Goal: Task Accomplishment & Management: Use online tool/utility

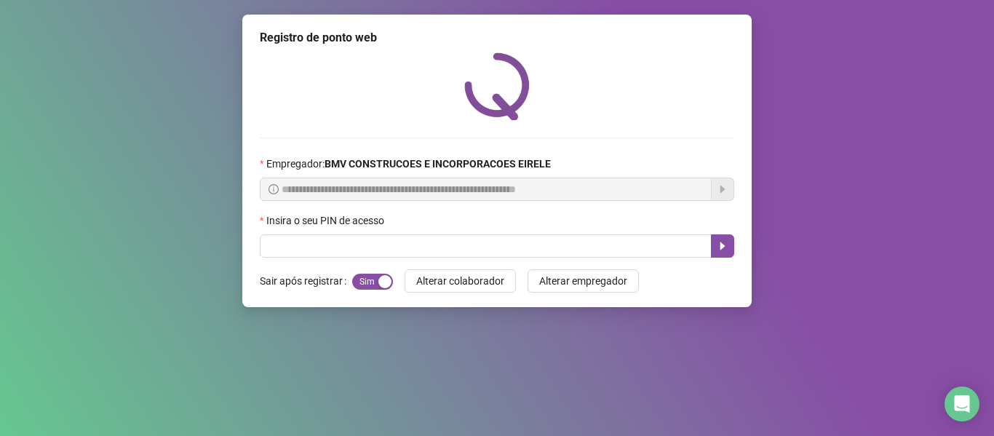
click at [308, 244] on input "text" at bounding box center [486, 245] width 452 height 23
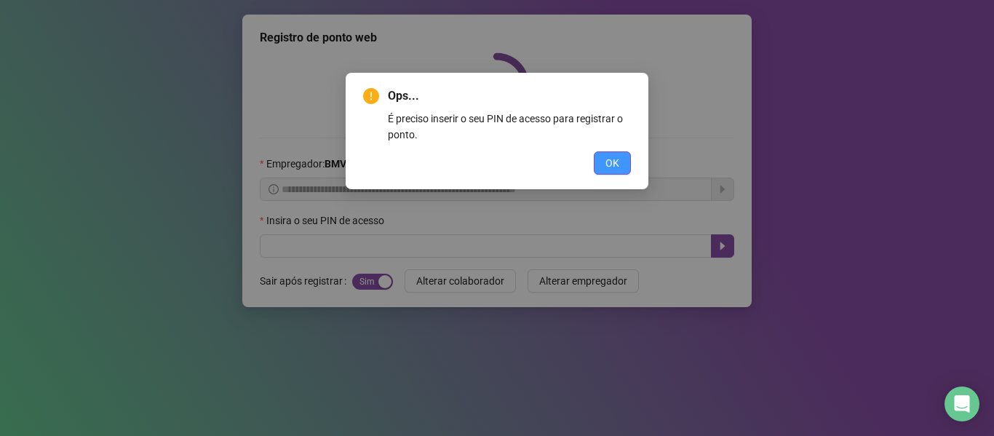
click at [625, 159] on button "OK" at bounding box center [612, 162] width 37 height 23
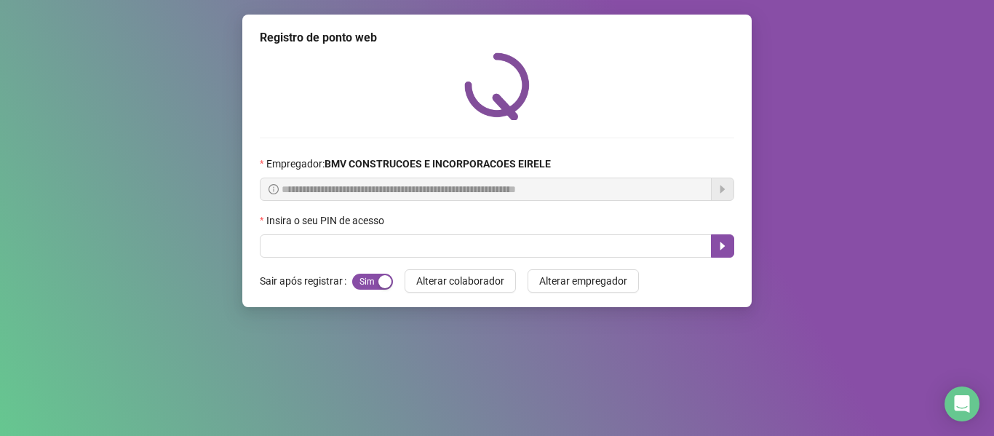
click at [507, 218] on div "Insira o seu PIN de acesso" at bounding box center [497, 224] width 475 height 22
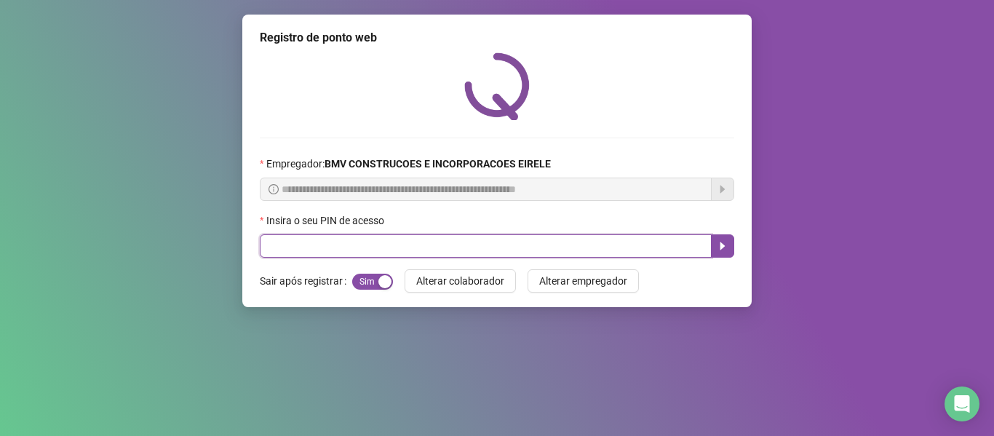
click at [459, 245] on input "text" at bounding box center [486, 245] width 452 height 23
type input "*****"
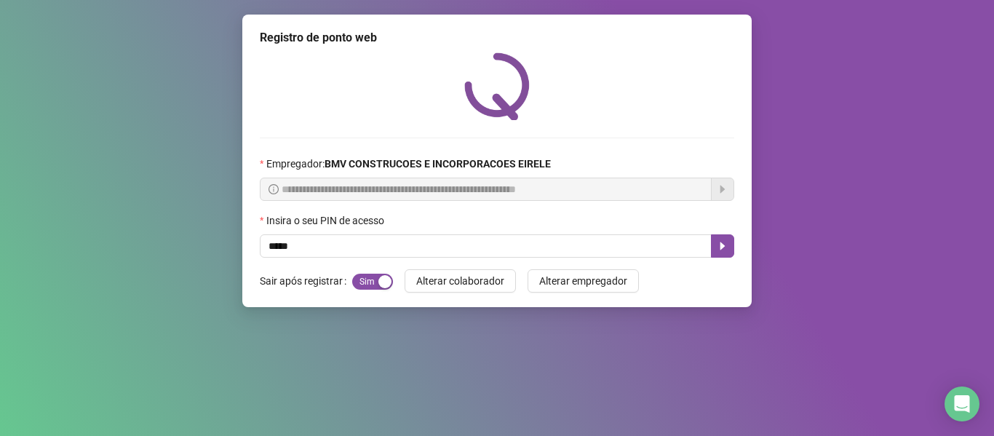
click at [737, 245] on div "**********" at bounding box center [497, 161] width 510 height 293
click at [729, 246] on button "button" at bounding box center [722, 245] width 23 height 23
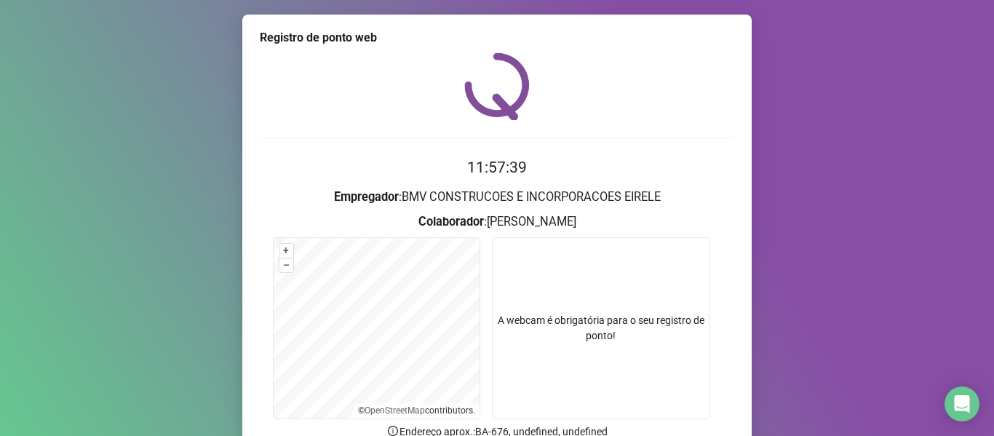
scroll to position [132, 0]
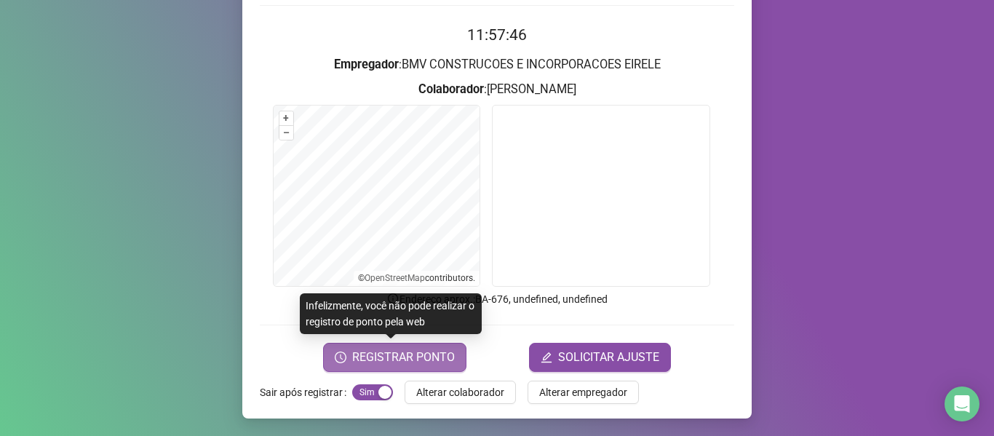
click at [372, 352] on span "REGISTRAR PONTO" at bounding box center [403, 357] width 103 height 17
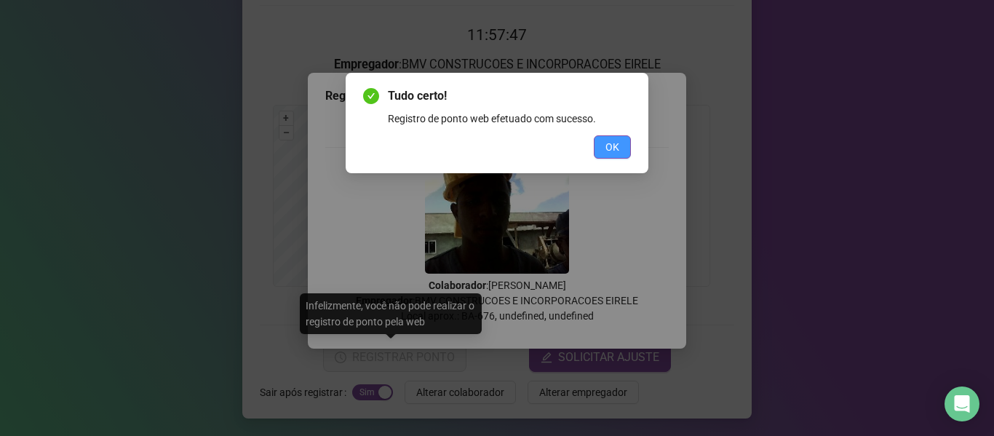
click at [615, 146] on span "OK" at bounding box center [613, 147] width 14 height 16
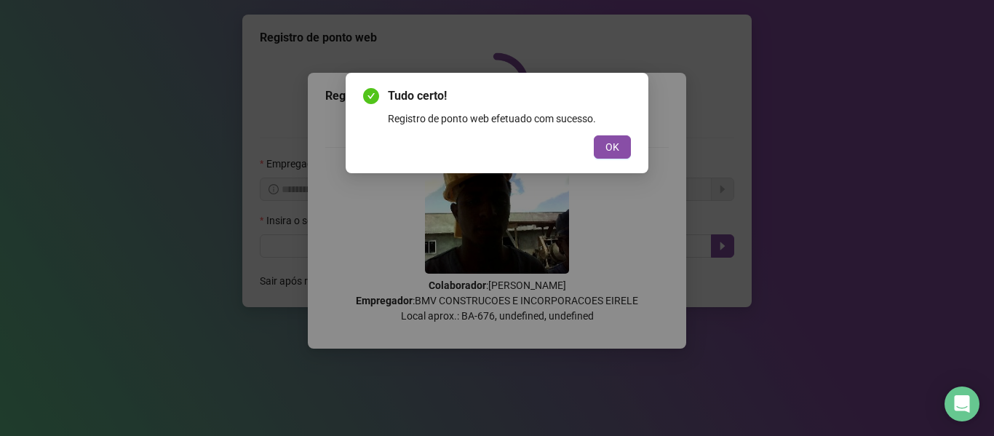
scroll to position [0, 0]
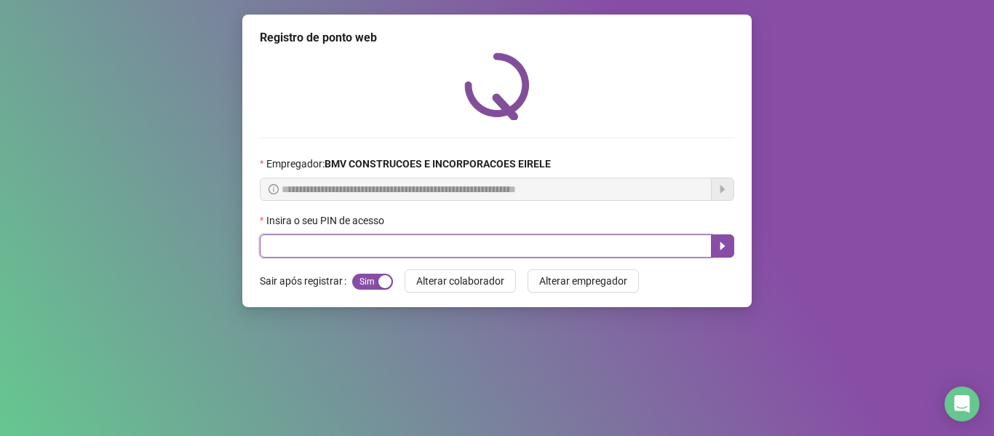
click at [645, 249] on input "text" at bounding box center [486, 245] width 452 height 23
type input "*****"
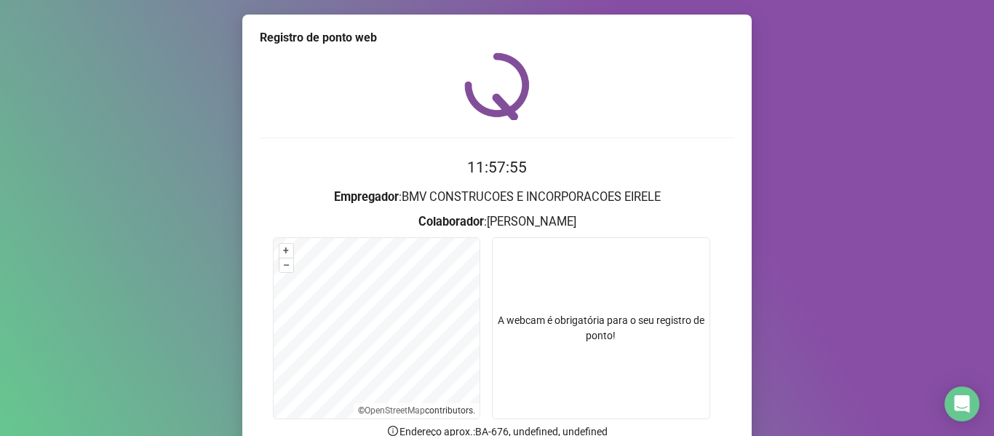
scroll to position [132, 0]
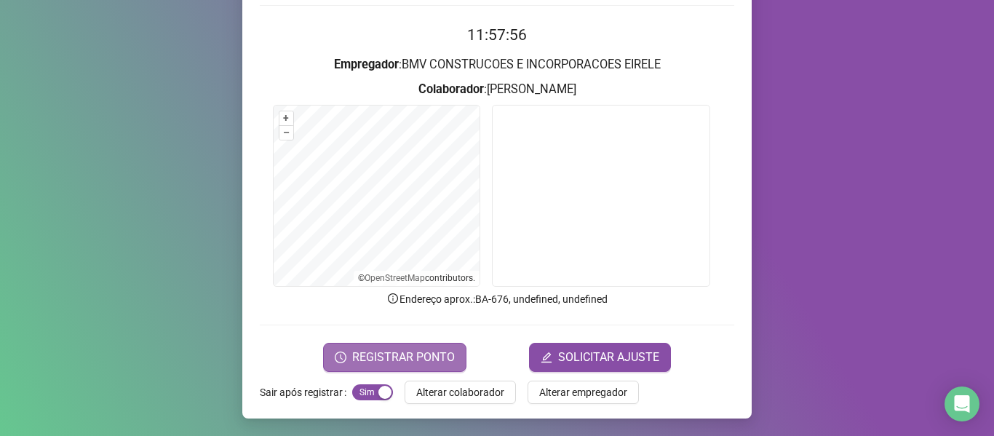
click at [407, 349] on span "REGISTRAR PONTO" at bounding box center [403, 357] width 103 height 17
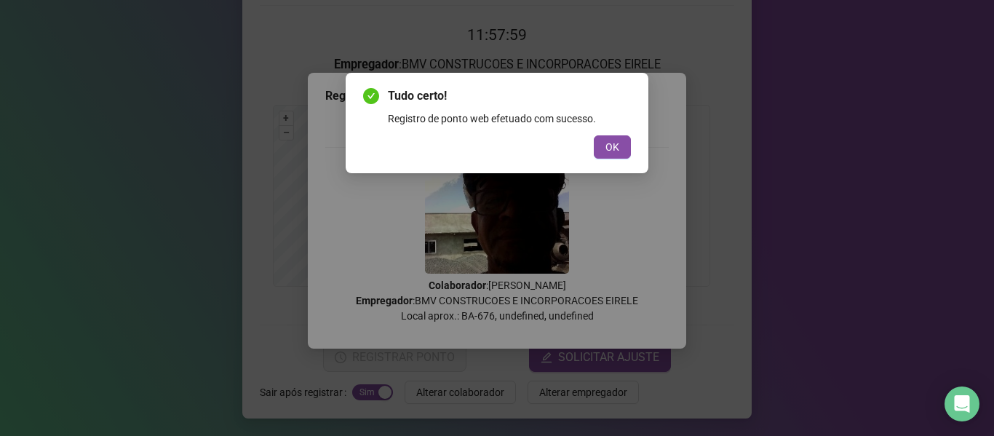
click at [614, 147] on span "OK" at bounding box center [613, 147] width 14 height 16
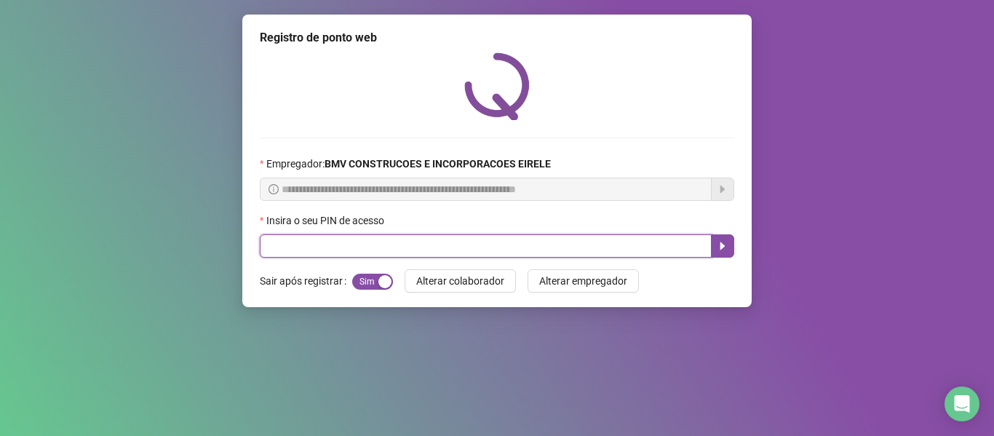
click at [598, 248] on input "text" at bounding box center [486, 245] width 452 height 23
type input "*****"
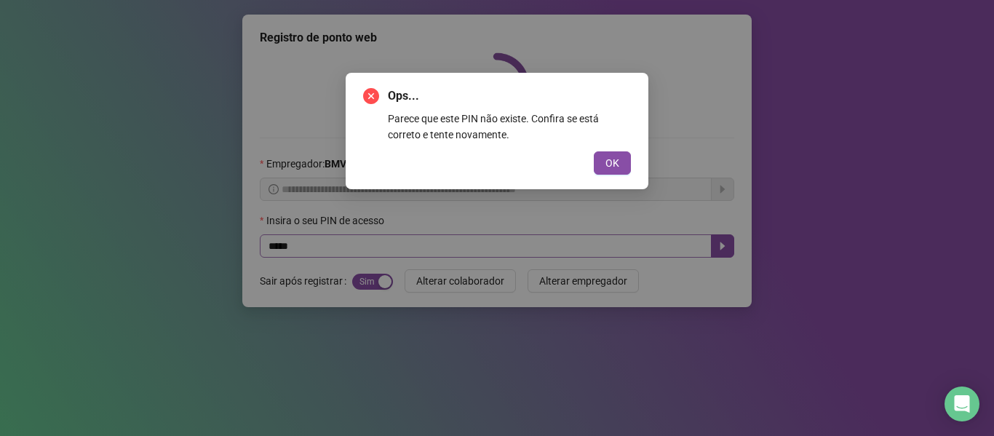
click at [594, 151] on button "OK" at bounding box center [612, 162] width 37 height 23
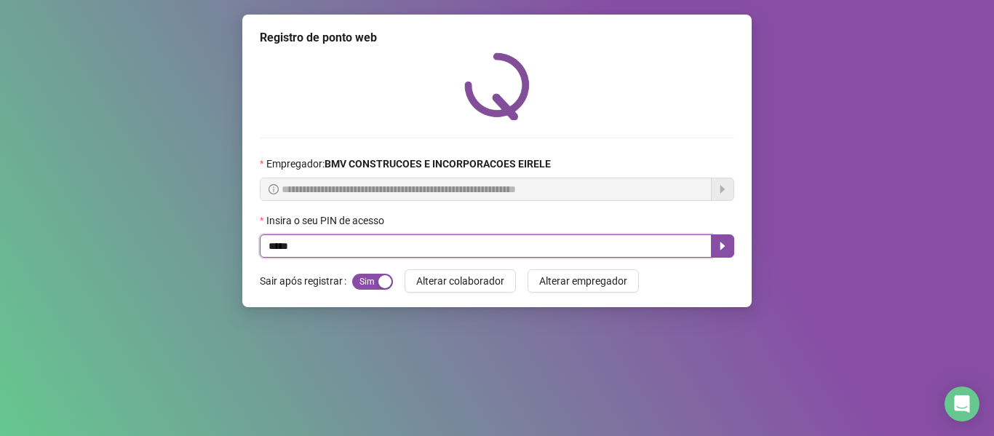
click at [598, 247] on input "*****" at bounding box center [486, 245] width 452 height 23
type input "*****"
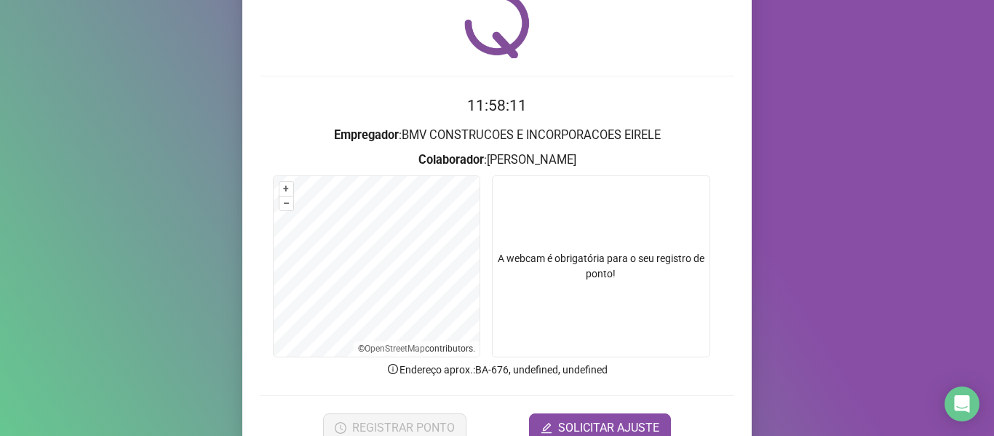
scroll to position [132, 0]
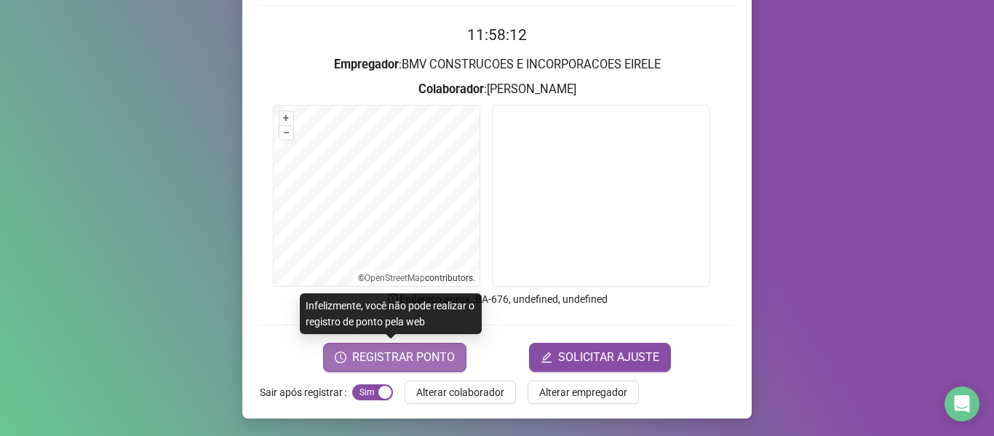
click at [371, 361] on span "REGISTRAR PONTO" at bounding box center [403, 357] width 103 height 17
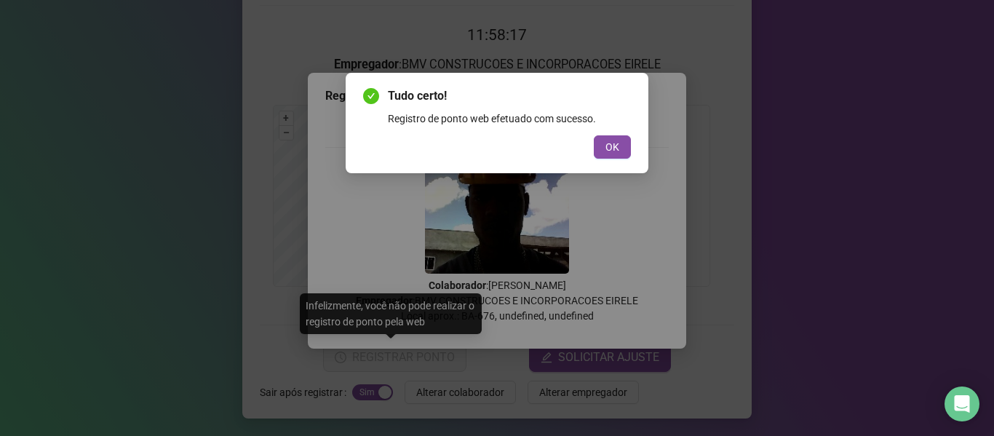
click at [612, 147] on span "OK" at bounding box center [613, 147] width 14 height 16
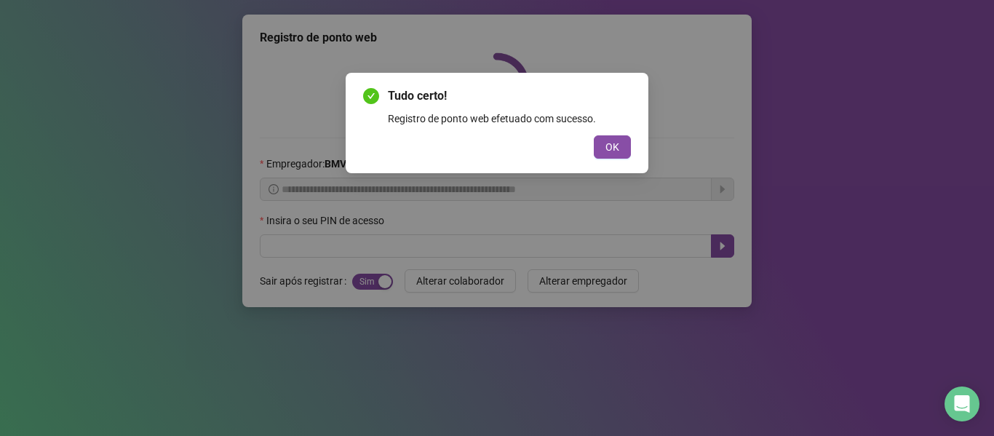
scroll to position [0, 0]
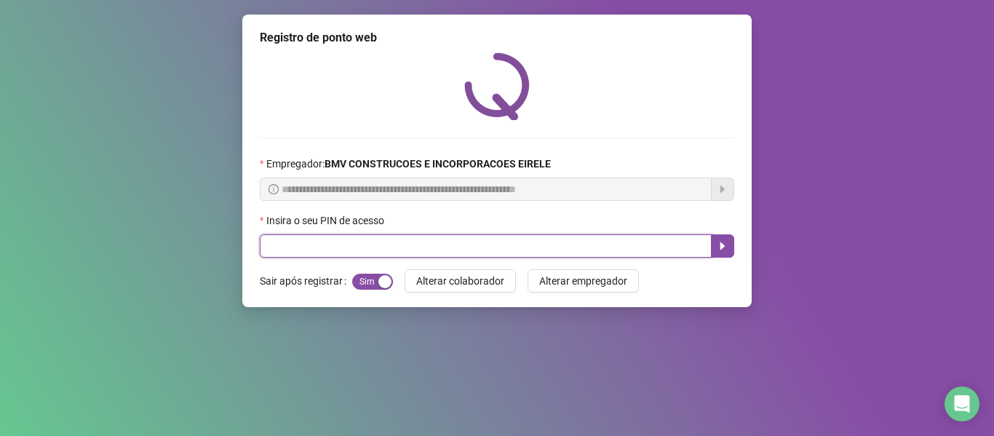
click at [572, 242] on input "text" at bounding box center [486, 245] width 452 height 23
type input "*****"
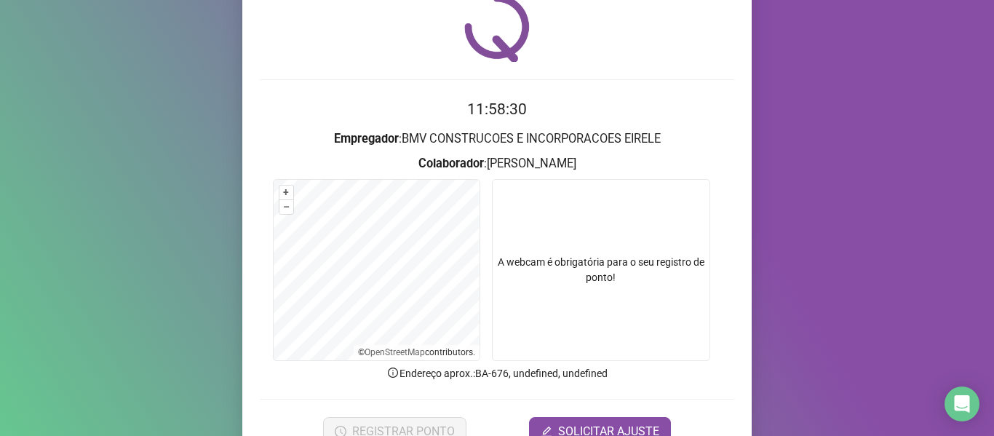
scroll to position [132, 0]
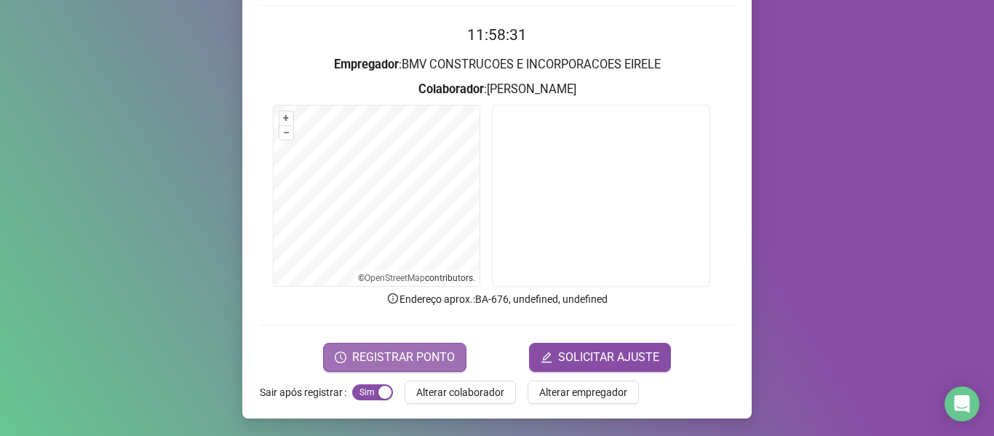
click at [384, 352] on span "REGISTRAR PONTO" at bounding box center [403, 357] width 103 height 17
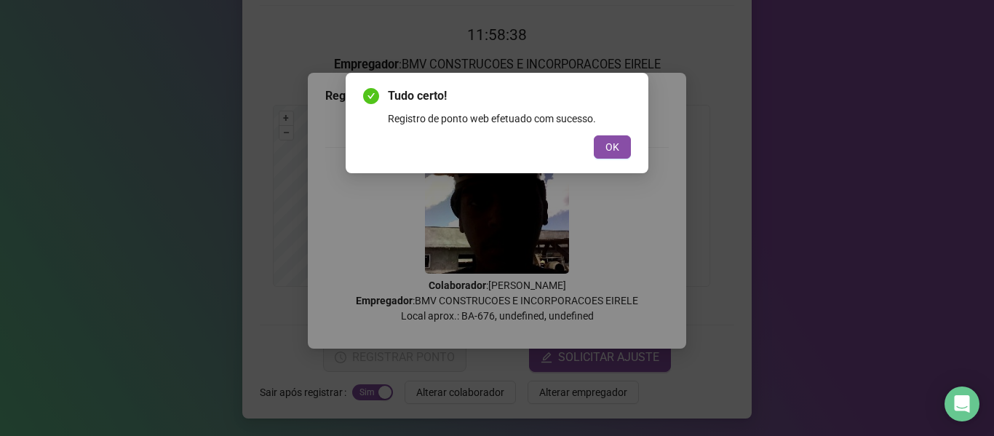
click at [614, 145] on span "OK" at bounding box center [613, 147] width 14 height 16
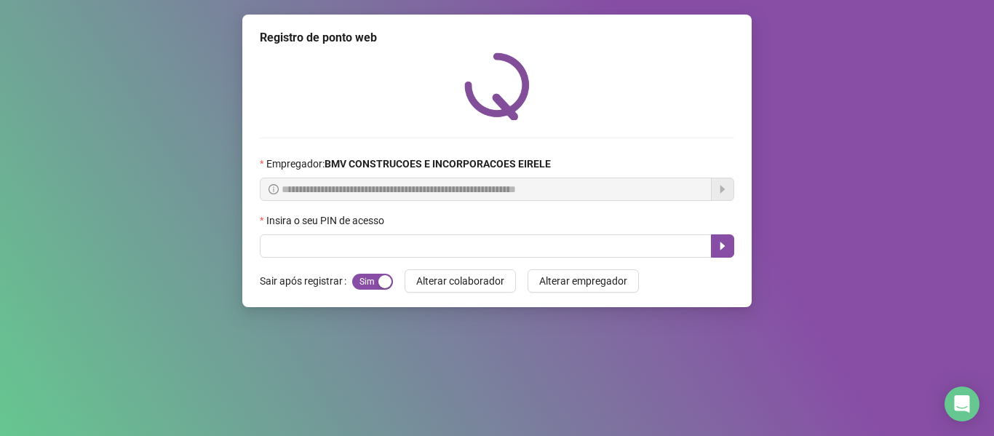
click at [654, 234] on div "Insira o seu PIN de acesso" at bounding box center [497, 224] width 475 height 22
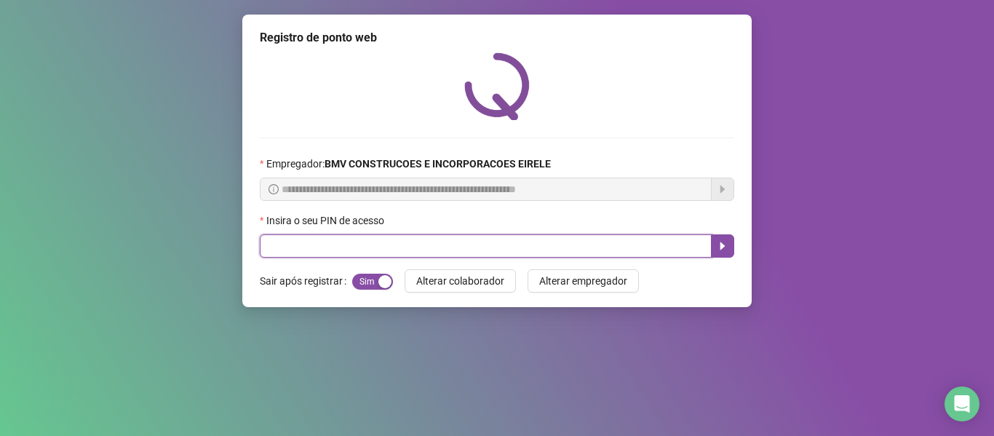
click at [650, 236] on input "text" at bounding box center [486, 245] width 452 height 23
type input "*****"
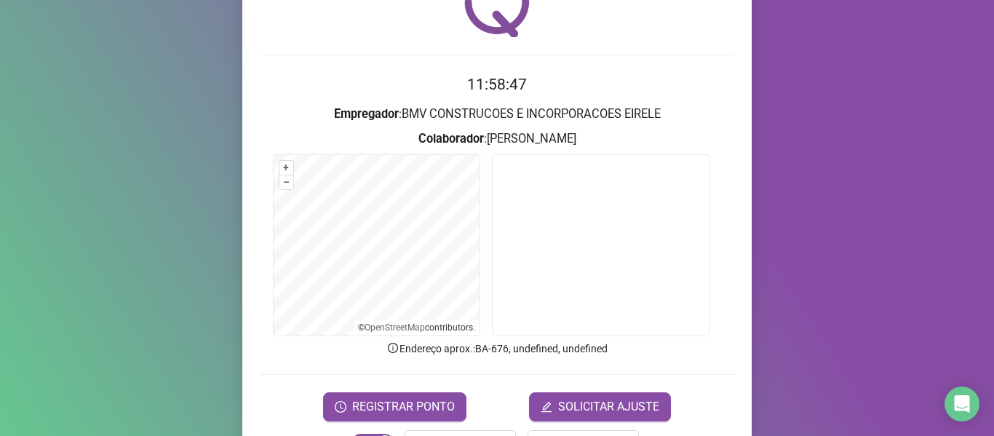
scroll to position [132, 0]
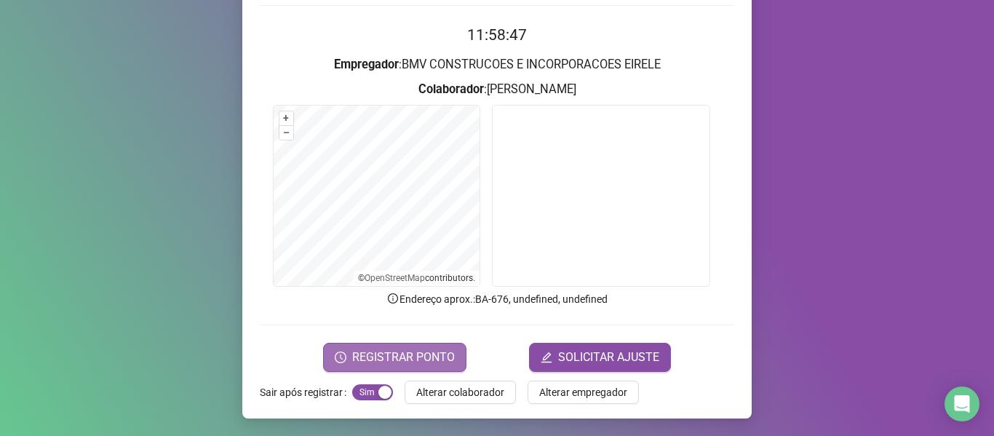
click at [368, 350] on span "REGISTRAR PONTO" at bounding box center [403, 357] width 103 height 17
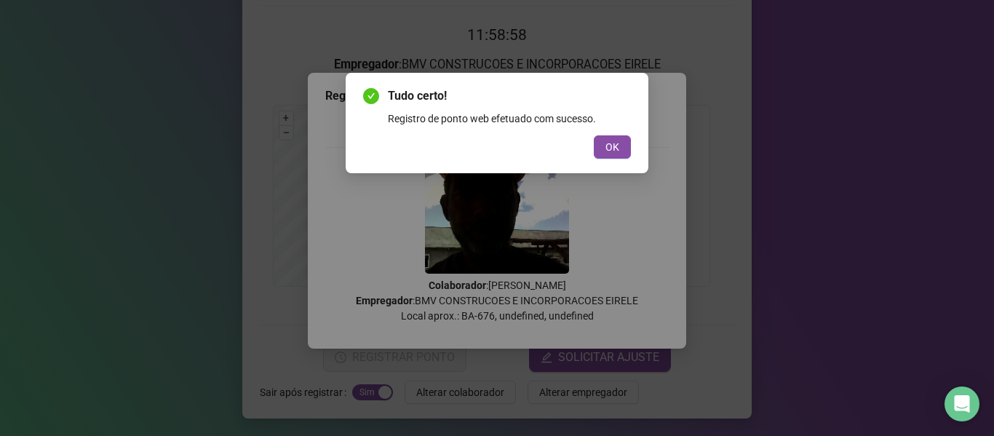
click at [607, 149] on span "OK" at bounding box center [613, 147] width 14 height 16
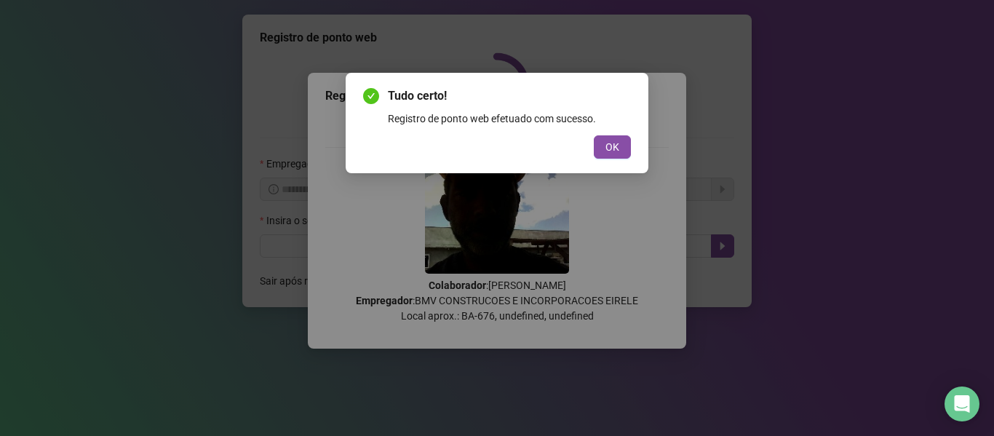
scroll to position [0, 0]
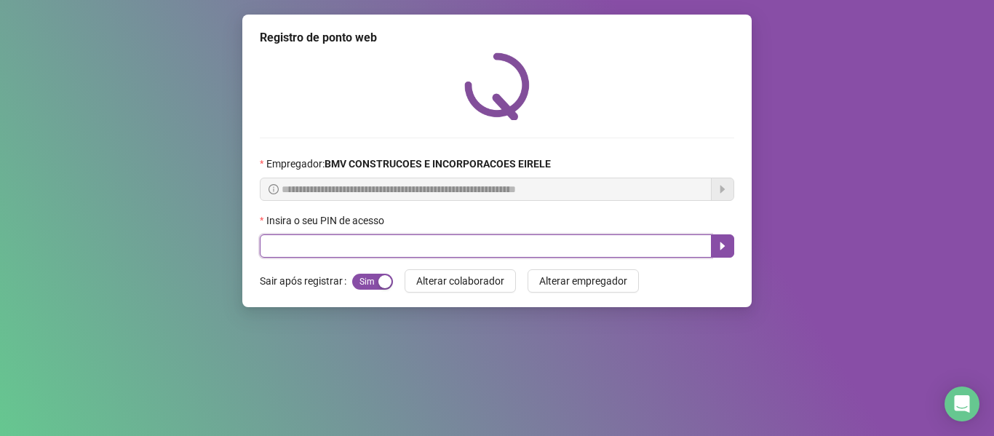
click at [578, 242] on input "text" at bounding box center [486, 245] width 452 height 23
type input "*****"
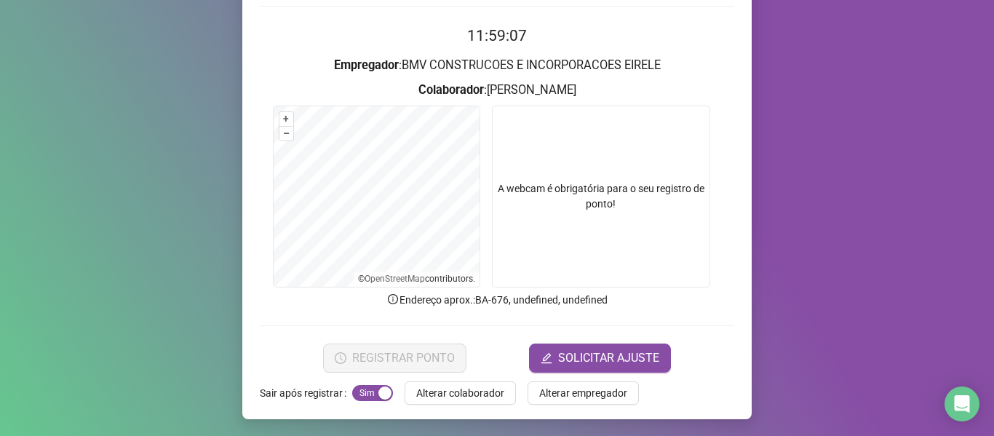
scroll to position [132, 0]
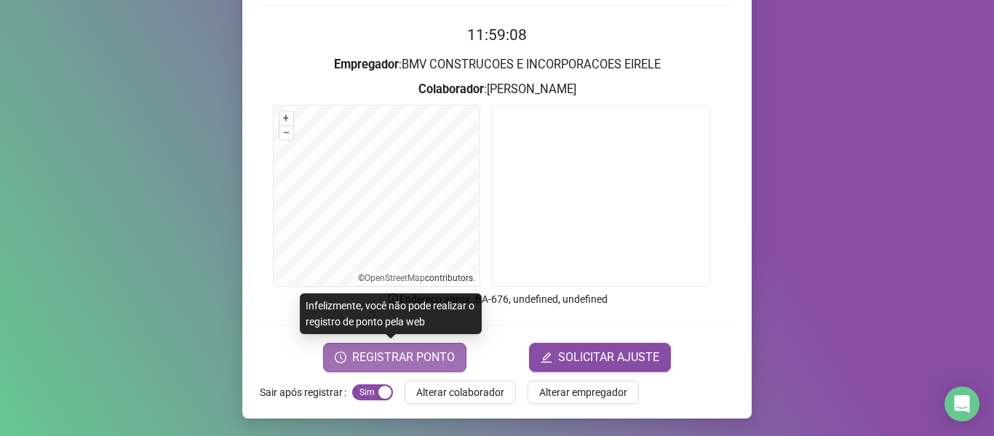
click at [374, 353] on span "REGISTRAR PONTO" at bounding box center [403, 357] width 103 height 17
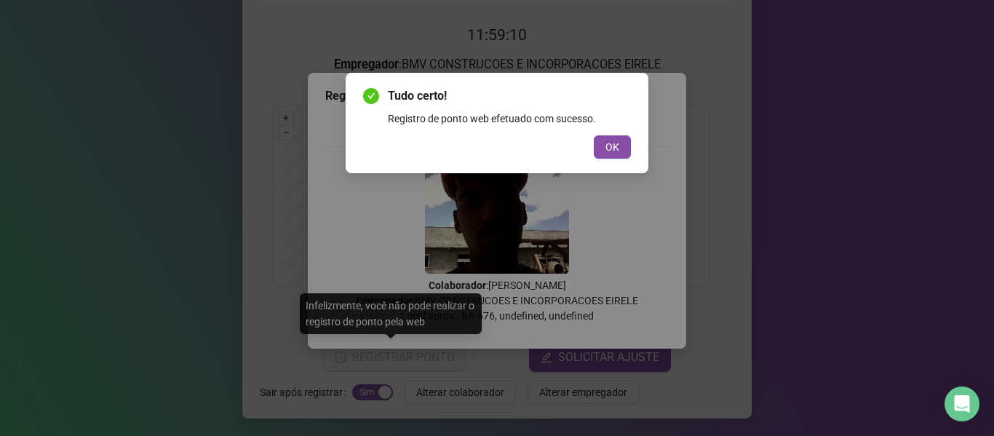
click at [606, 141] on span "OK" at bounding box center [613, 147] width 14 height 16
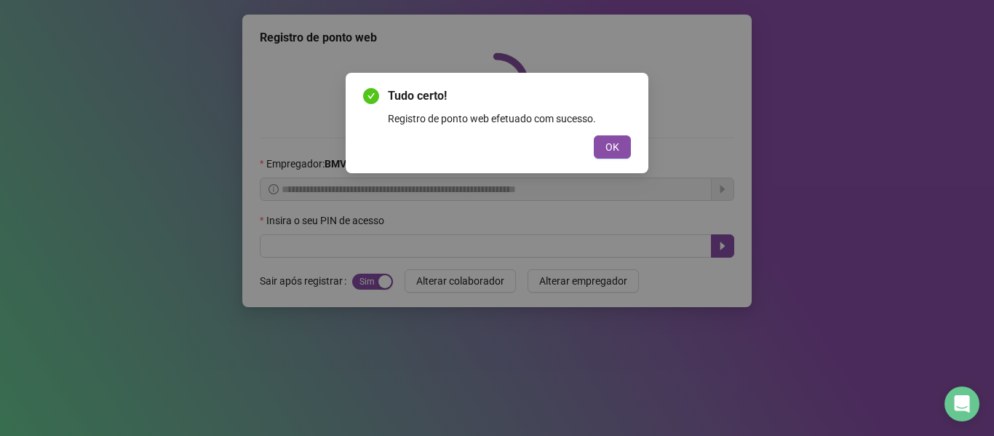
scroll to position [0, 0]
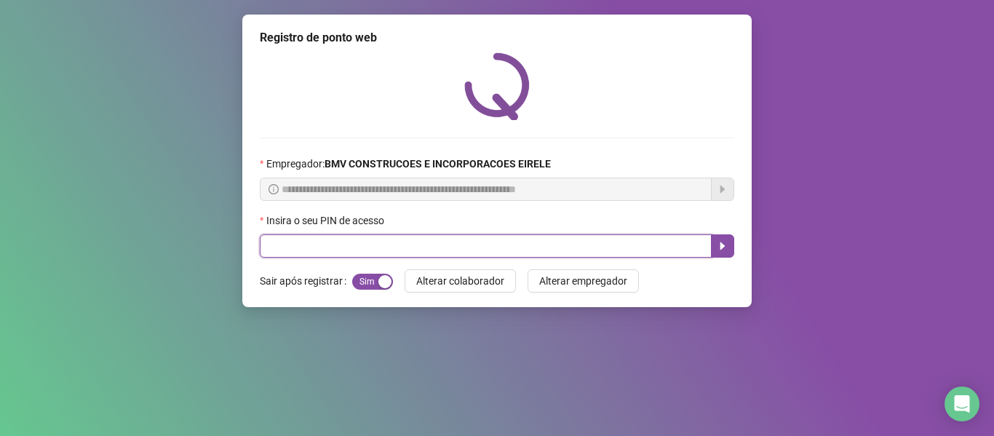
click at [623, 252] on input "text" at bounding box center [486, 245] width 452 height 23
type input "*****"
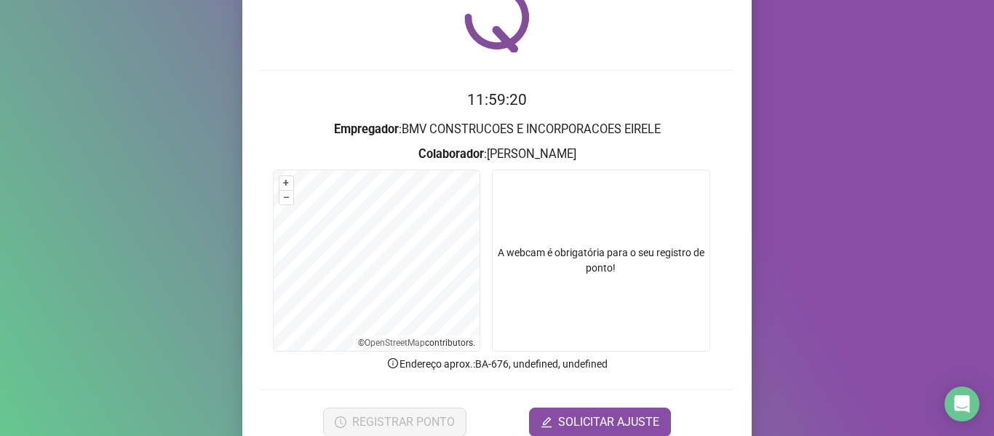
scroll to position [132, 0]
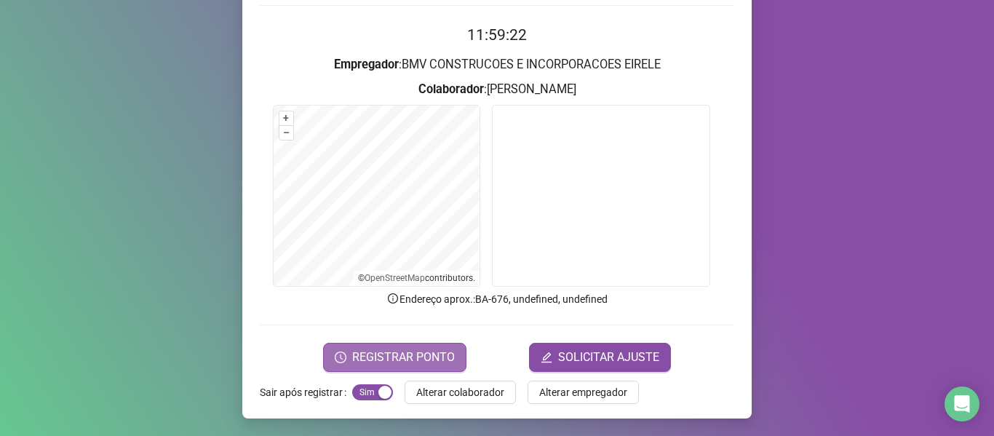
click at [403, 355] on span "REGISTRAR PONTO" at bounding box center [403, 357] width 103 height 17
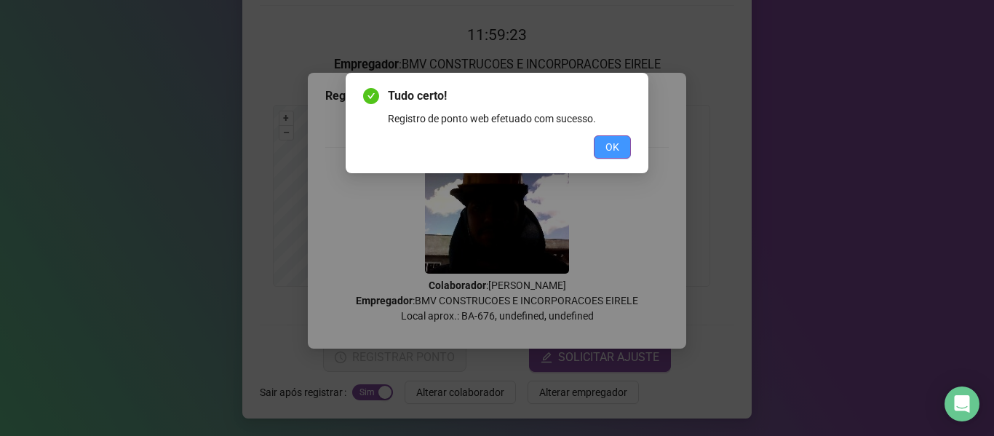
click at [601, 140] on button "OK" at bounding box center [612, 146] width 37 height 23
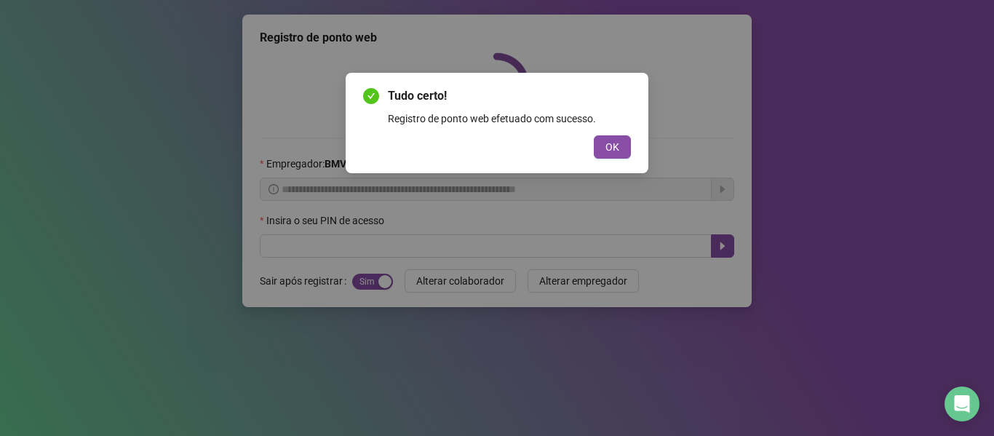
scroll to position [0, 0]
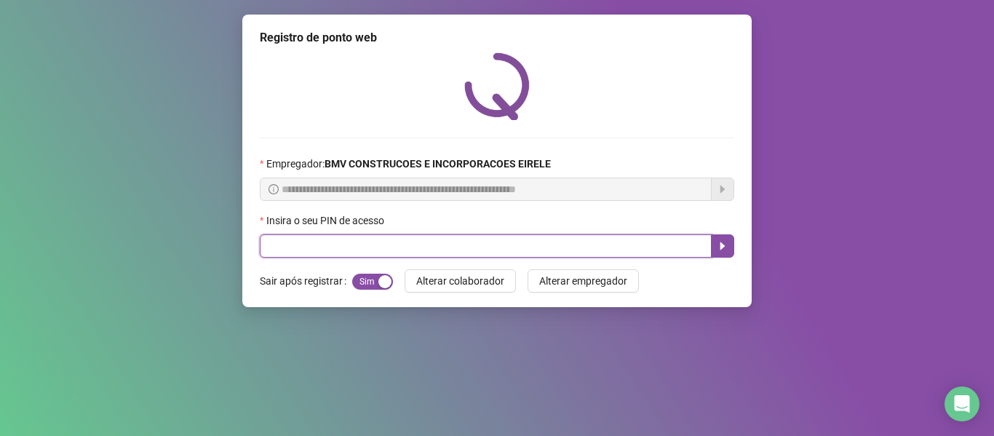
click at [644, 244] on input "text" at bounding box center [486, 245] width 452 height 23
type input "*****"
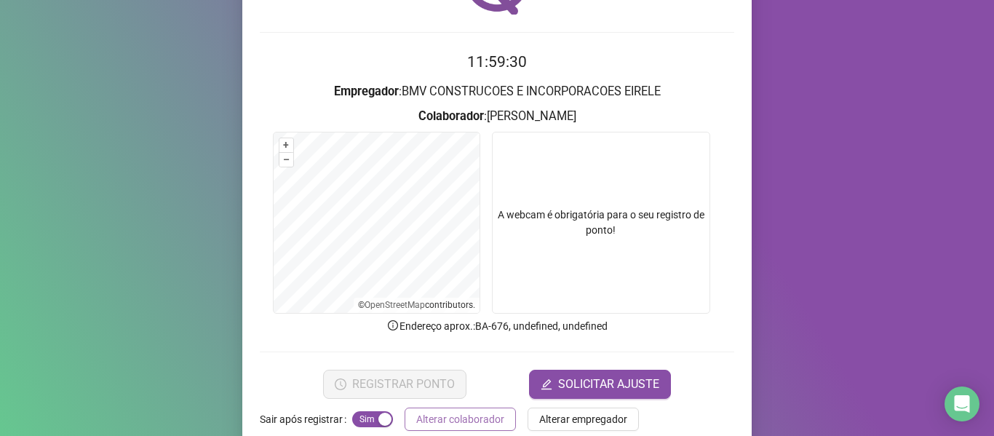
scroll to position [132, 0]
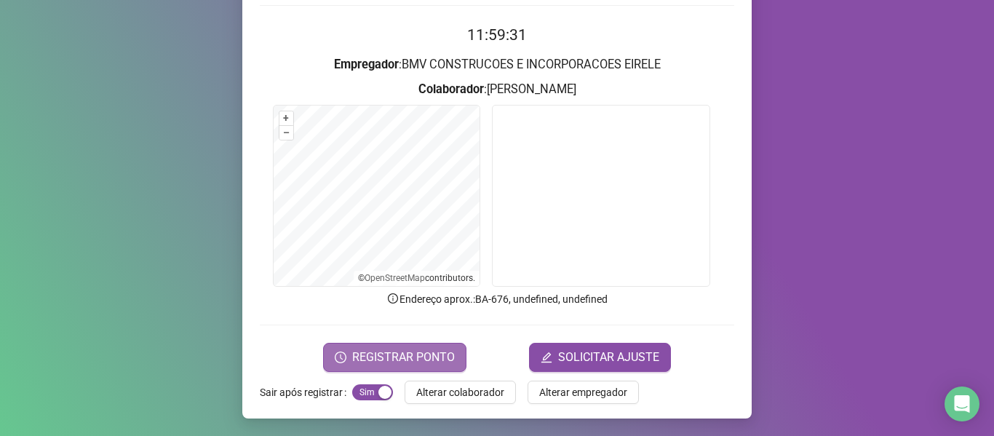
click at [419, 360] on span "REGISTRAR PONTO" at bounding box center [403, 357] width 103 height 17
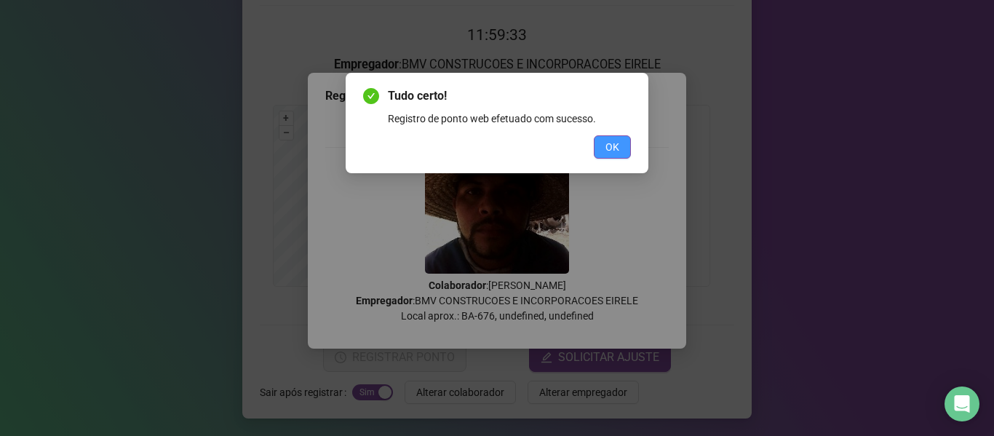
click at [616, 141] on span "OK" at bounding box center [613, 147] width 14 height 16
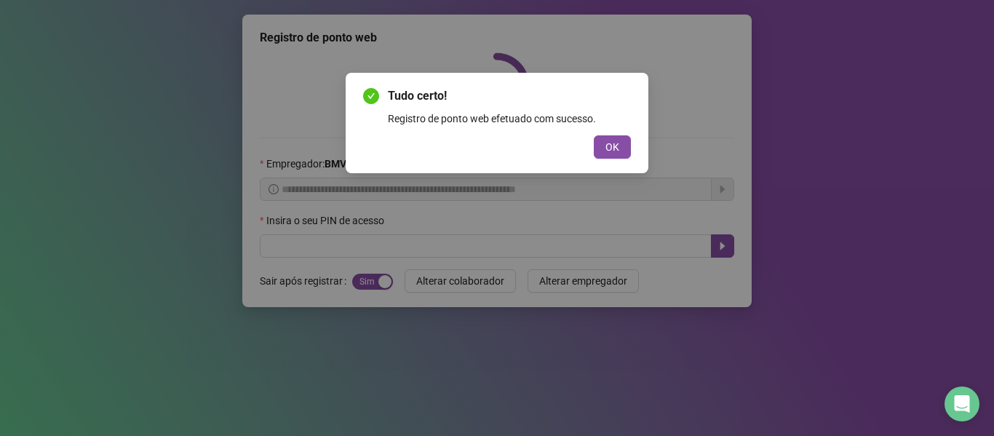
scroll to position [0, 0]
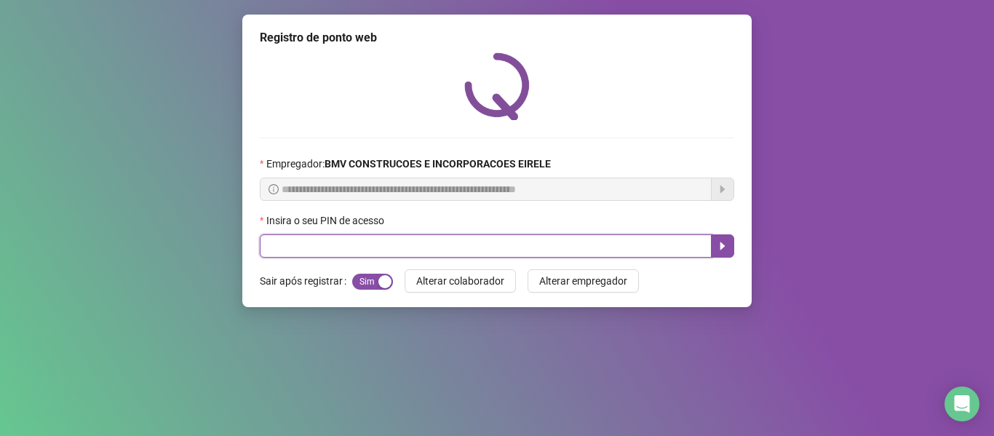
click at [648, 247] on input "text" at bounding box center [486, 245] width 452 height 23
type input "*****"
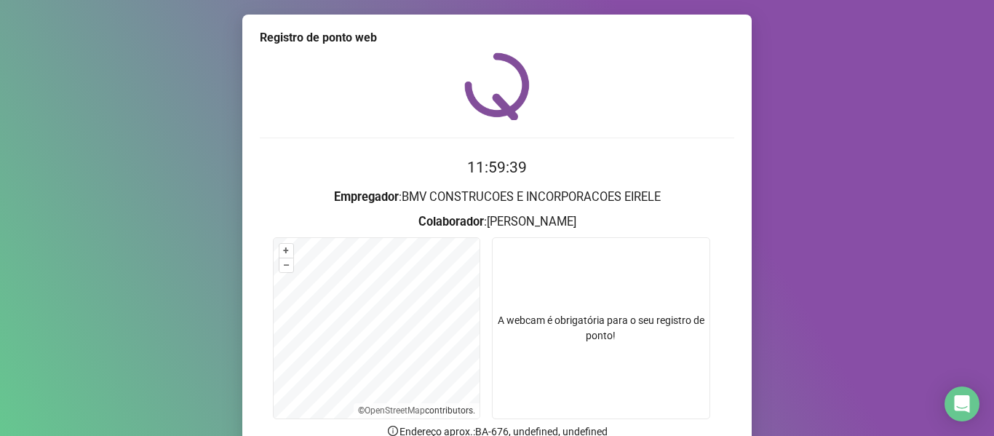
scroll to position [132, 0]
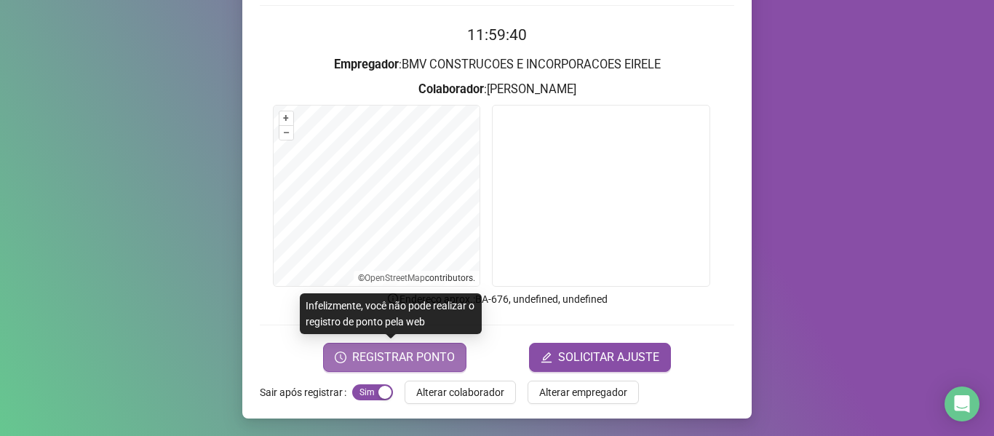
click at [390, 351] on span "REGISTRAR PONTO" at bounding box center [403, 357] width 103 height 17
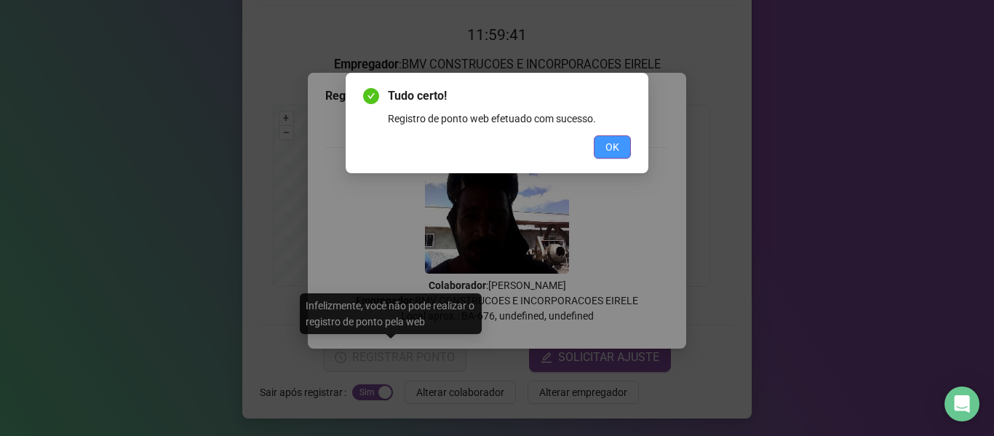
click at [615, 136] on button "OK" at bounding box center [612, 146] width 37 height 23
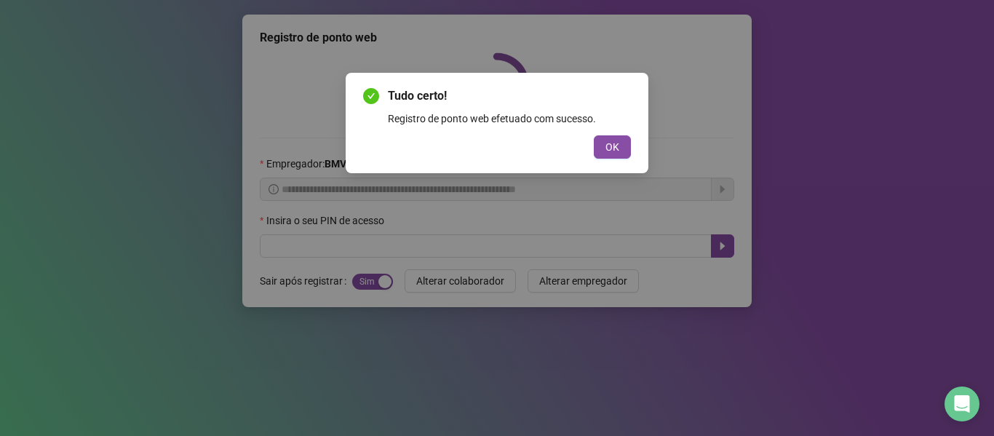
scroll to position [0, 0]
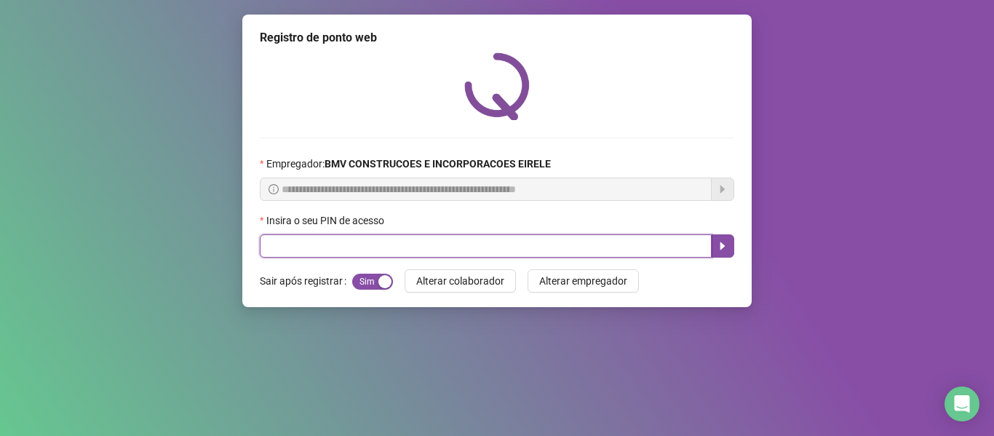
click at [625, 249] on input "text" at bounding box center [486, 245] width 452 height 23
type input "*****"
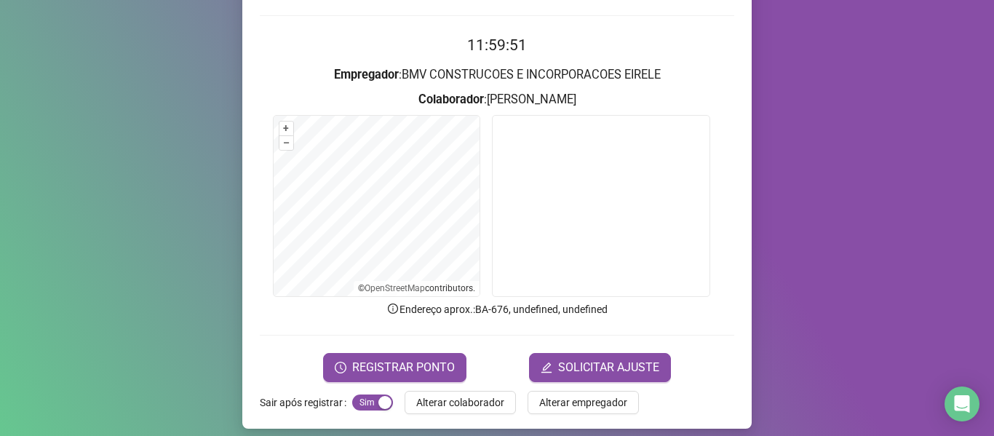
scroll to position [132, 0]
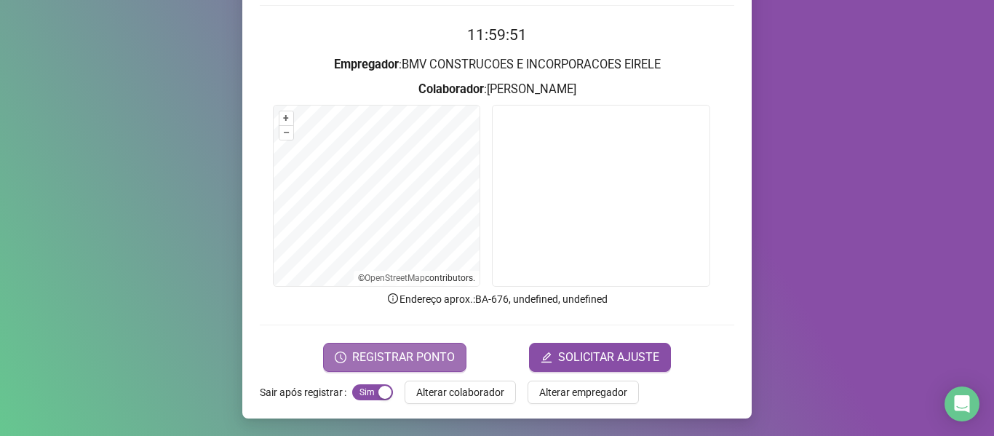
click at [392, 347] on button "REGISTRAR PONTO" at bounding box center [394, 357] width 143 height 29
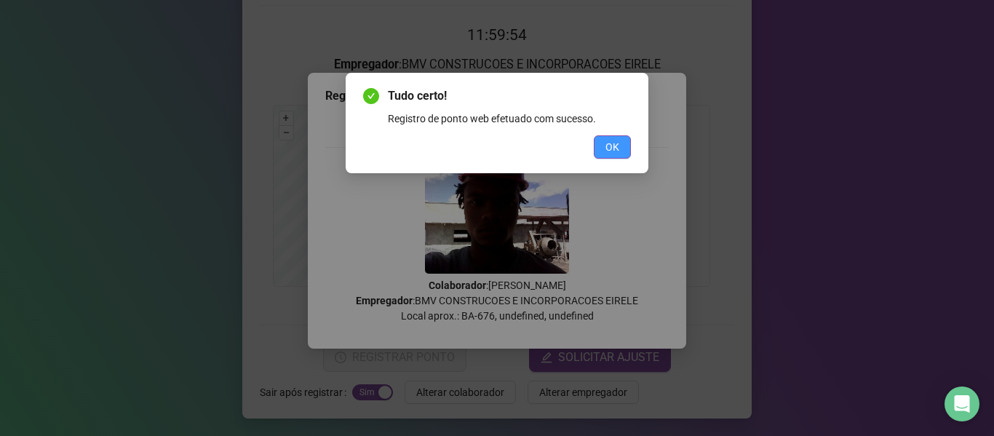
click at [611, 140] on span "OK" at bounding box center [613, 147] width 14 height 16
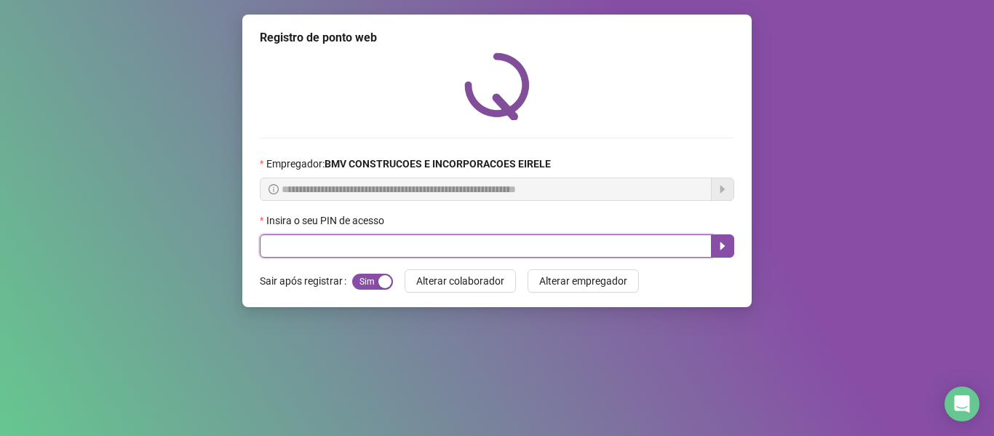
click at [665, 253] on input "text" at bounding box center [486, 245] width 452 height 23
type input "*****"
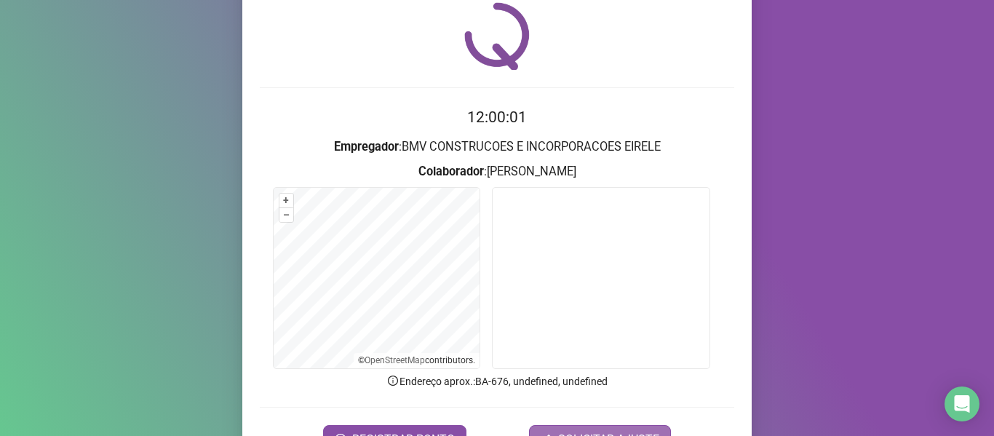
scroll to position [132, 0]
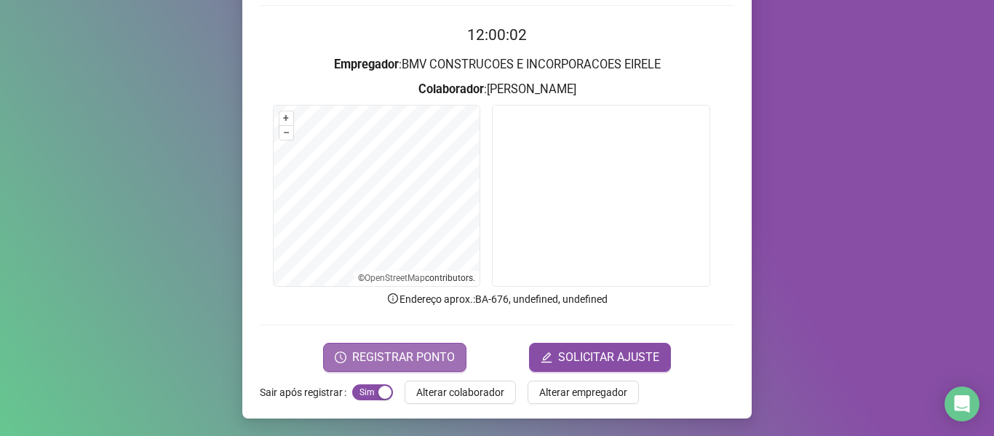
click at [433, 355] on span "REGISTRAR PONTO" at bounding box center [403, 357] width 103 height 17
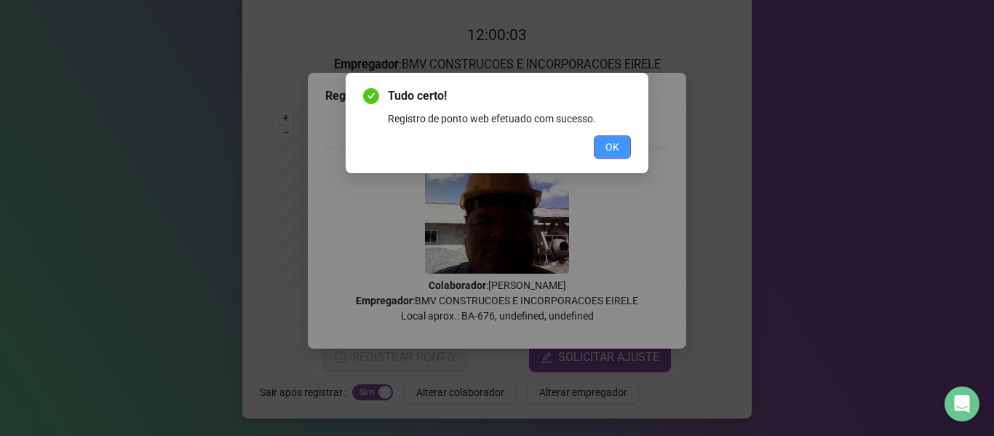
click at [611, 152] on span "OK" at bounding box center [613, 147] width 14 height 16
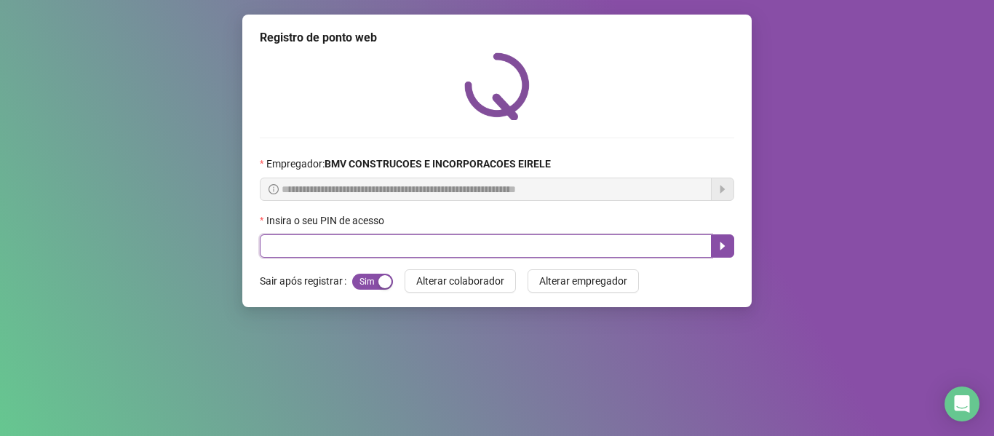
click at [658, 248] on input "text" at bounding box center [486, 245] width 452 height 23
type input "*****"
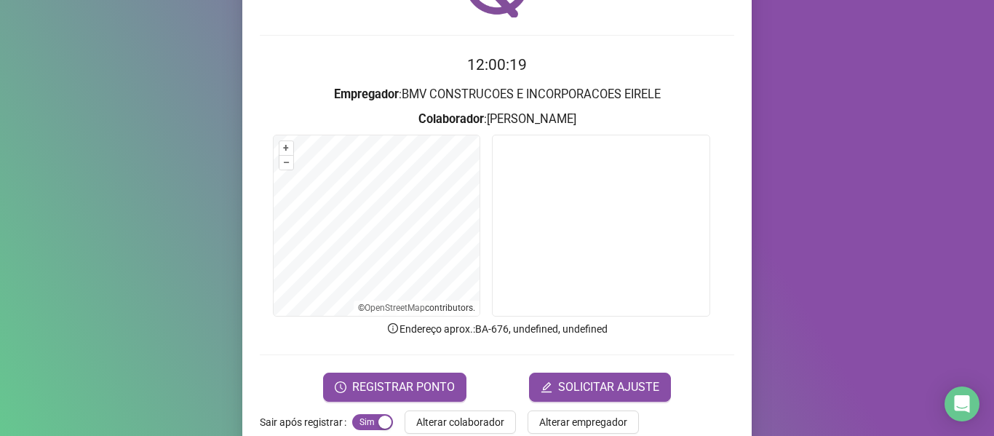
scroll to position [132, 0]
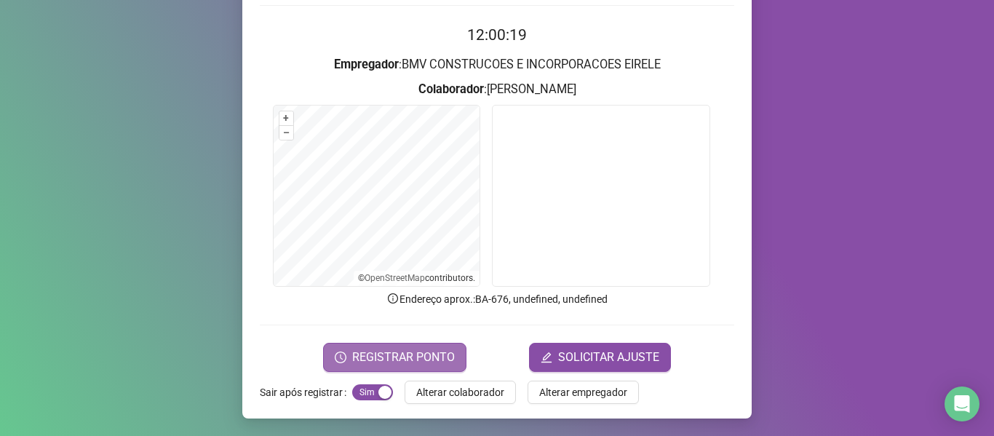
click at [424, 351] on span "REGISTRAR PONTO" at bounding box center [403, 357] width 103 height 17
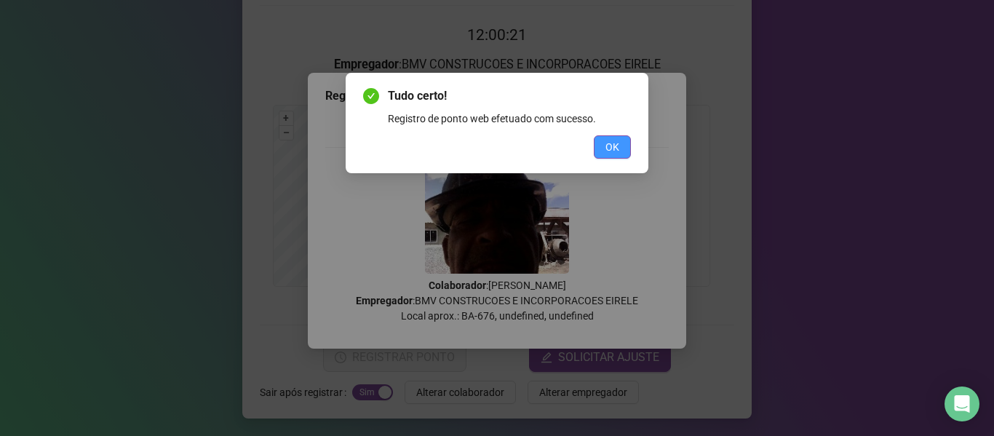
click at [616, 141] on span "OK" at bounding box center [613, 147] width 14 height 16
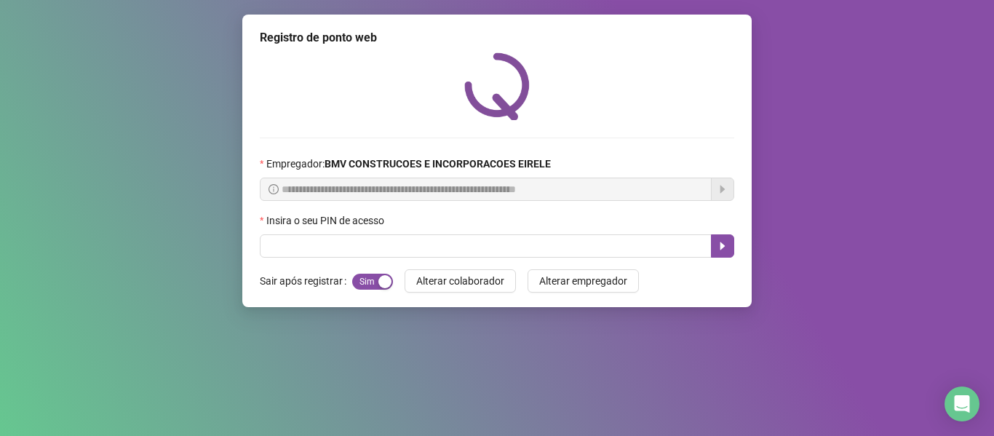
scroll to position [0, 0]
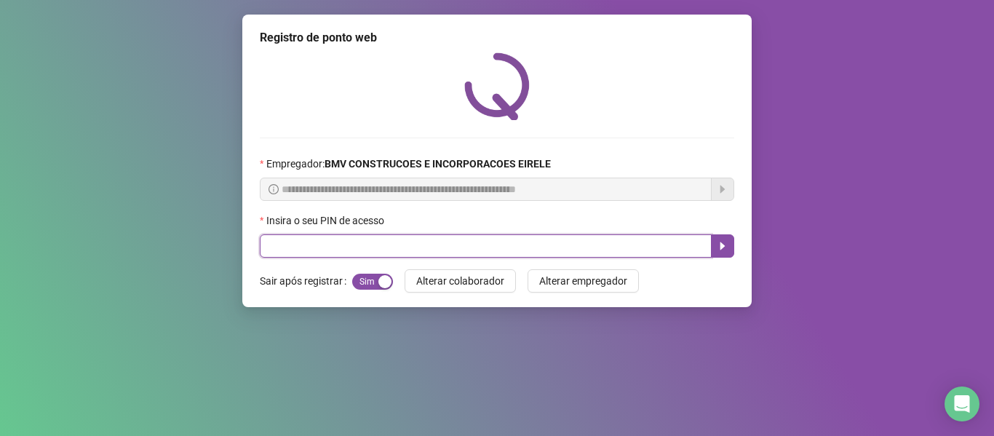
click at [628, 238] on input "text" at bounding box center [486, 245] width 452 height 23
type input "*****"
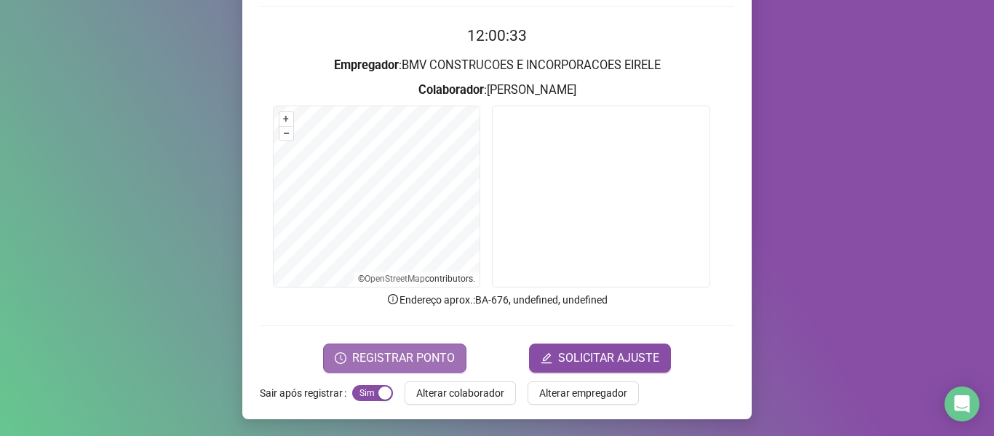
scroll to position [132, 0]
click at [376, 355] on span "REGISTRAR PONTO" at bounding box center [403, 357] width 103 height 17
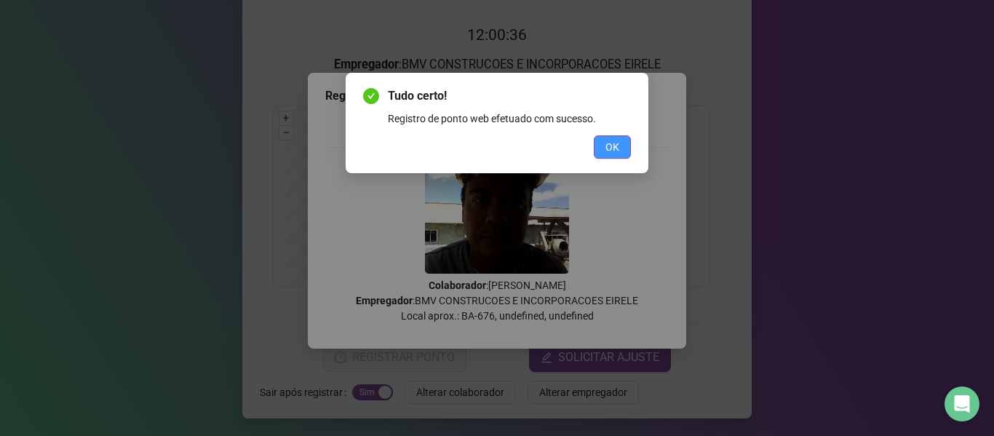
click at [613, 141] on span "OK" at bounding box center [613, 147] width 14 height 16
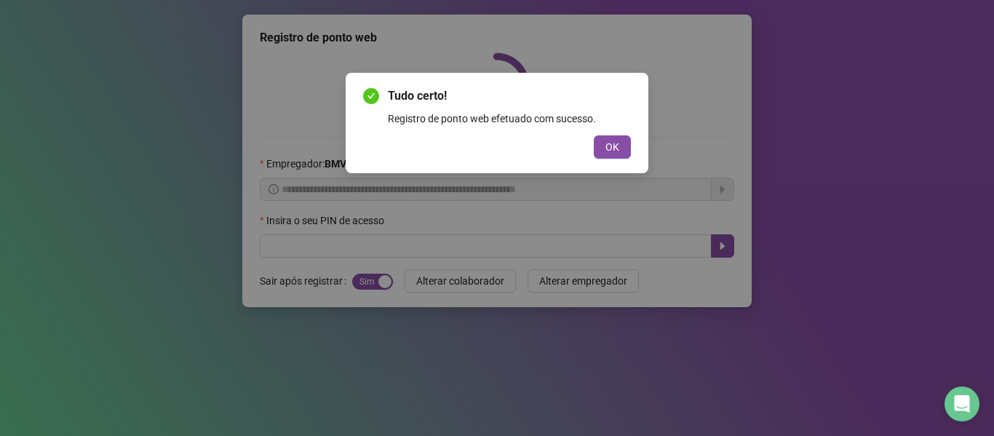
scroll to position [0, 0]
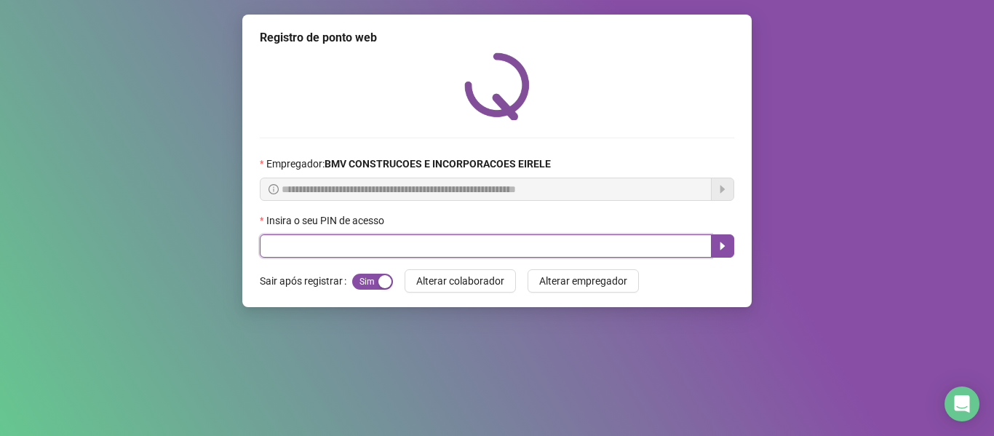
click at [650, 251] on input "text" at bounding box center [486, 245] width 452 height 23
type input "*****"
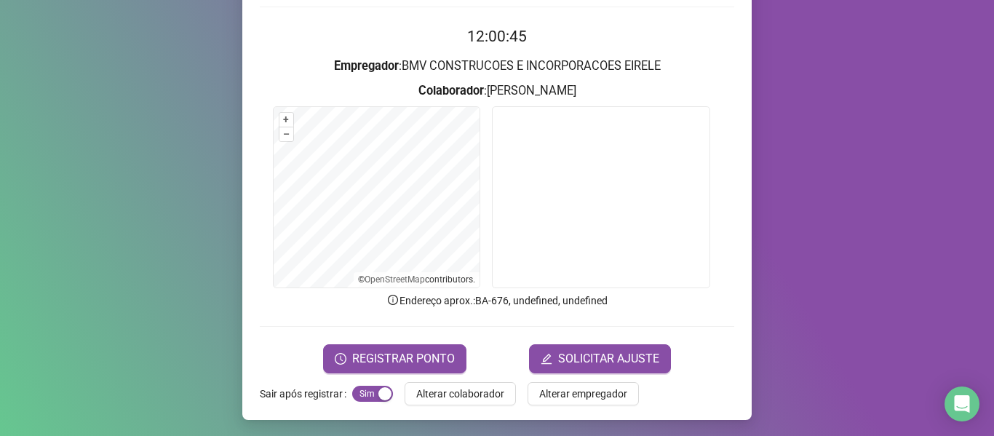
scroll to position [132, 0]
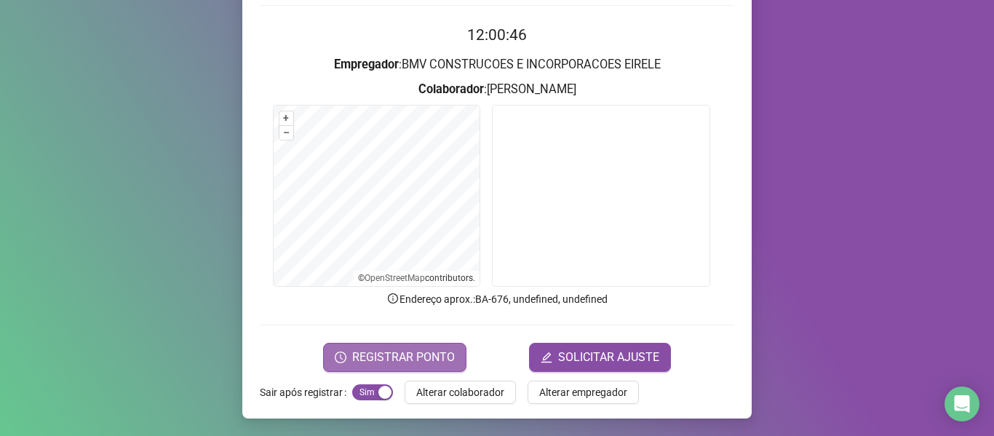
click at [407, 364] on span "REGISTRAR PONTO" at bounding box center [403, 357] width 103 height 17
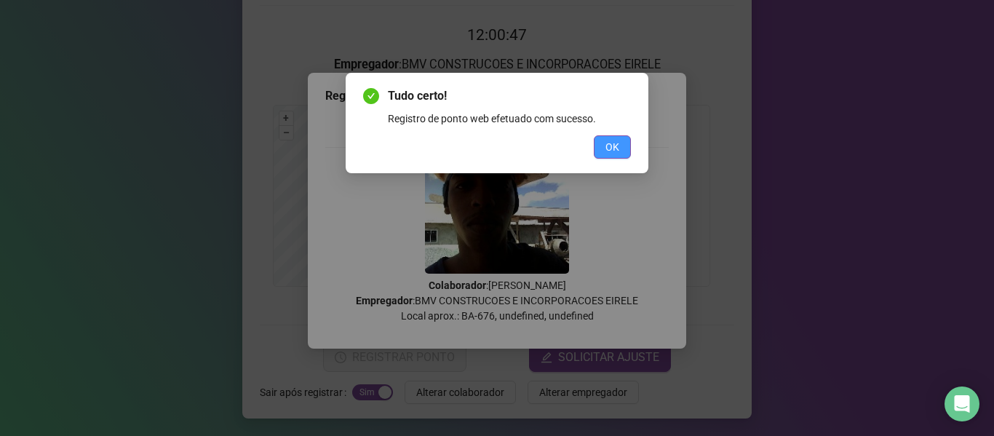
click at [613, 153] on span "OK" at bounding box center [613, 147] width 14 height 16
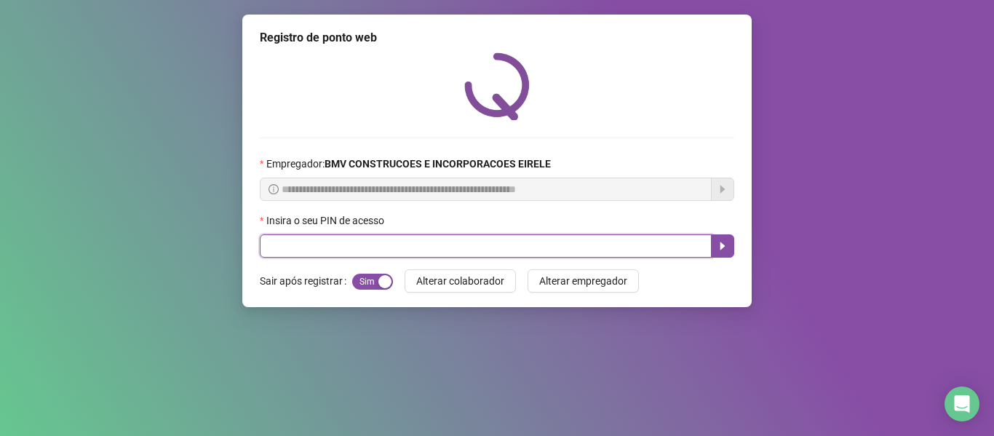
click at [668, 243] on input "text" at bounding box center [486, 245] width 452 height 23
type input "*****"
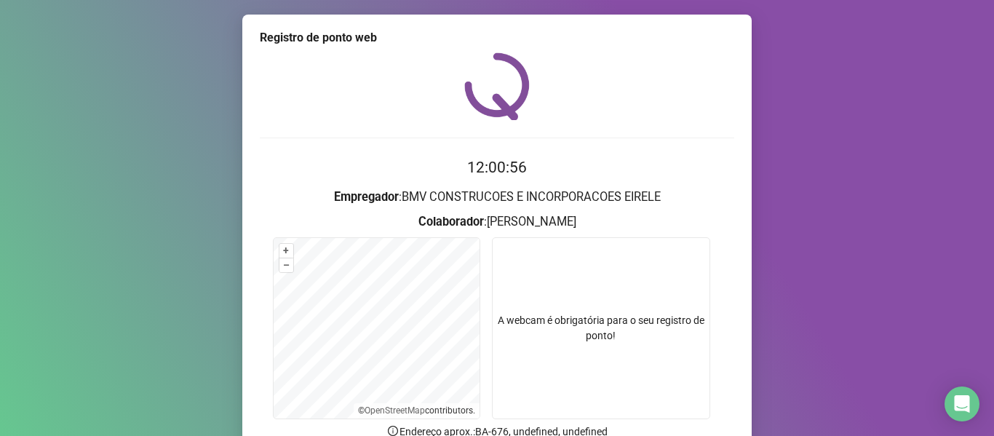
scroll to position [132, 0]
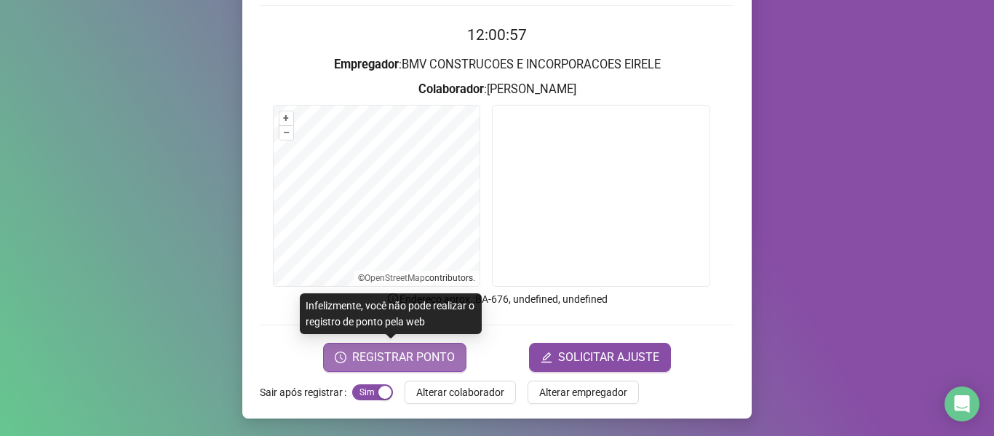
click at [408, 355] on span "REGISTRAR PONTO" at bounding box center [403, 357] width 103 height 17
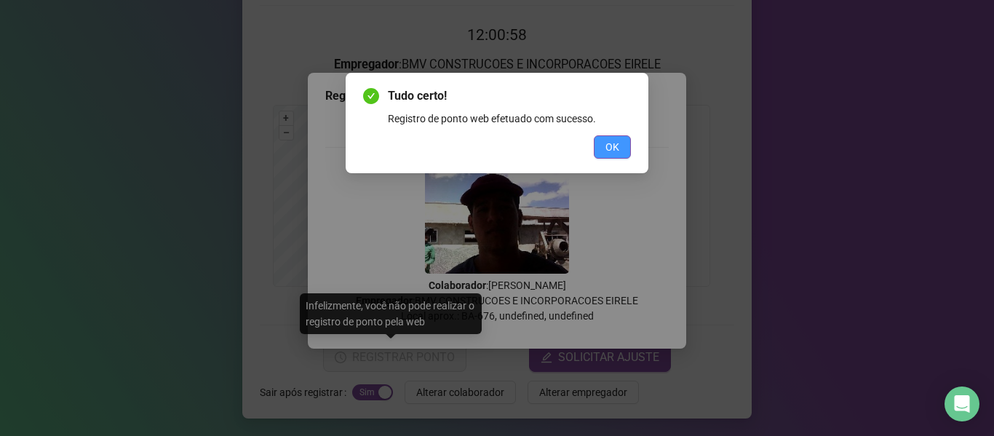
click at [609, 147] on span "OK" at bounding box center [613, 147] width 14 height 16
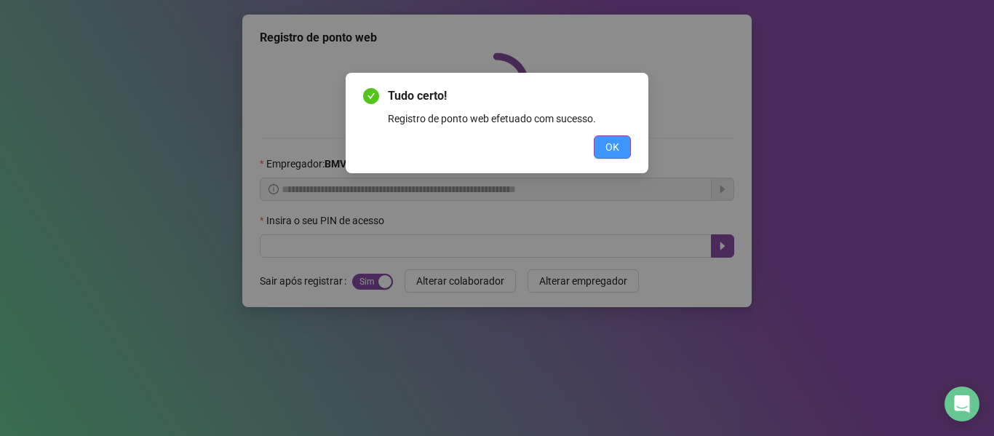
scroll to position [0, 0]
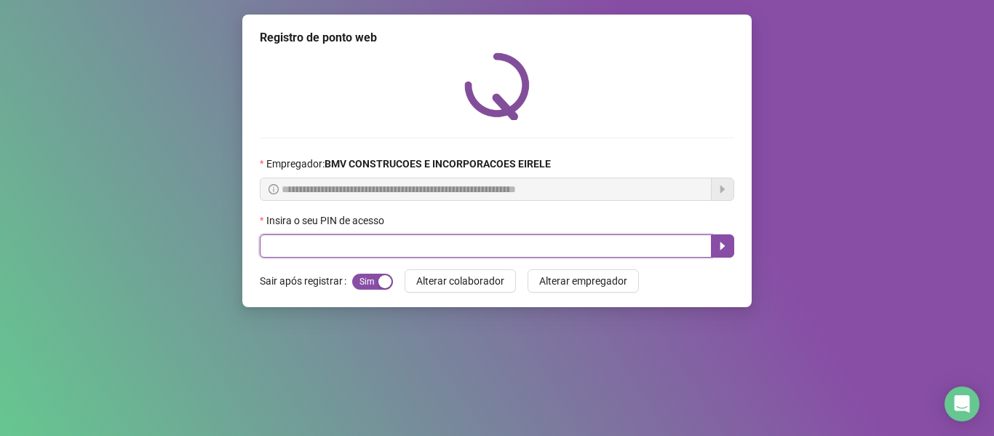
click at [488, 240] on input "text" at bounding box center [486, 245] width 452 height 23
type input "*****"
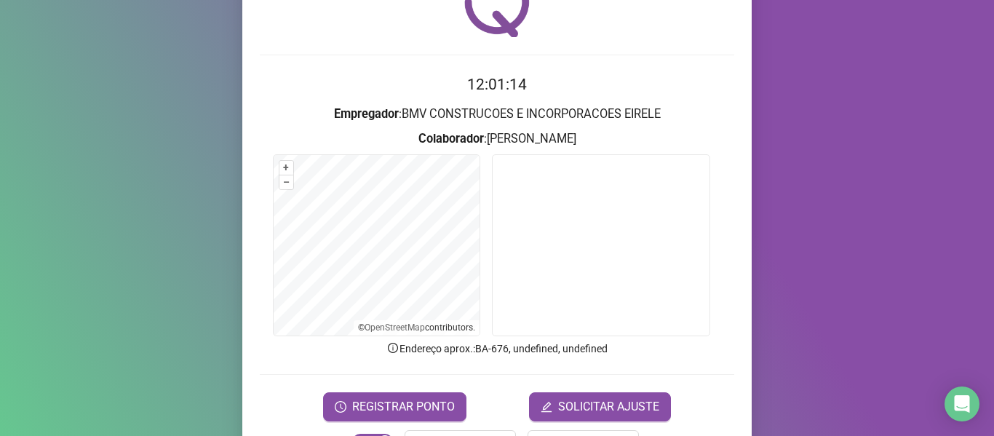
scroll to position [132, 0]
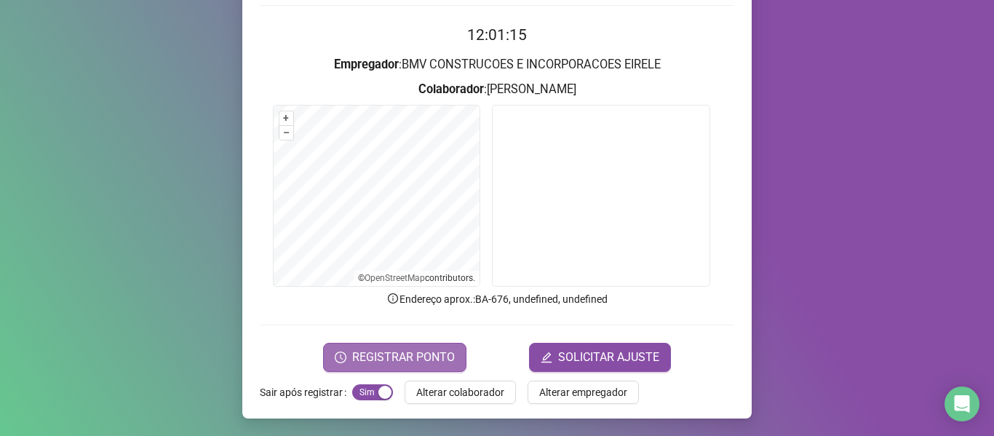
click at [399, 355] on span "REGISTRAR PONTO" at bounding box center [403, 357] width 103 height 17
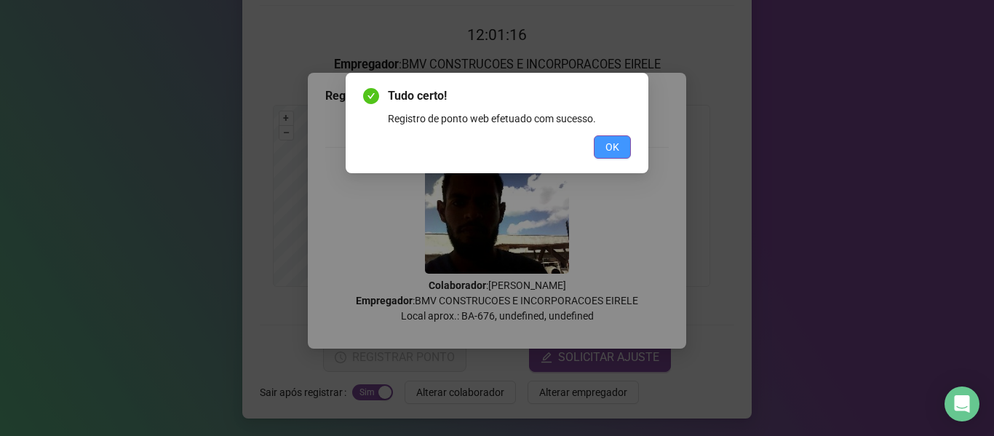
click at [609, 151] on span "OK" at bounding box center [613, 147] width 14 height 16
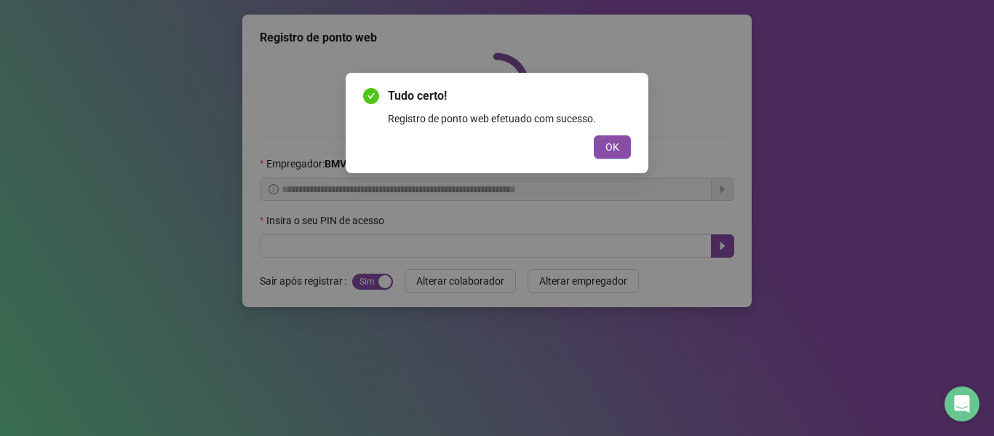
scroll to position [0, 0]
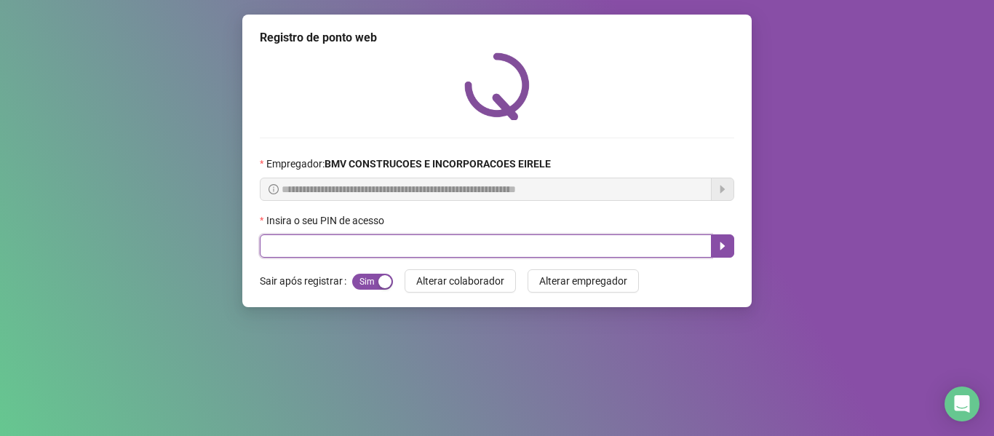
click at [655, 247] on input "text" at bounding box center [486, 245] width 452 height 23
type input "*****"
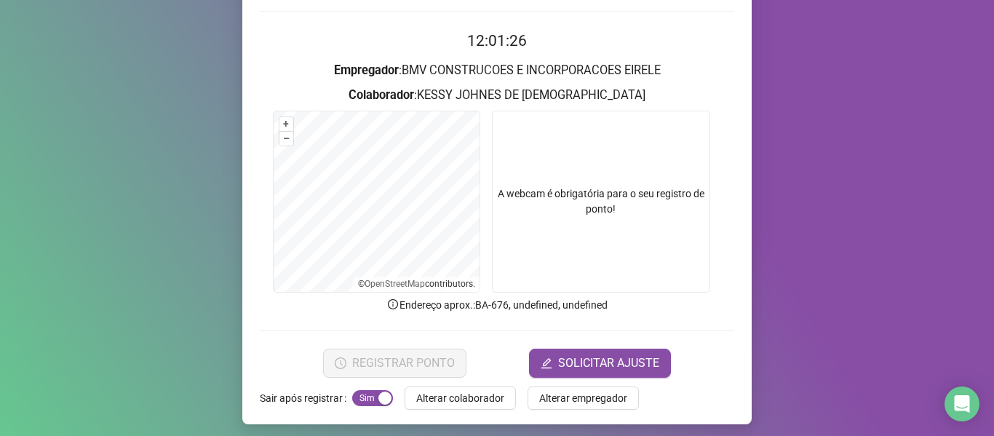
scroll to position [132, 0]
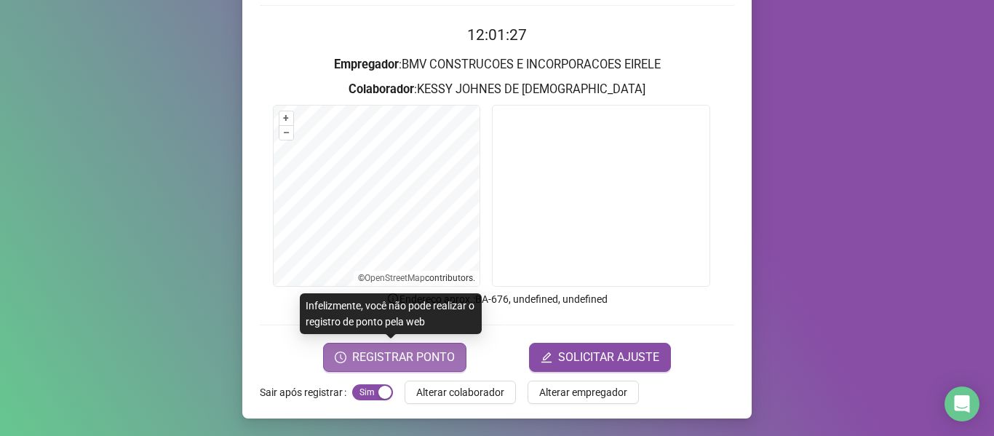
click at [403, 352] on span "REGISTRAR PONTO" at bounding box center [403, 357] width 103 height 17
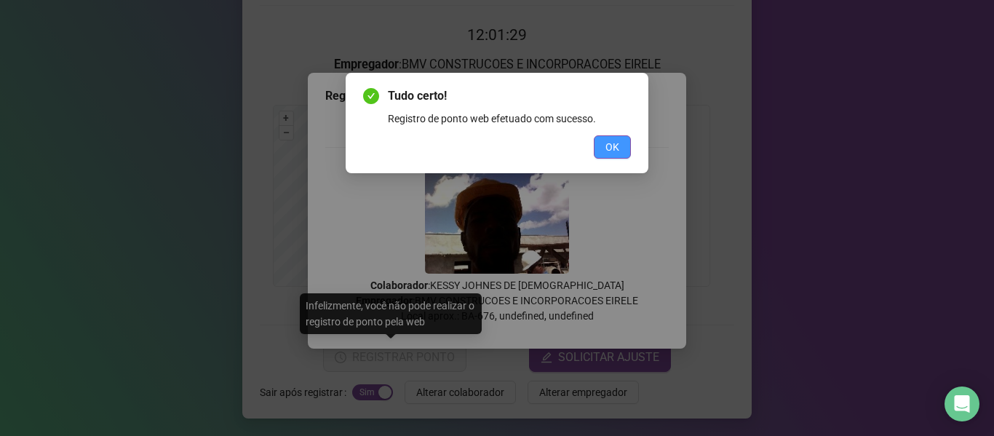
click at [606, 145] on span "OK" at bounding box center [613, 147] width 14 height 16
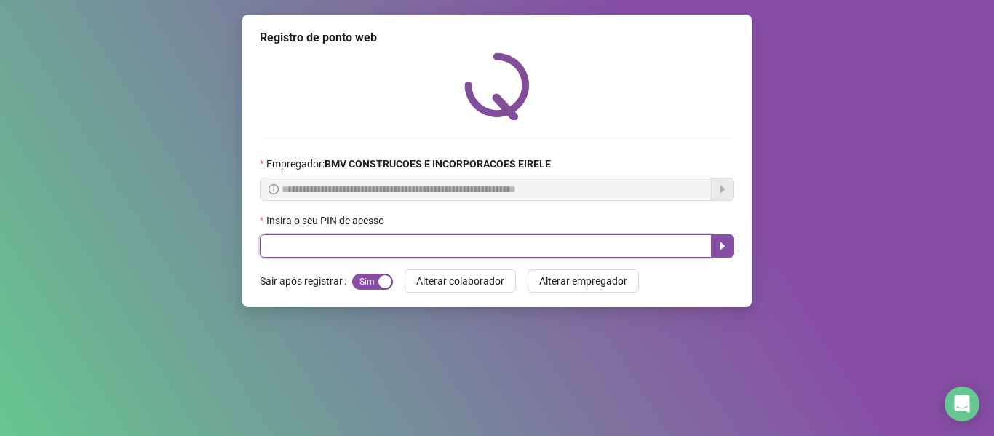
click at [622, 242] on input "text" at bounding box center [486, 245] width 452 height 23
type input "*****"
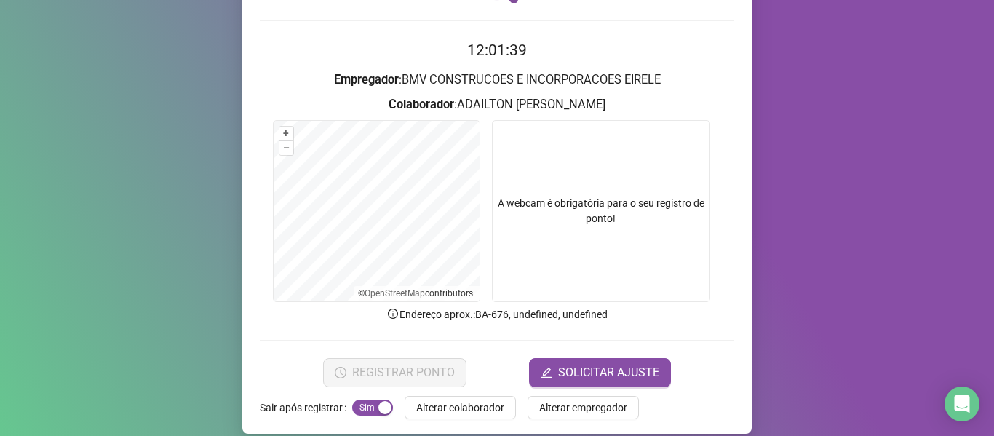
scroll to position [132, 0]
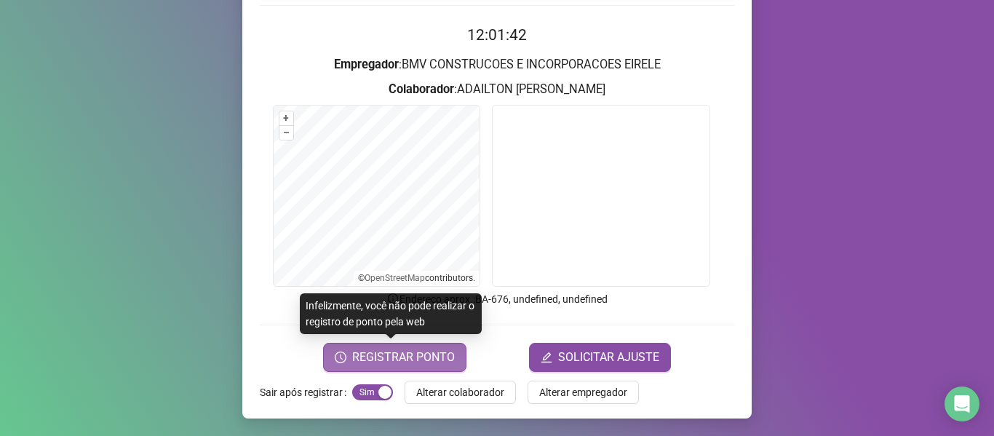
click at [392, 355] on span "REGISTRAR PONTO" at bounding box center [403, 357] width 103 height 17
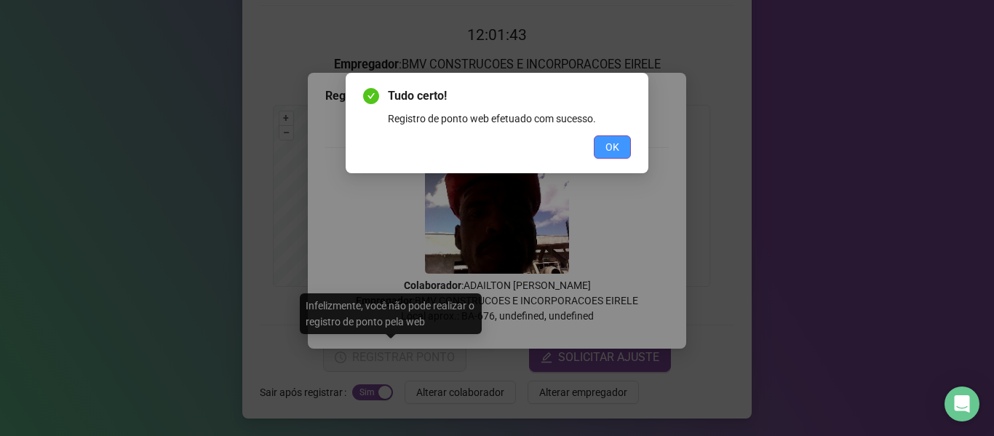
click at [612, 146] on span "OK" at bounding box center [613, 147] width 14 height 16
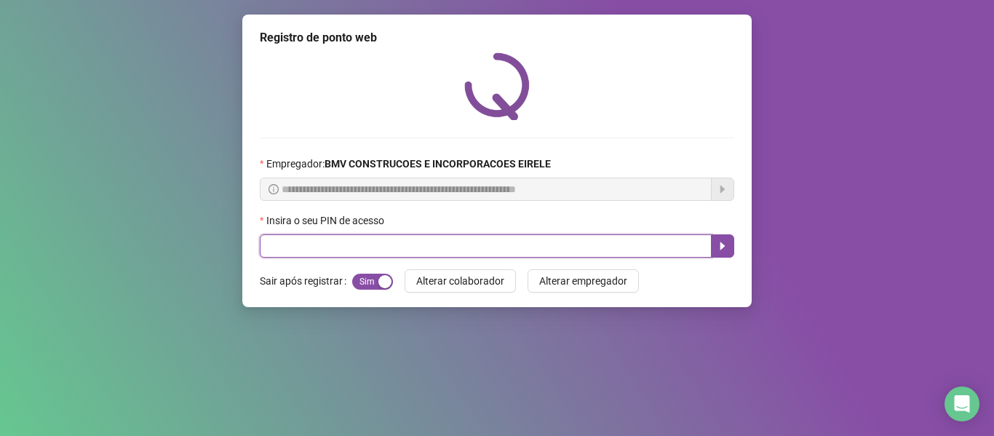
click at [571, 244] on input "text" at bounding box center [486, 245] width 452 height 23
type input "*****"
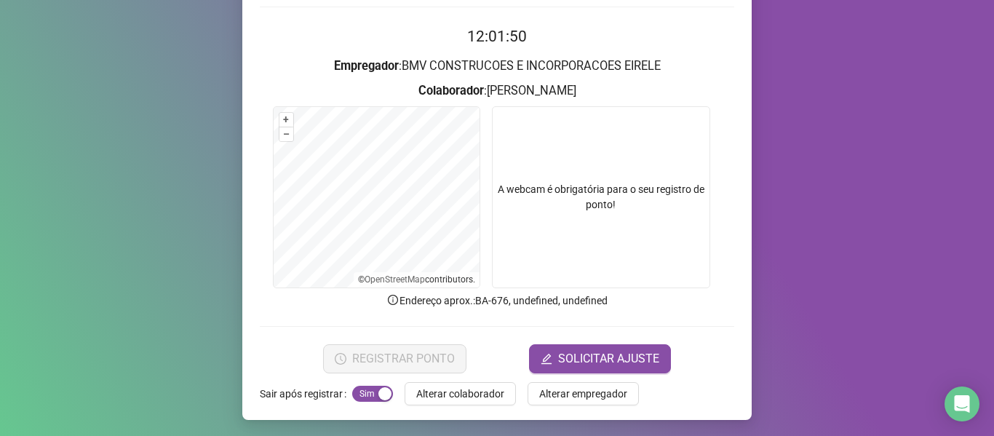
scroll to position [132, 0]
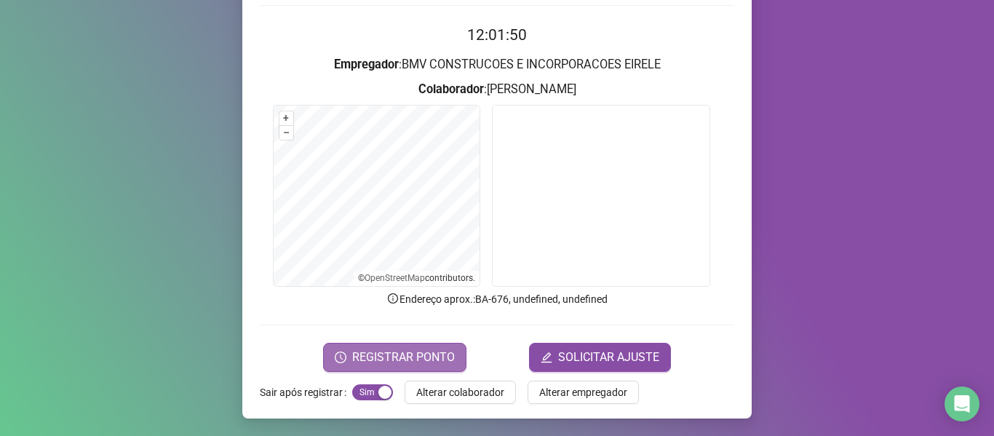
click at [413, 347] on button "REGISTRAR PONTO" at bounding box center [394, 357] width 143 height 29
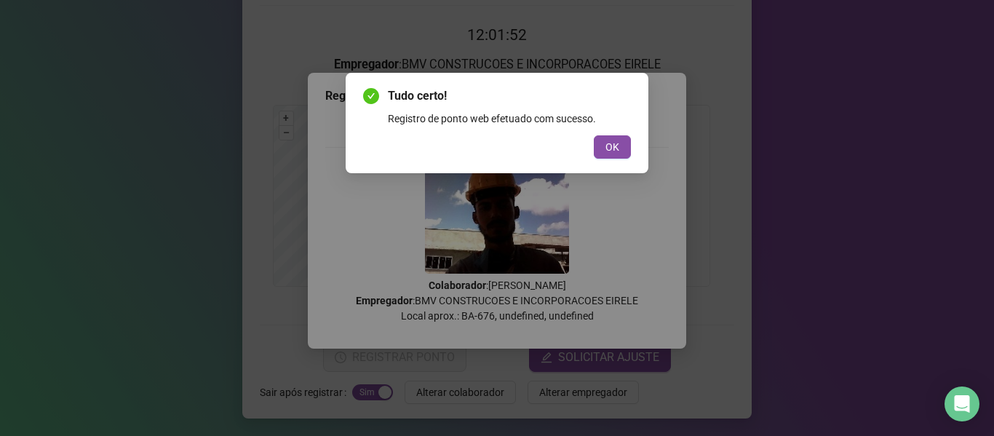
click at [614, 149] on span "OK" at bounding box center [613, 147] width 14 height 16
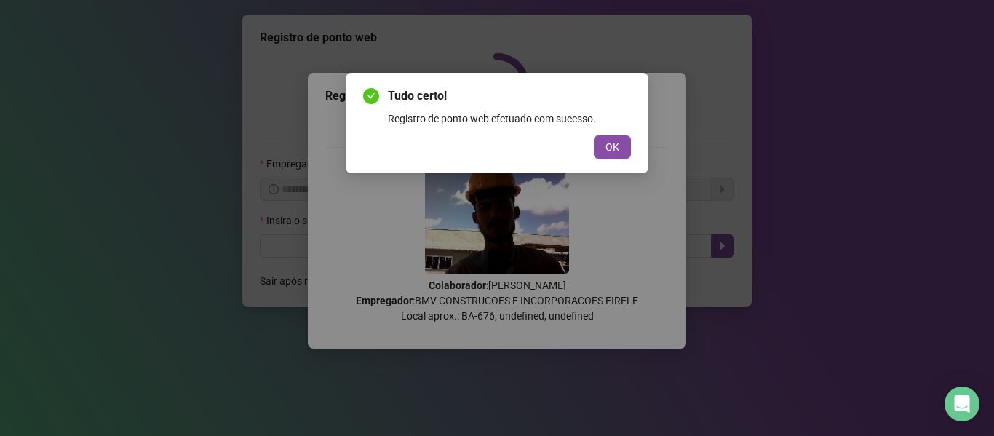
scroll to position [0, 0]
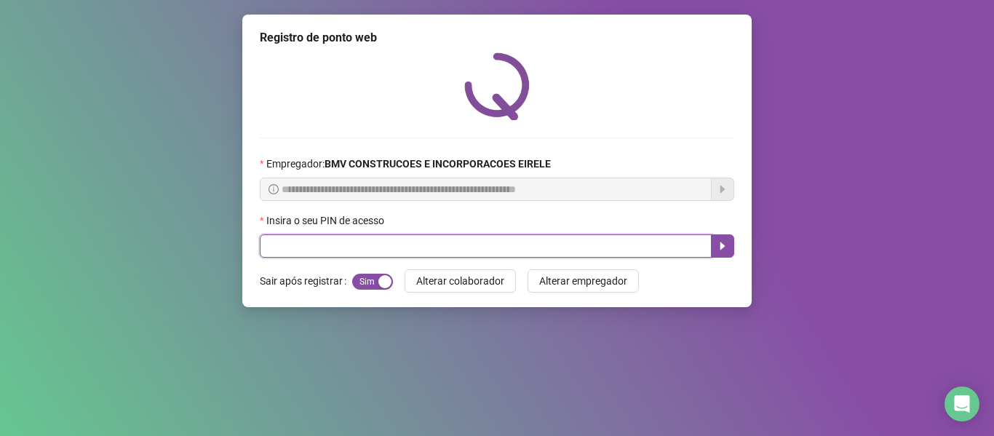
click at [654, 251] on input "text" at bounding box center [486, 245] width 452 height 23
type input "*****"
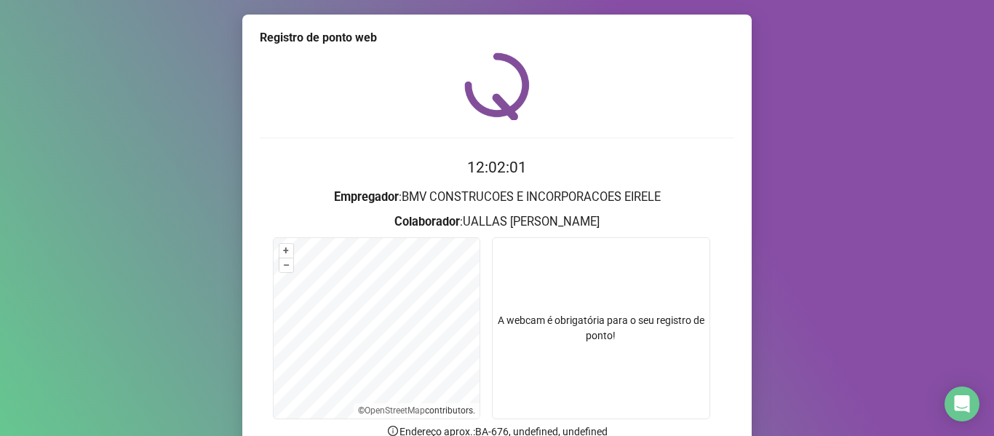
scroll to position [132, 0]
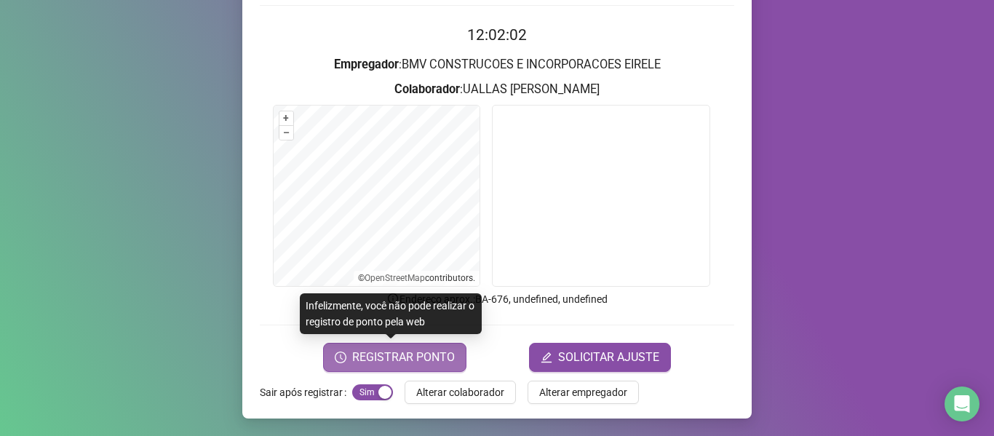
click at [413, 356] on span "REGISTRAR PONTO" at bounding box center [403, 357] width 103 height 17
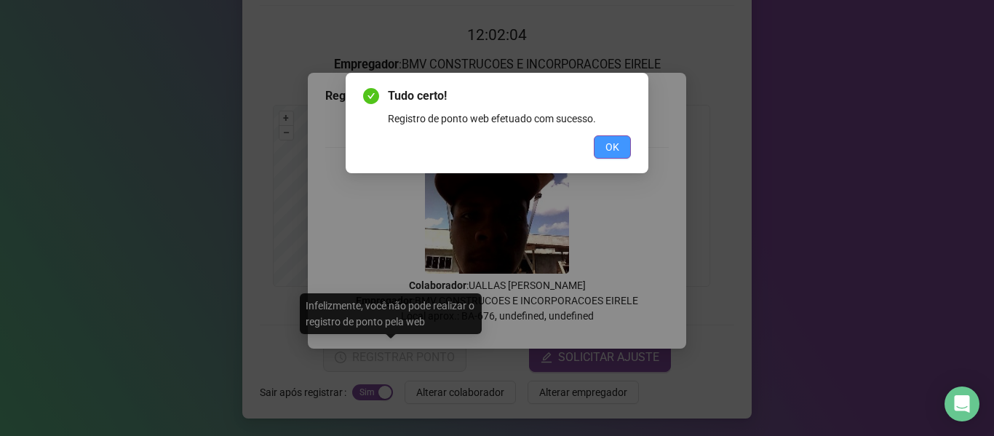
click at [607, 153] on span "OK" at bounding box center [613, 147] width 14 height 16
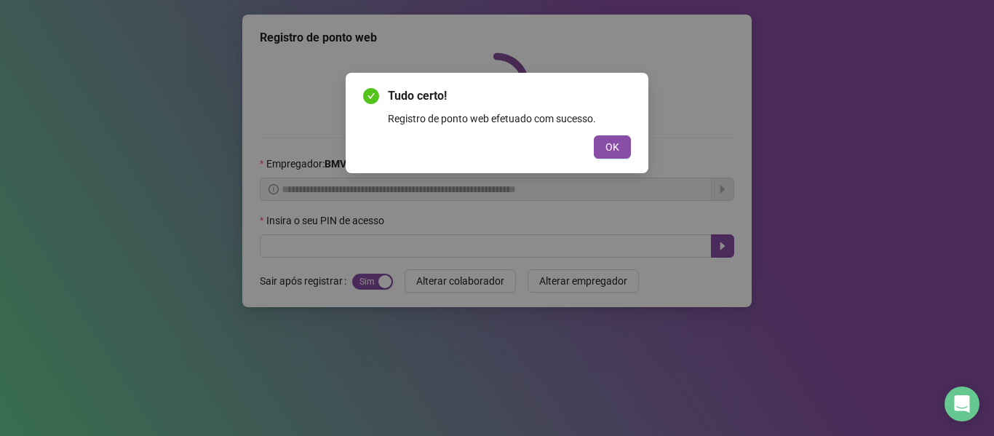
scroll to position [0, 0]
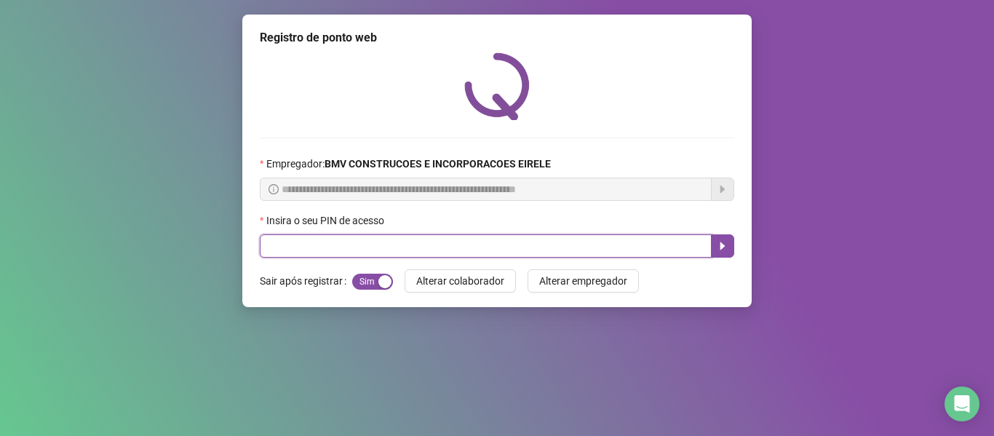
click at [641, 250] on input "text" at bounding box center [486, 245] width 452 height 23
type input "*****"
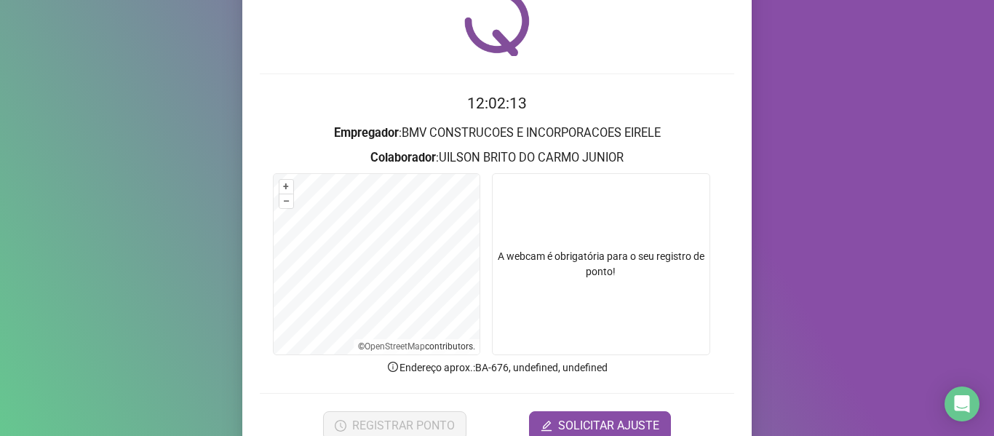
scroll to position [132, 0]
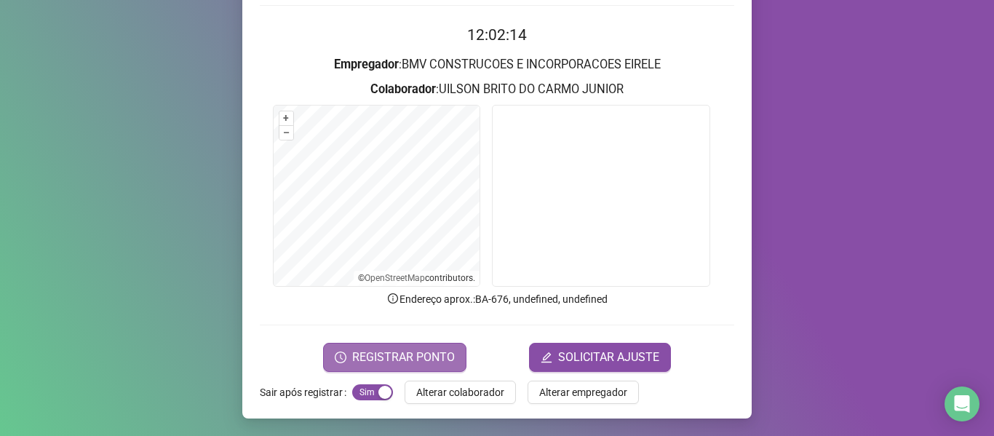
click at [435, 352] on span "REGISTRAR PONTO" at bounding box center [403, 357] width 103 height 17
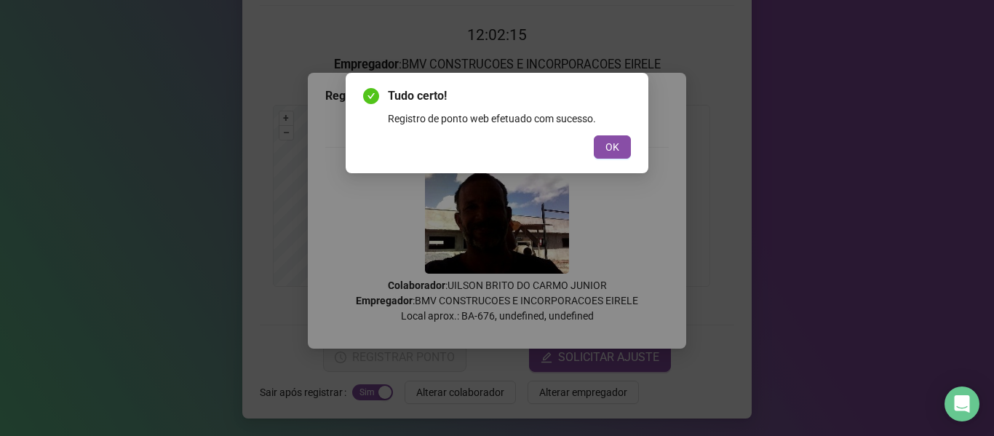
click at [619, 155] on button "OK" at bounding box center [612, 146] width 37 height 23
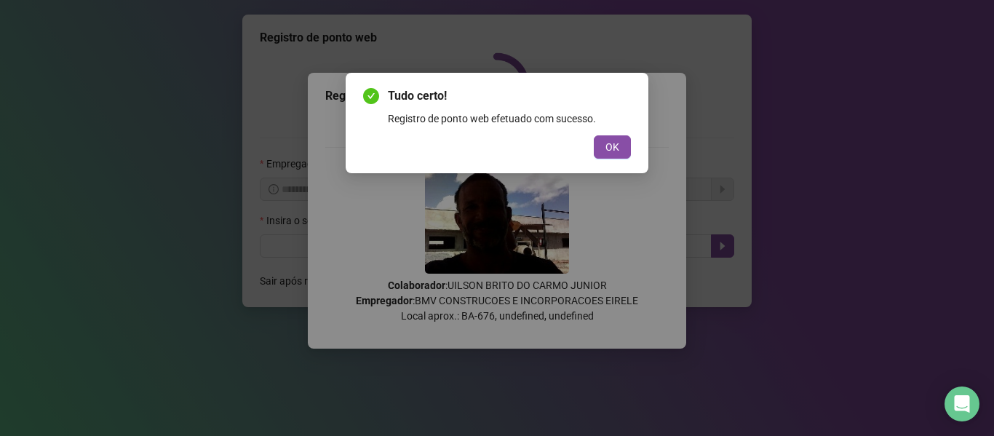
scroll to position [0, 0]
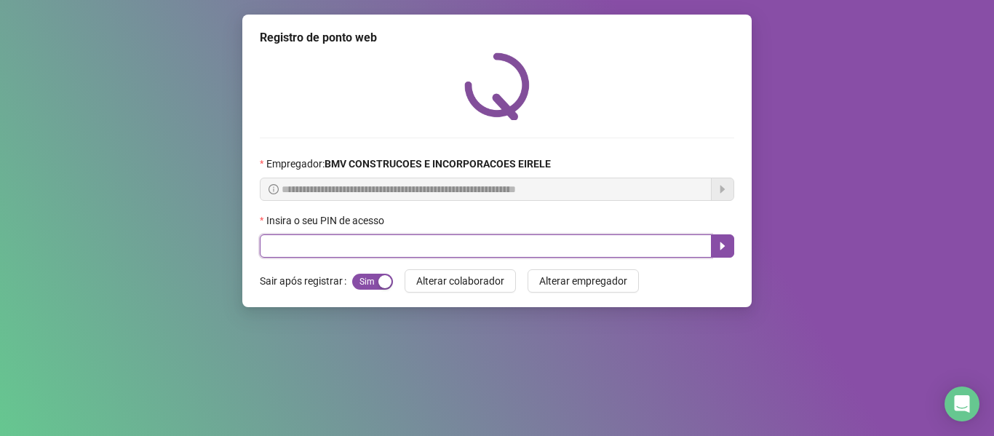
click at [637, 242] on input "text" at bounding box center [486, 245] width 452 height 23
type input "*****"
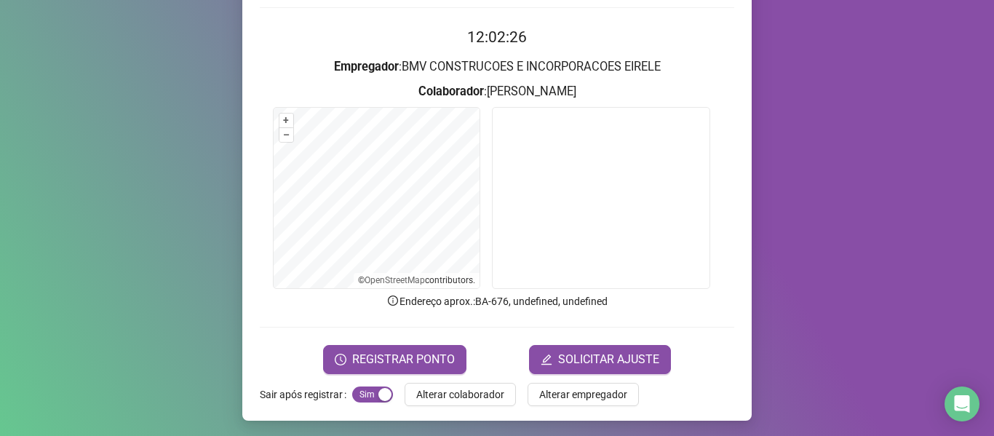
scroll to position [132, 0]
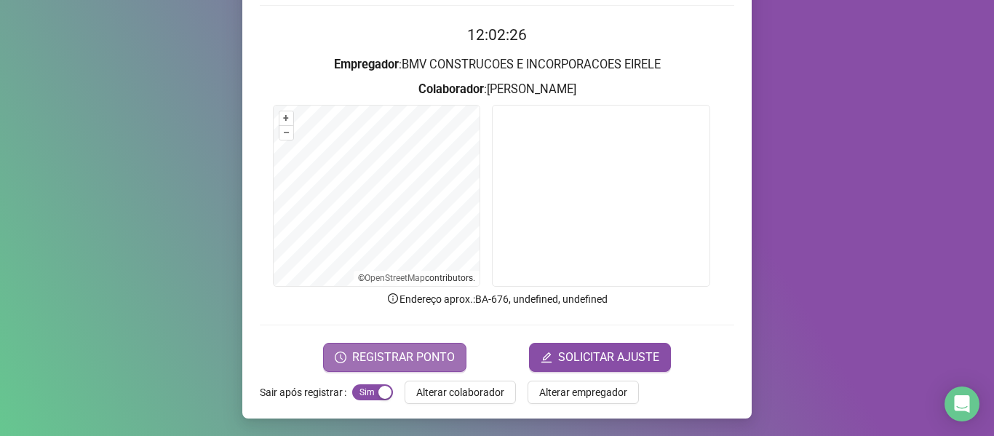
click at [358, 360] on span "REGISTRAR PONTO" at bounding box center [403, 357] width 103 height 17
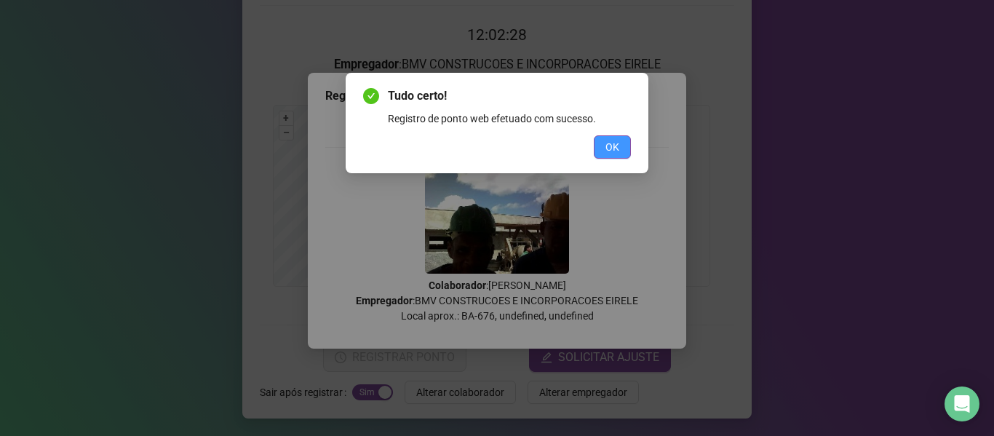
click at [598, 153] on button "OK" at bounding box center [612, 146] width 37 height 23
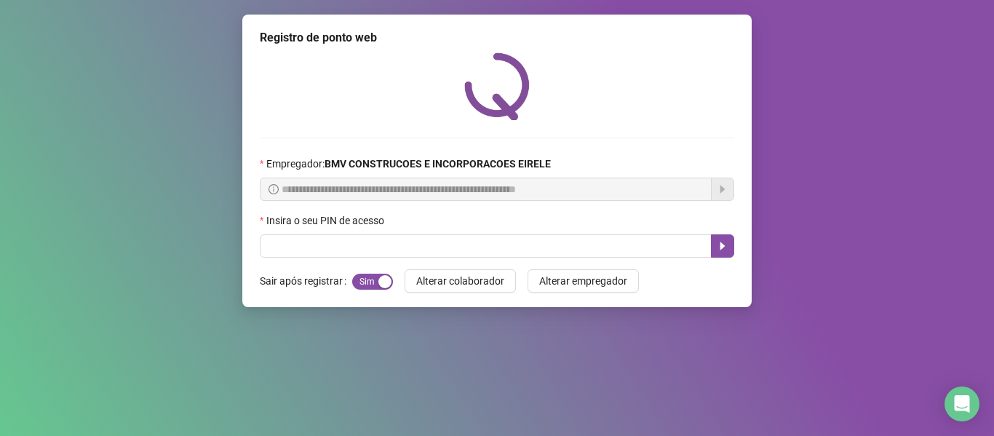
scroll to position [0, 0]
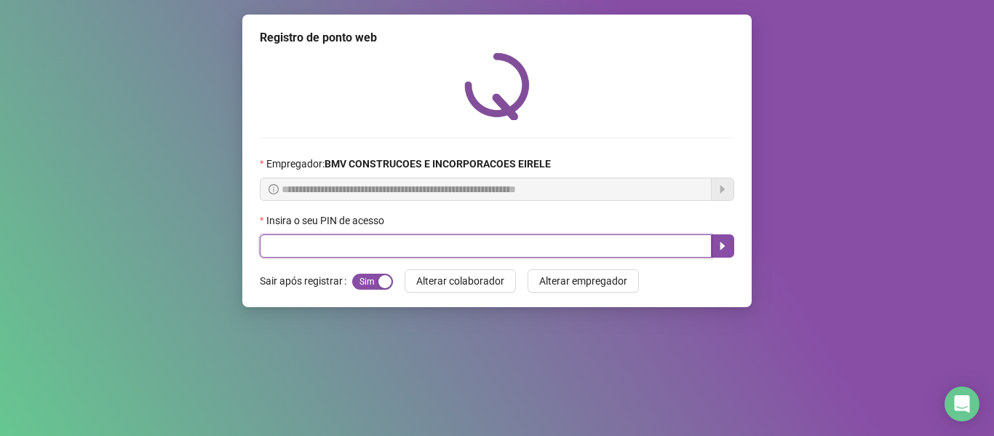
click at [611, 244] on input "text" at bounding box center [486, 245] width 452 height 23
type input "*****"
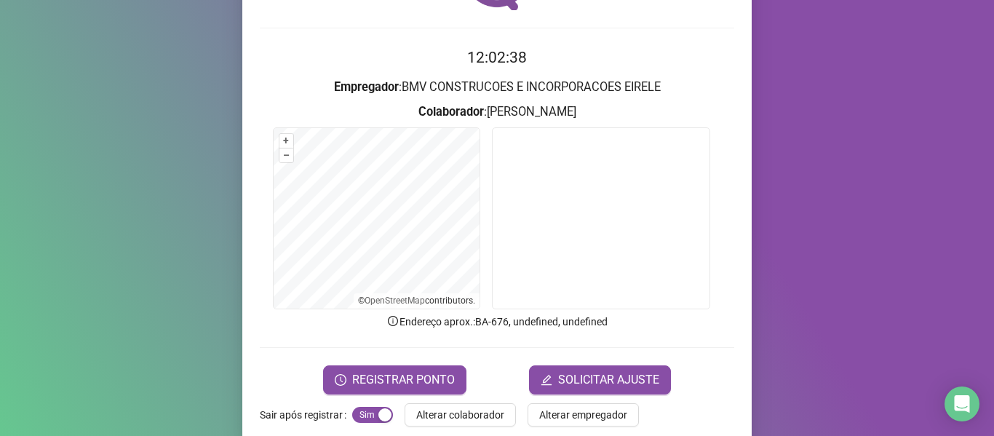
scroll to position [132, 0]
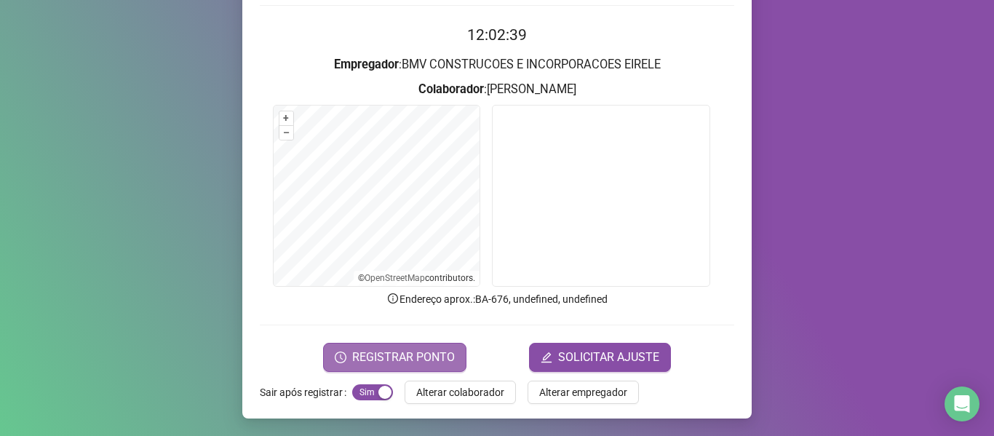
click at [413, 364] on span "REGISTRAR PONTO" at bounding box center [403, 357] width 103 height 17
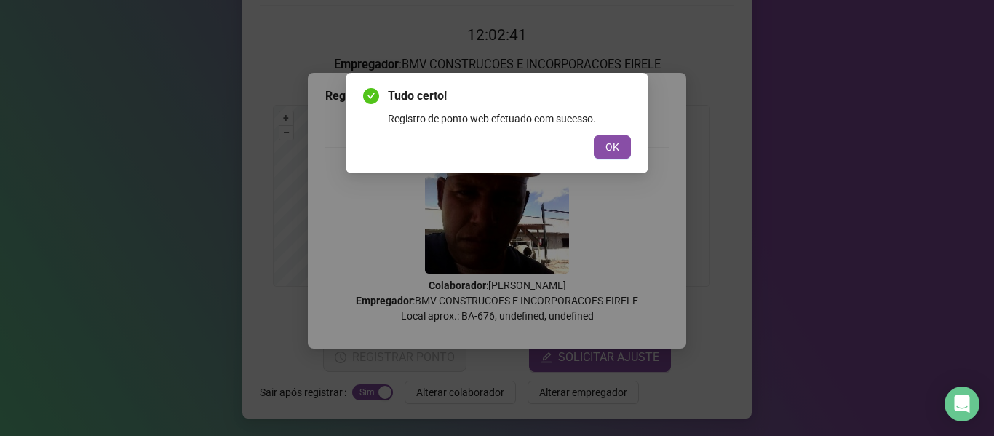
click at [605, 142] on button "OK" at bounding box center [612, 146] width 37 height 23
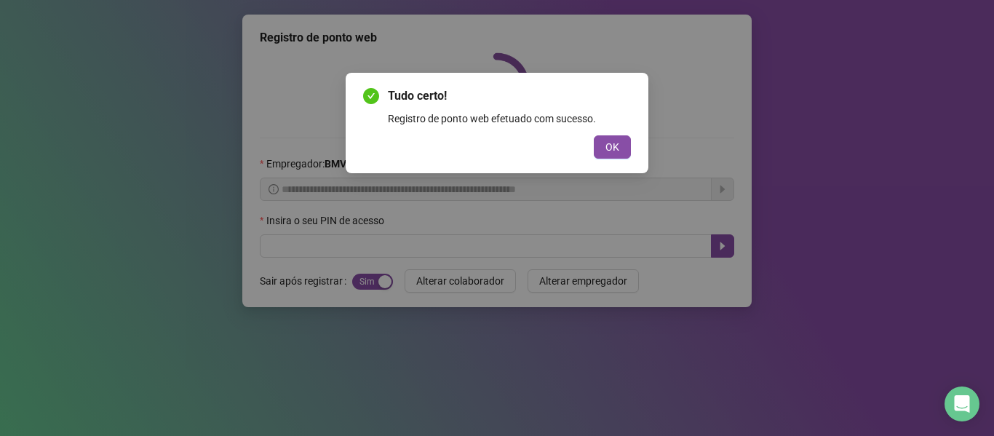
scroll to position [0, 0]
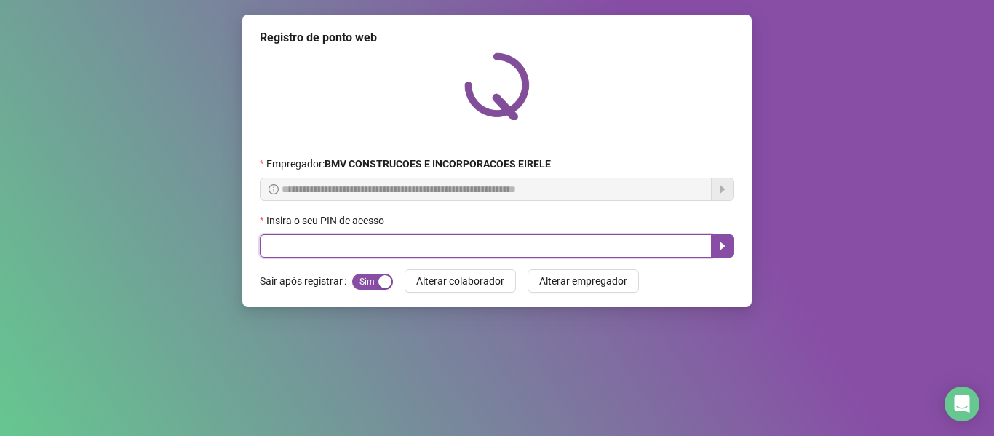
click at [633, 248] on input "text" at bounding box center [486, 245] width 452 height 23
type input "*****"
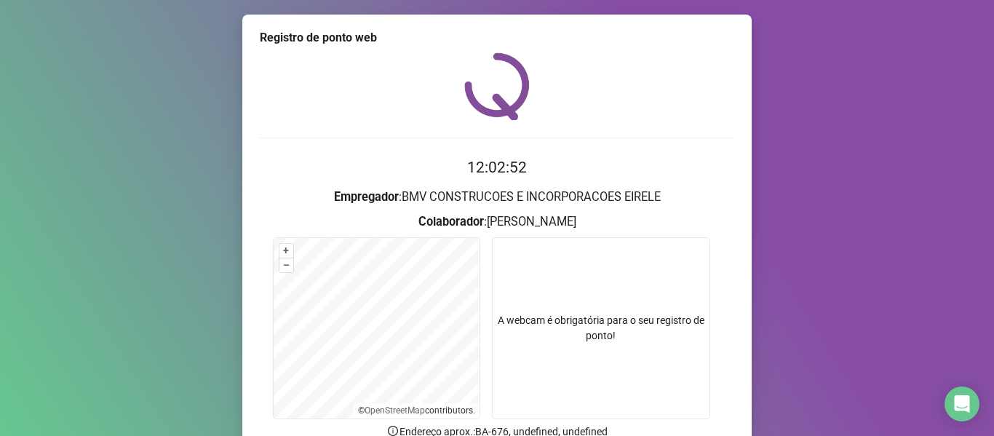
scroll to position [132, 0]
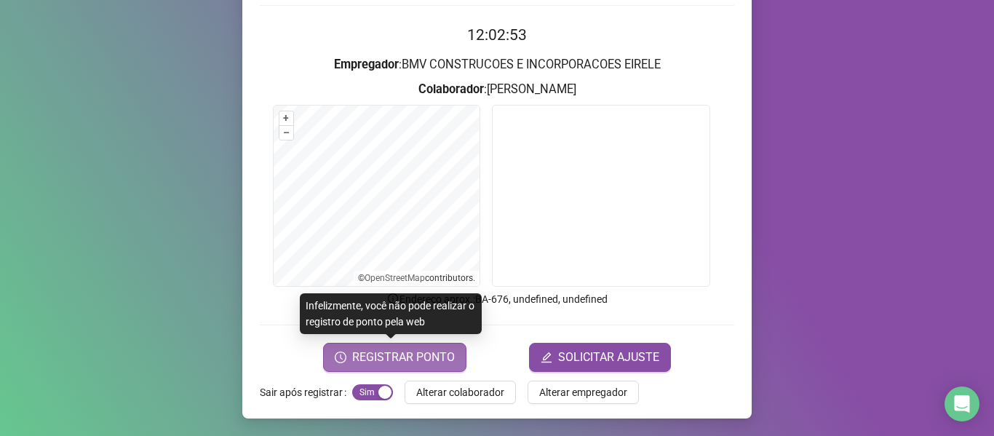
click at [442, 349] on span "REGISTRAR PONTO" at bounding box center [403, 357] width 103 height 17
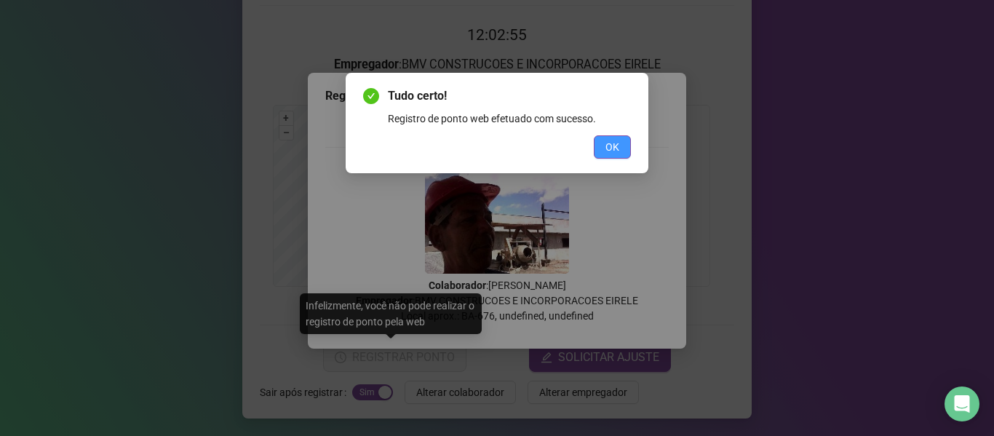
click at [614, 151] on span "OK" at bounding box center [613, 147] width 14 height 16
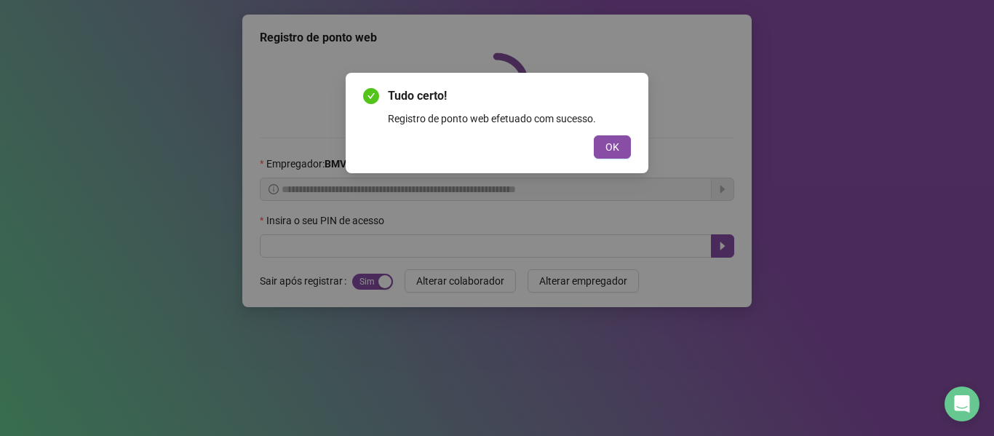
scroll to position [0, 0]
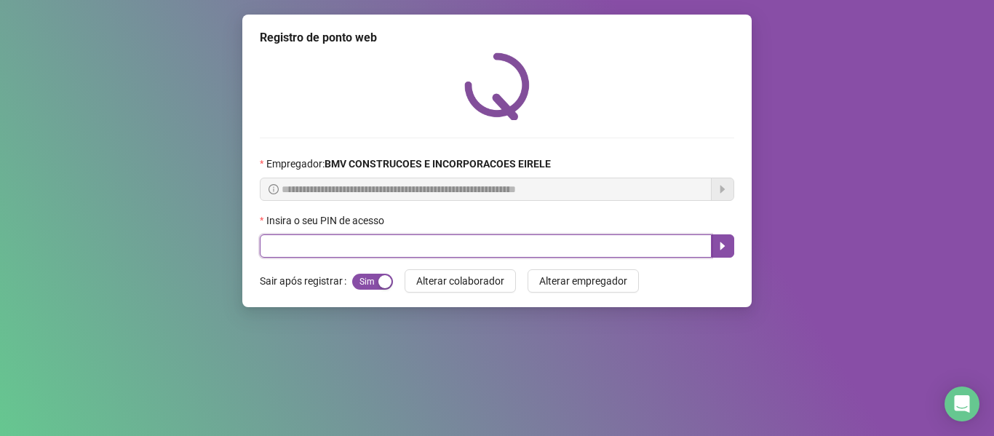
click at [646, 247] on input "text" at bounding box center [486, 245] width 452 height 23
type input "*****"
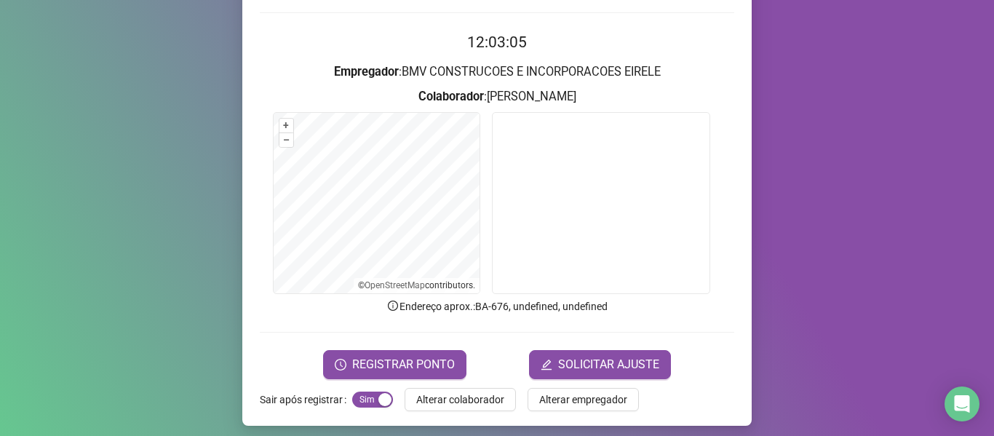
scroll to position [132, 0]
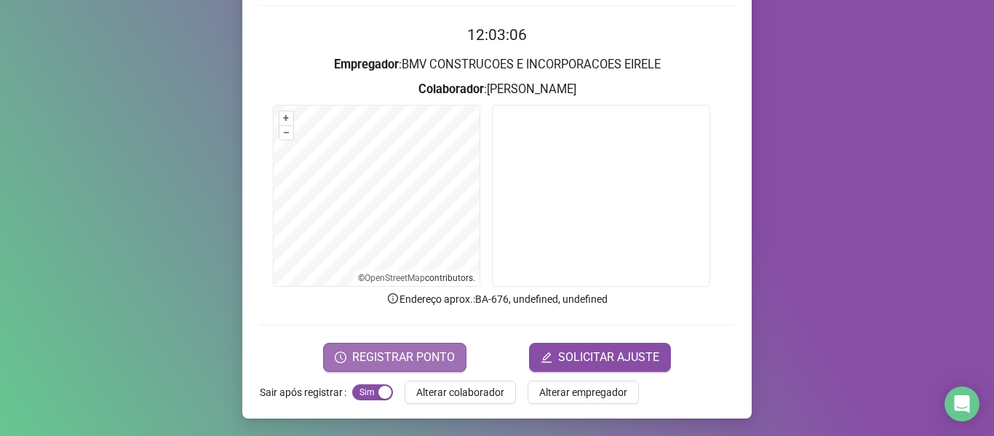
click at [401, 355] on span "REGISTRAR PONTO" at bounding box center [403, 357] width 103 height 17
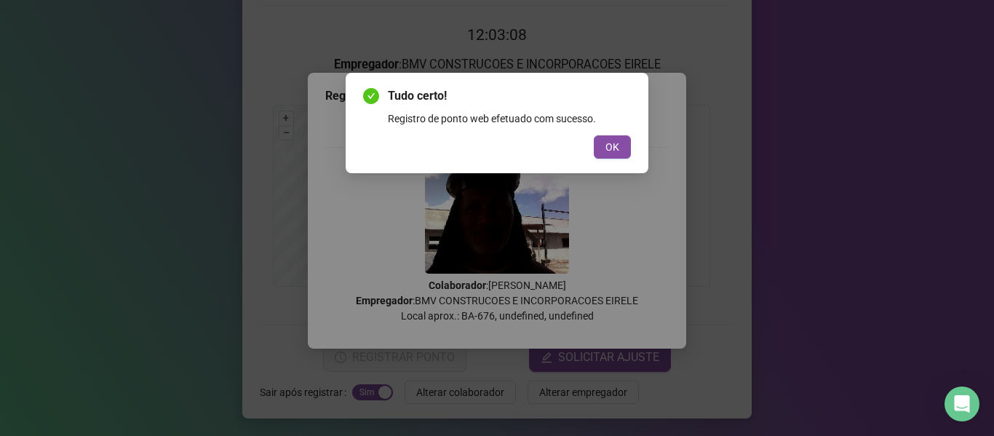
click at [625, 154] on button "OK" at bounding box center [612, 146] width 37 height 23
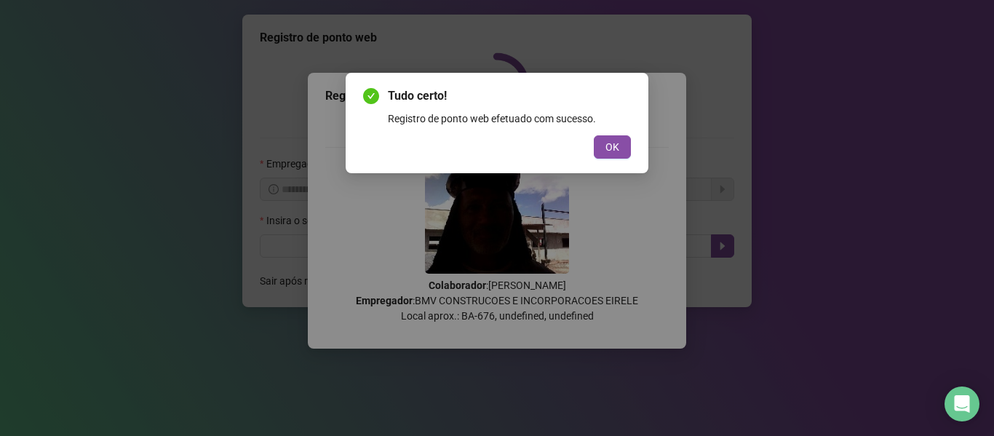
scroll to position [0, 0]
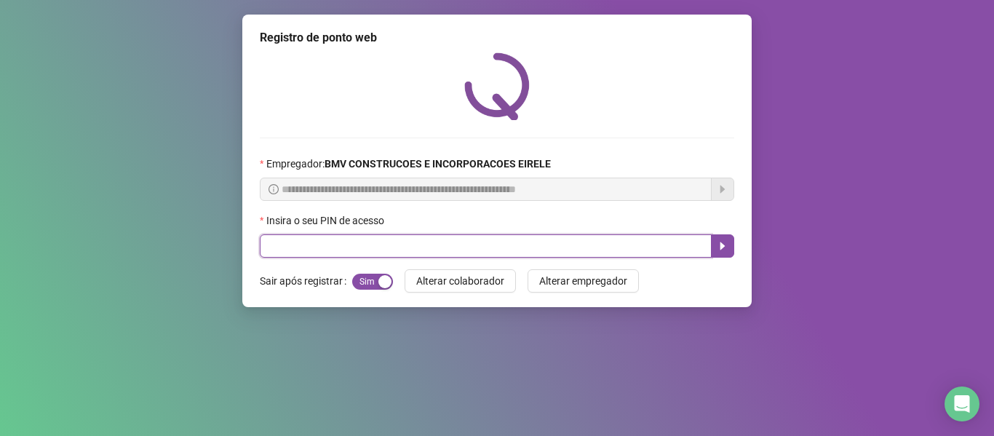
click at [658, 247] on input "text" at bounding box center [486, 245] width 452 height 23
type input "*****"
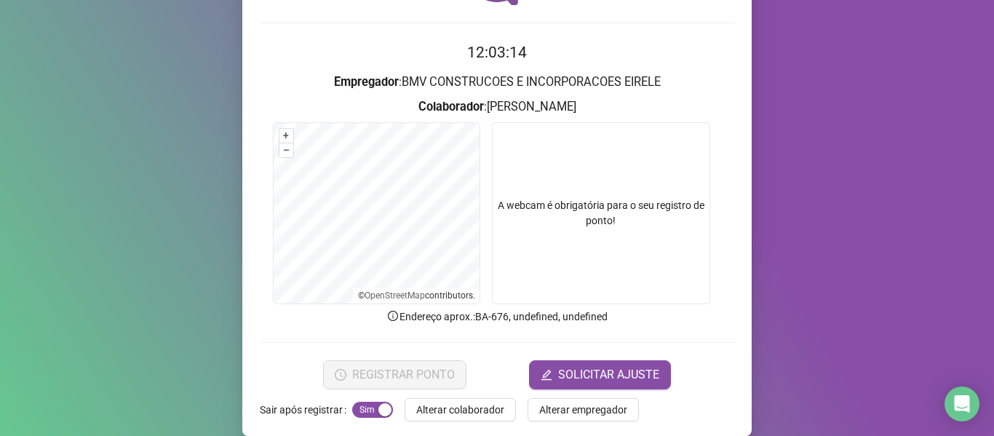
scroll to position [132, 0]
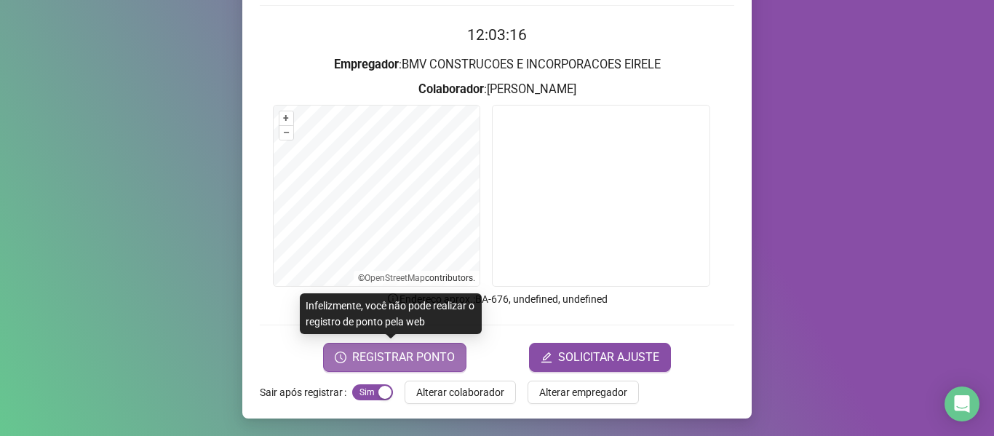
click at [420, 366] on button "REGISTRAR PONTO" at bounding box center [394, 357] width 143 height 29
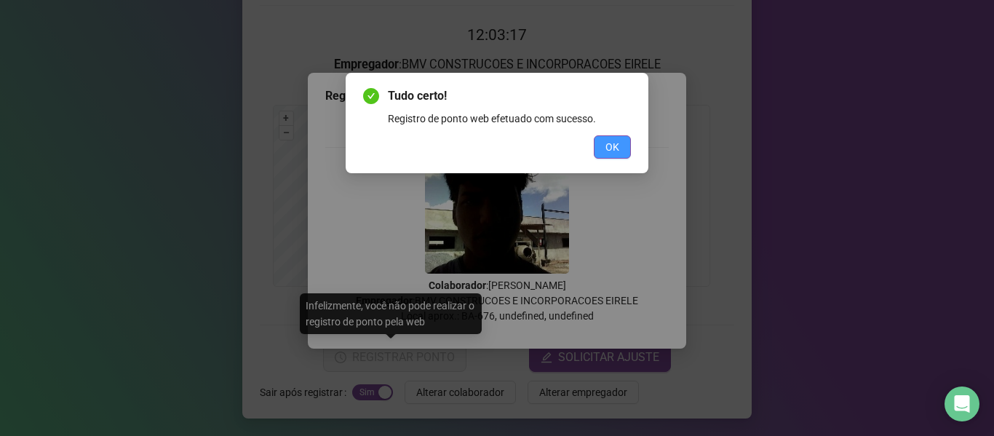
click at [611, 141] on span "OK" at bounding box center [613, 147] width 14 height 16
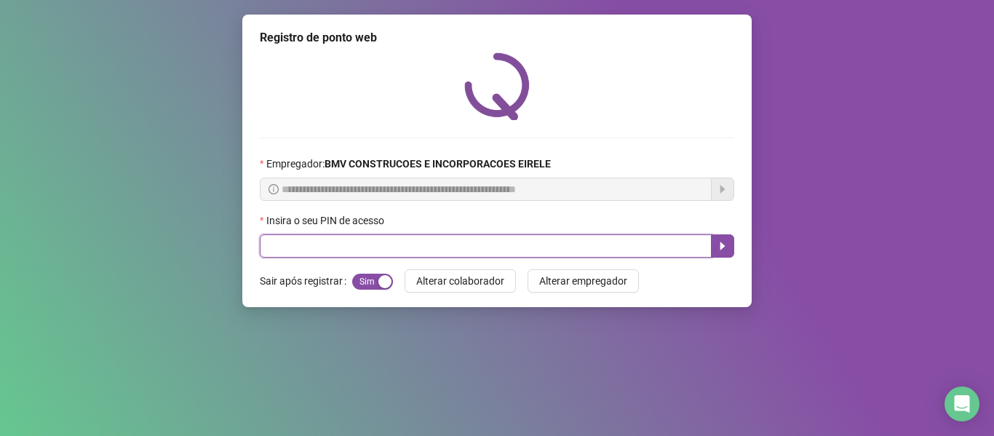
click at [370, 251] on input "text" at bounding box center [486, 245] width 452 height 23
type input "*****"
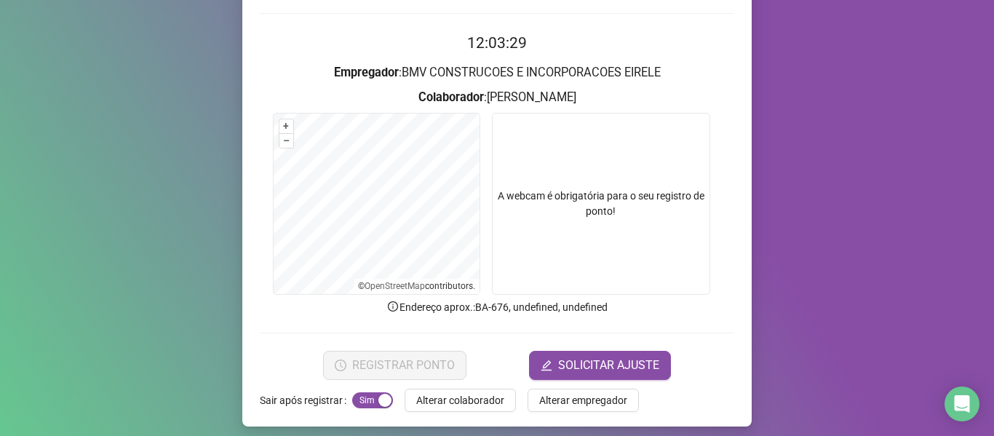
scroll to position [132, 0]
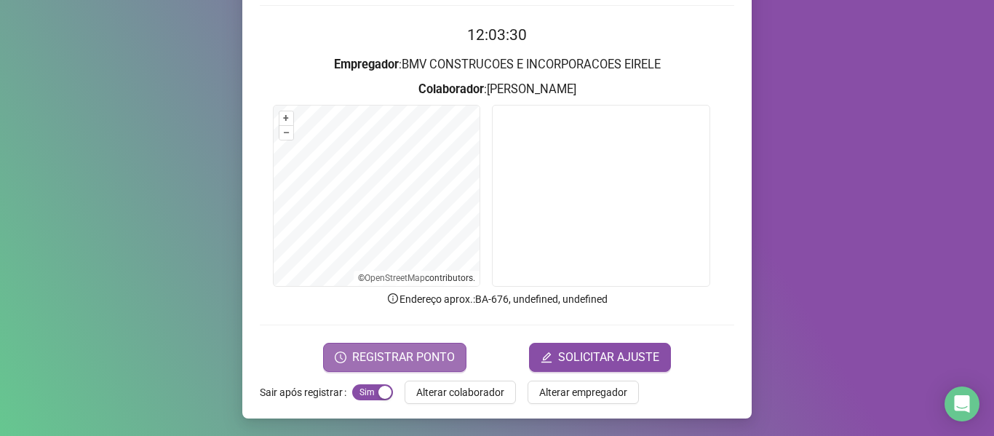
click at [375, 351] on span "REGISTRAR PONTO" at bounding box center [403, 357] width 103 height 17
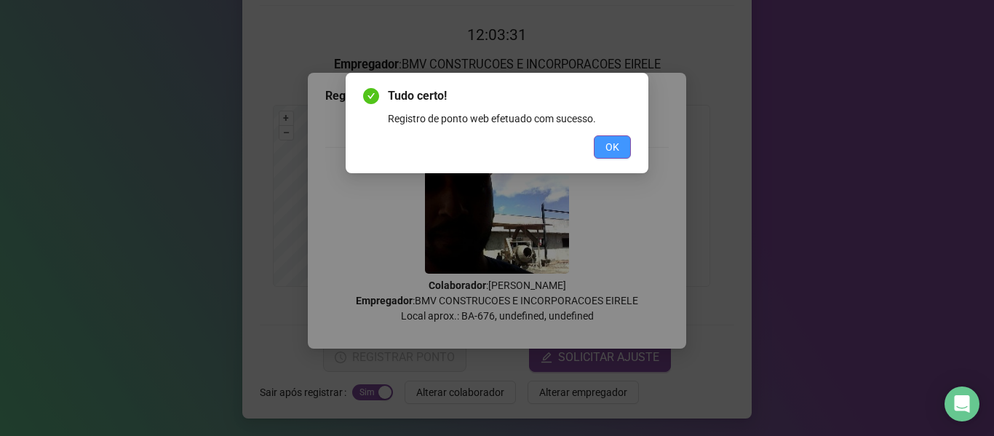
click at [615, 150] on span "OK" at bounding box center [613, 147] width 14 height 16
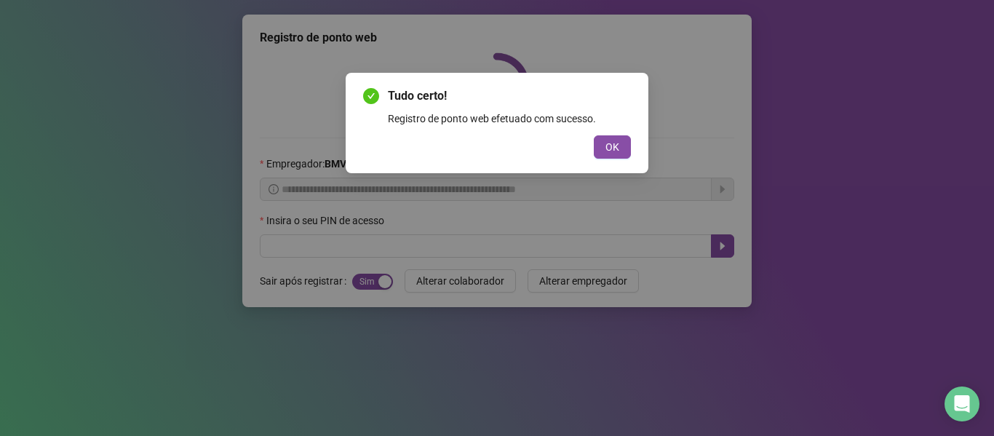
scroll to position [0, 0]
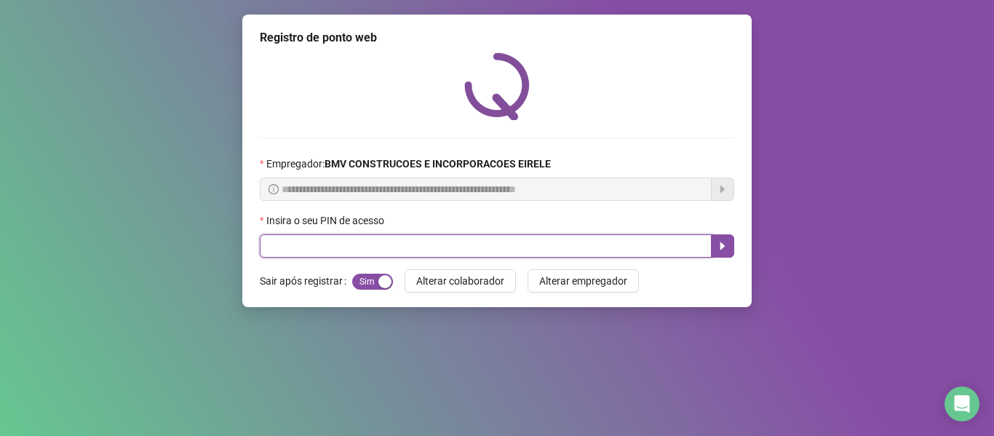
click at [635, 253] on input "text" at bounding box center [486, 245] width 452 height 23
type input "*****"
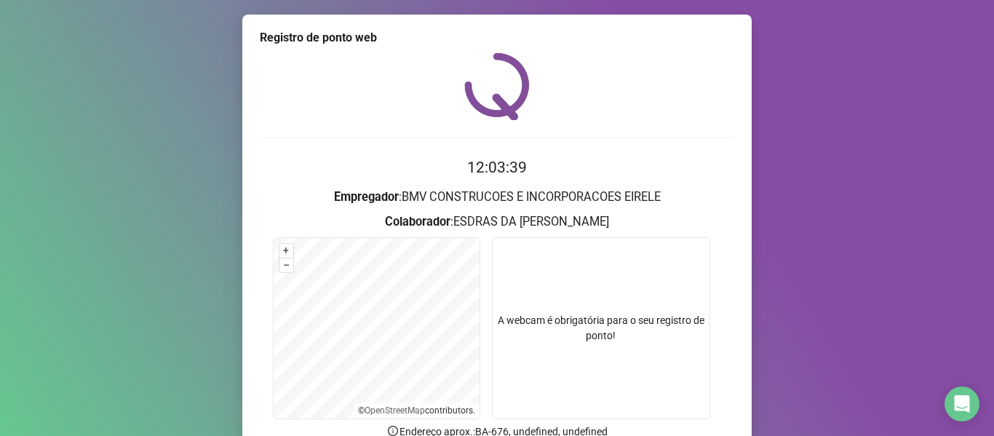
scroll to position [132, 0]
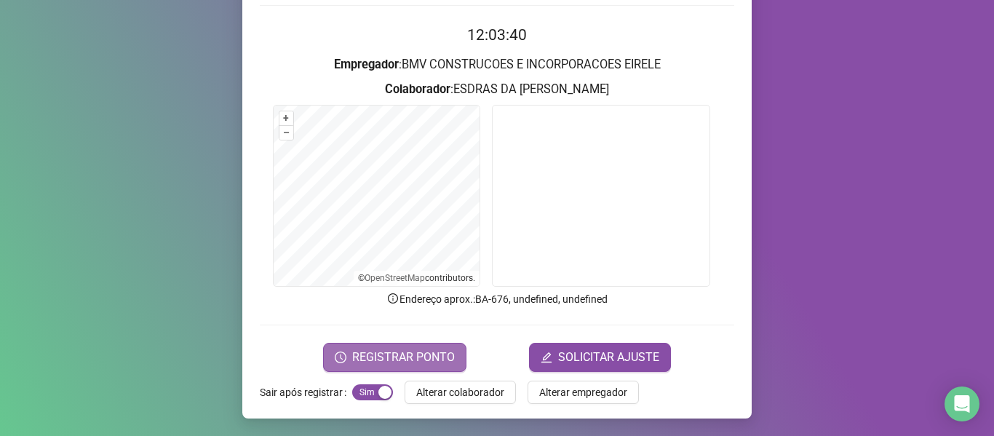
click at [443, 347] on button "REGISTRAR PONTO" at bounding box center [394, 357] width 143 height 29
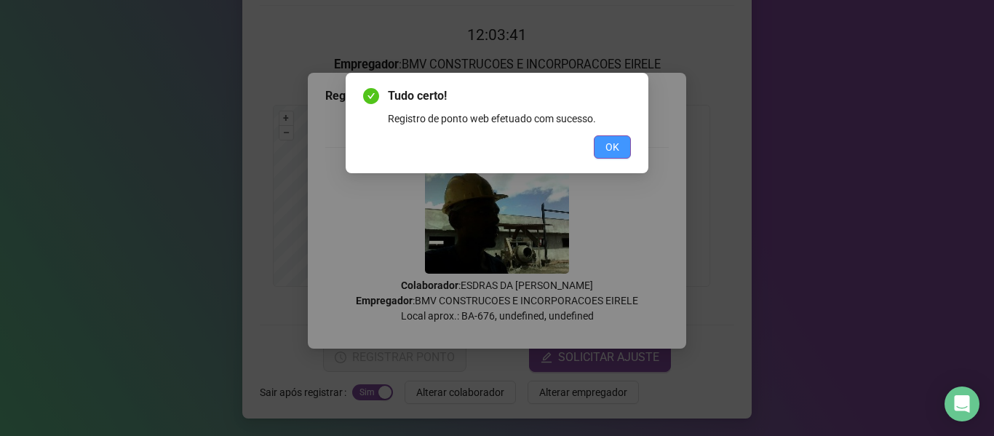
click at [617, 152] on span "OK" at bounding box center [613, 147] width 14 height 16
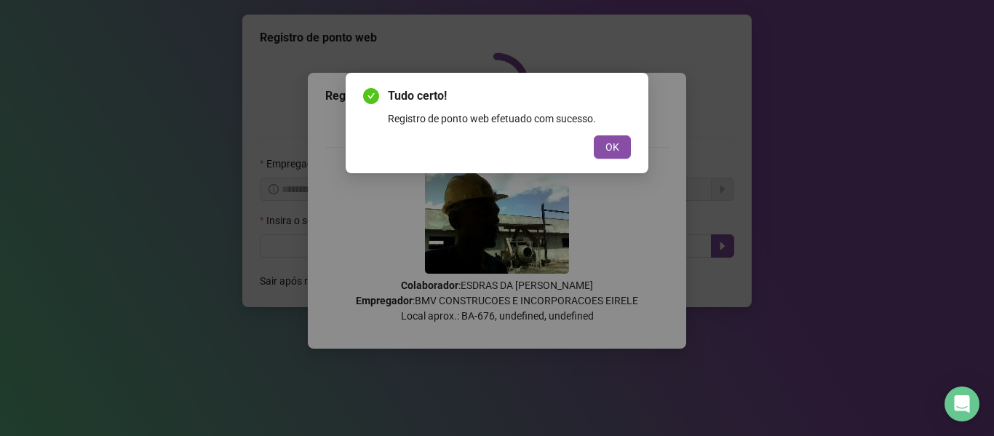
scroll to position [0, 0]
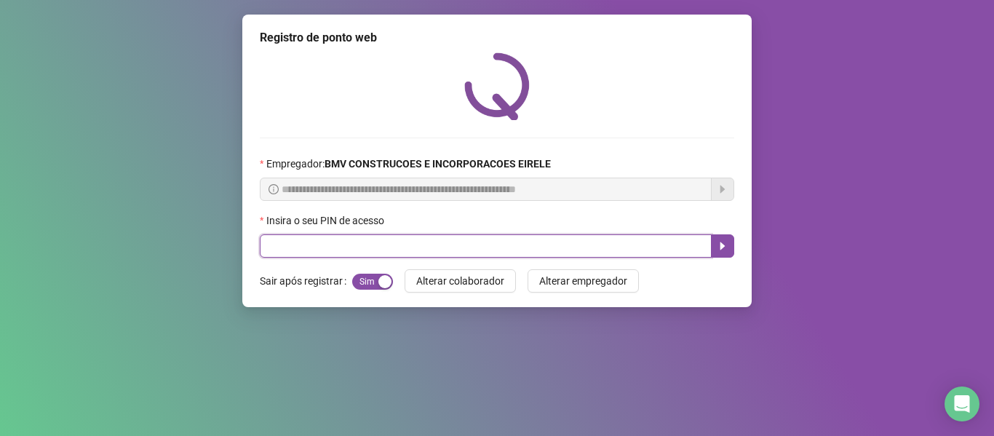
click at [634, 246] on input "text" at bounding box center [486, 245] width 452 height 23
type input "*****"
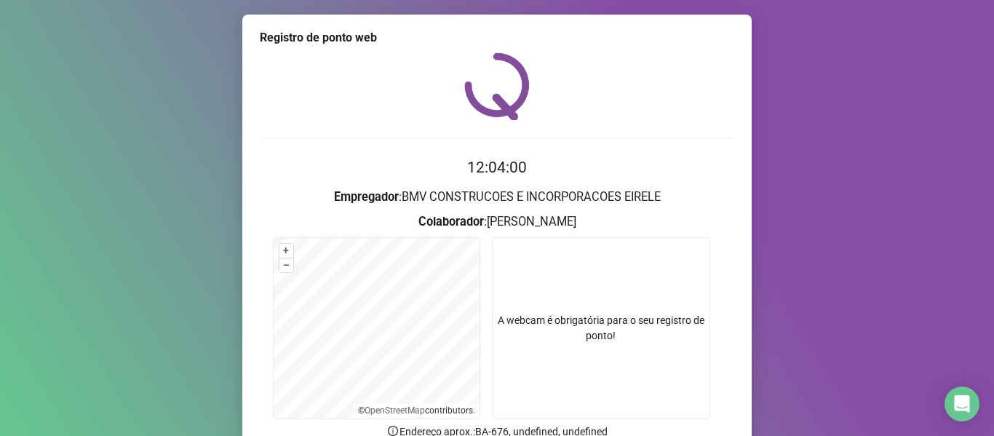
scroll to position [132, 0]
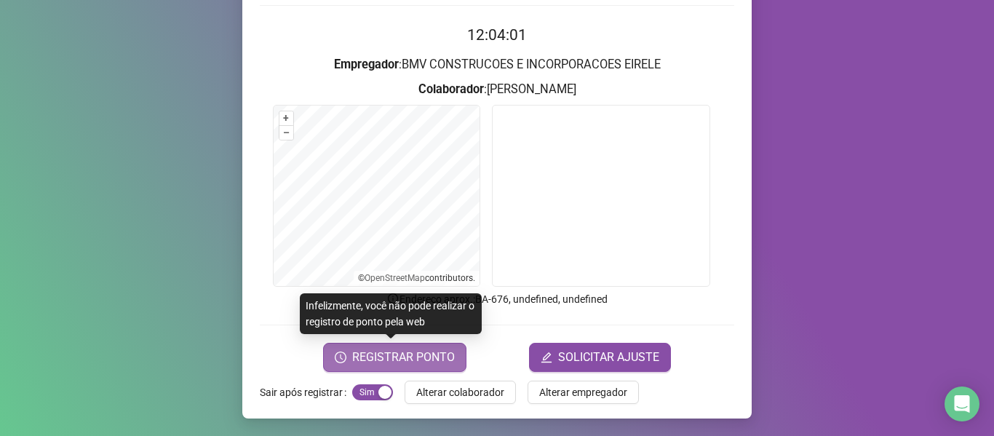
click at [384, 357] on span "REGISTRAR PONTO" at bounding box center [403, 357] width 103 height 17
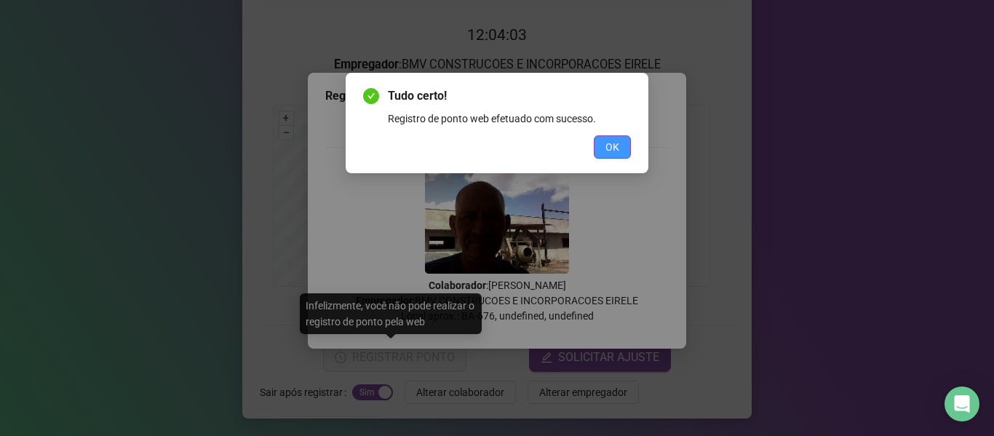
click at [612, 147] on span "OK" at bounding box center [613, 147] width 14 height 16
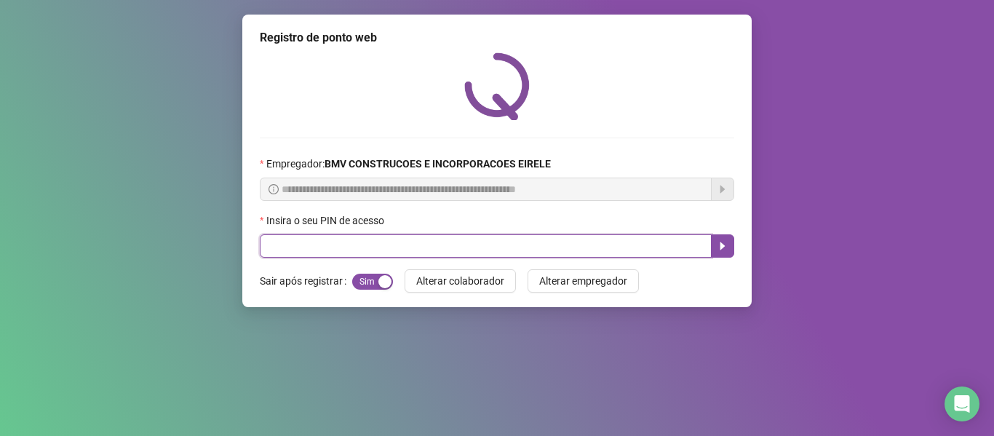
click at [649, 247] on input "text" at bounding box center [486, 245] width 452 height 23
type input "*****"
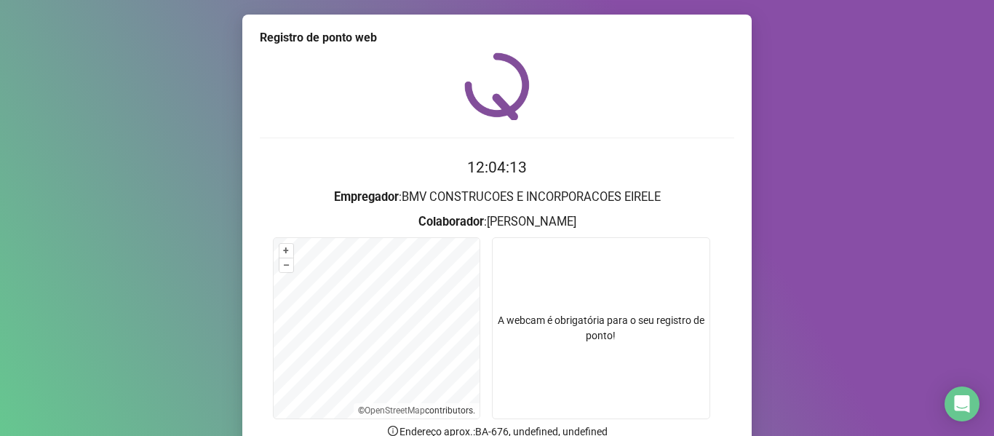
scroll to position [132, 0]
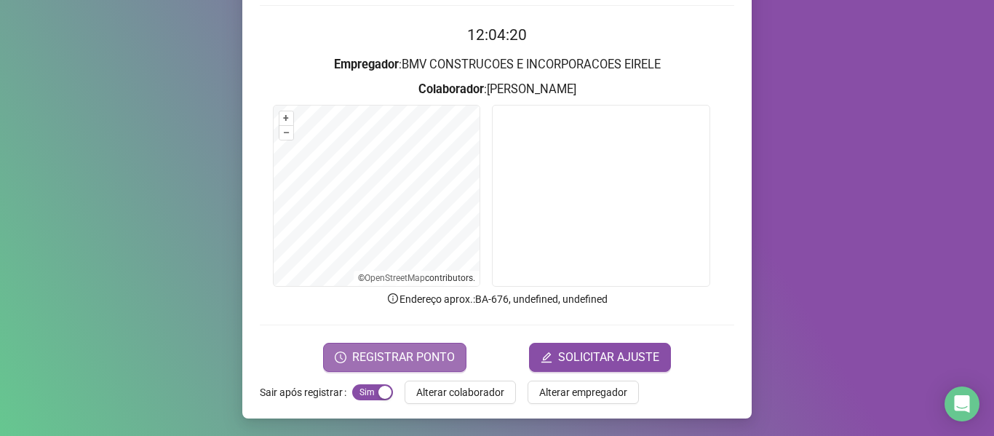
click at [382, 357] on span "REGISTRAR PONTO" at bounding box center [403, 357] width 103 height 17
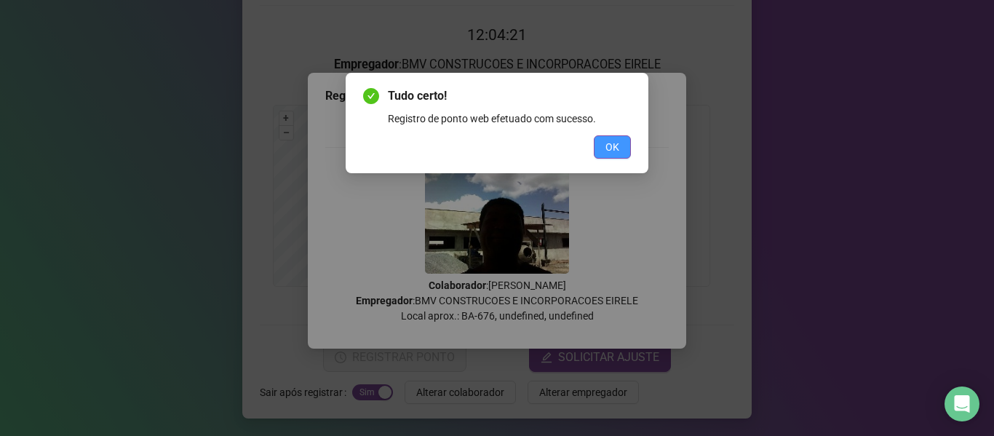
click at [615, 143] on span "OK" at bounding box center [613, 147] width 14 height 16
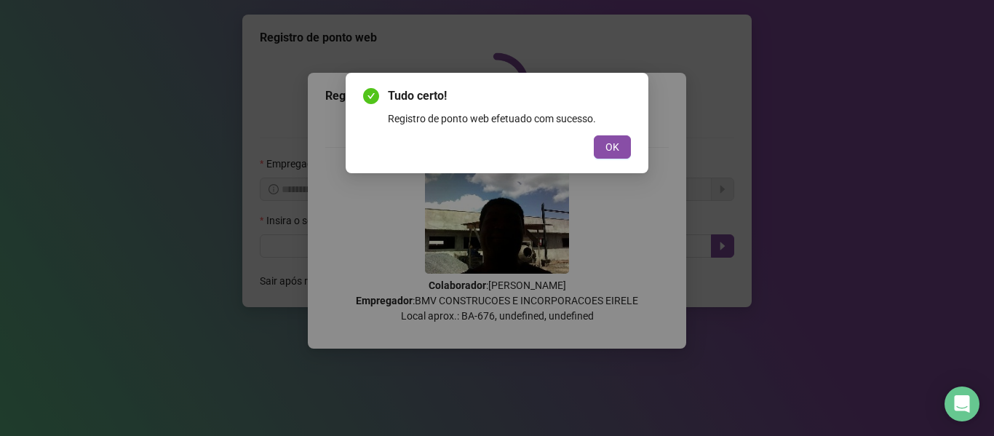
scroll to position [0, 0]
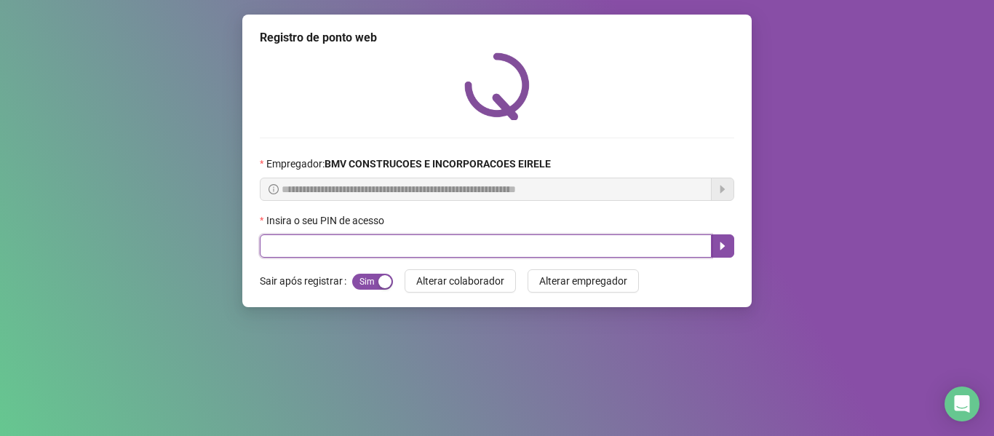
click at [664, 243] on input "text" at bounding box center [486, 245] width 452 height 23
type input "*****"
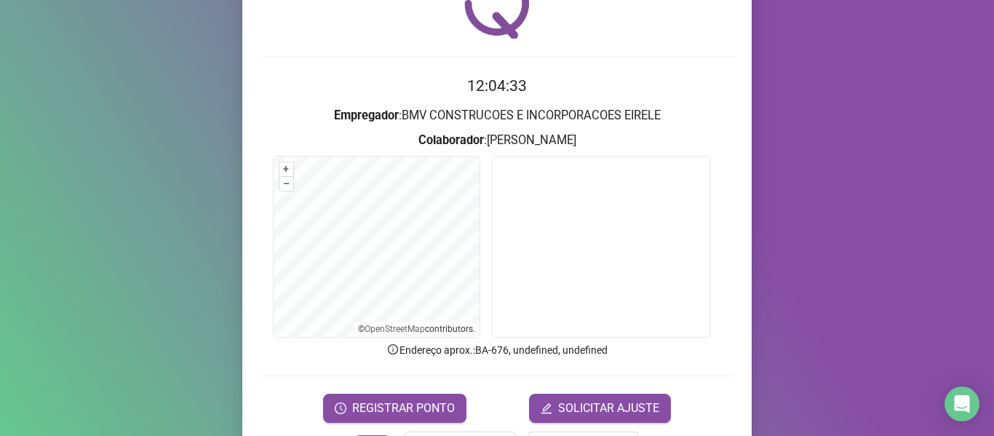
scroll to position [132, 0]
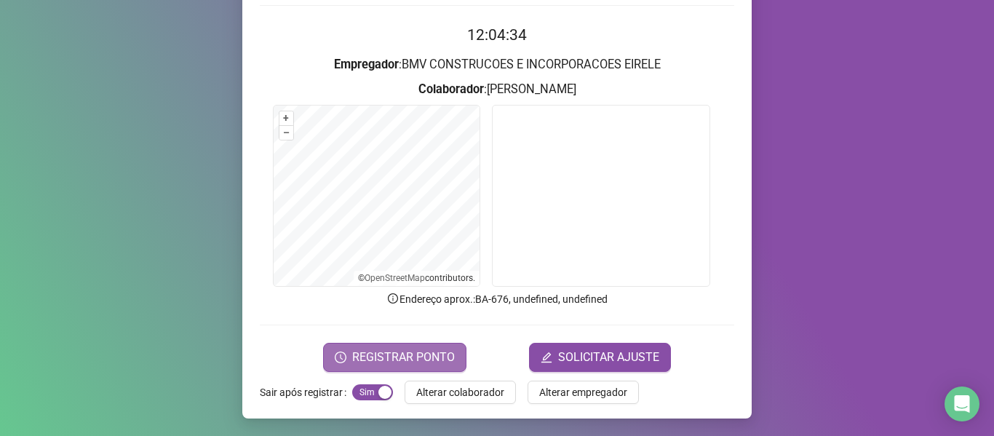
click at [409, 359] on span "REGISTRAR PONTO" at bounding box center [403, 357] width 103 height 17
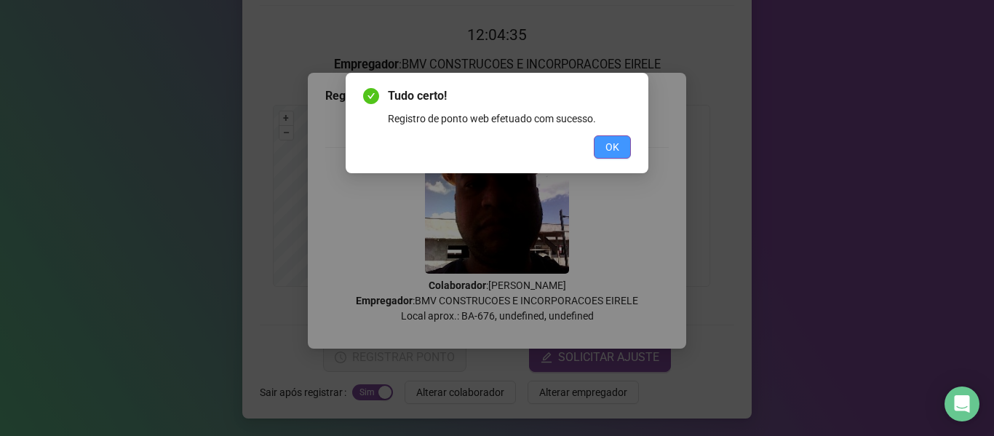
click at [608, 153] on span "OK" at bounding box center [613, 147] width 14 height 16
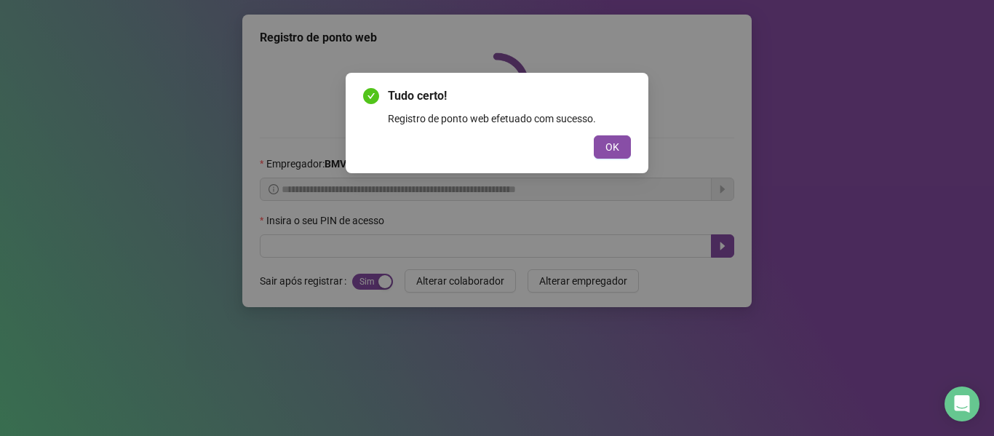
scroll to position [0, 0]
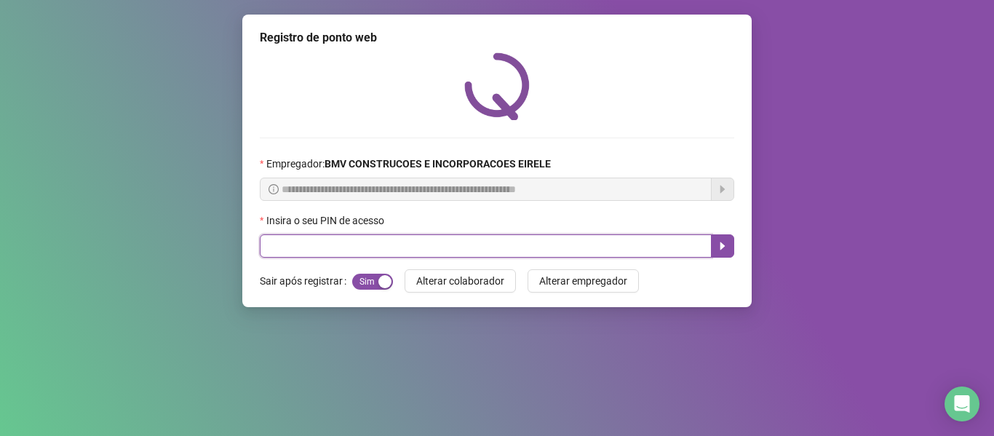
click at [672, 245] on input "text" at bounding box center [486, 245] width 452 height 23
type input "*****"
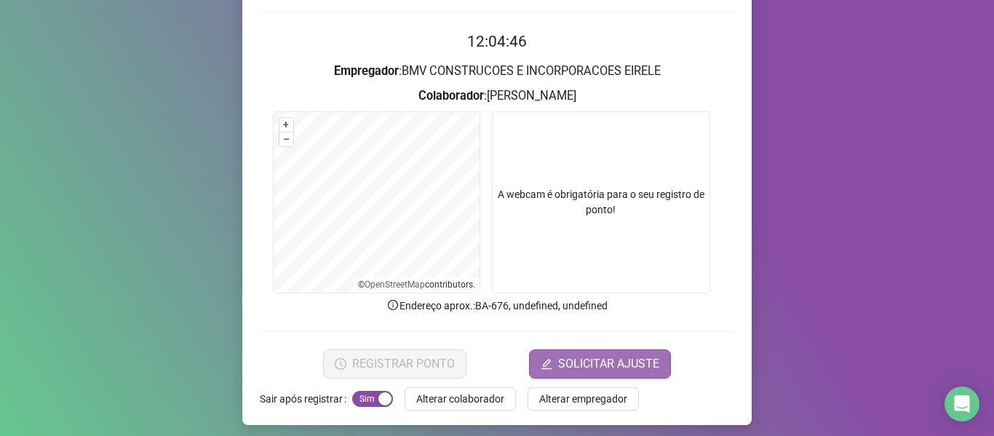
scroll to position [132, 0]
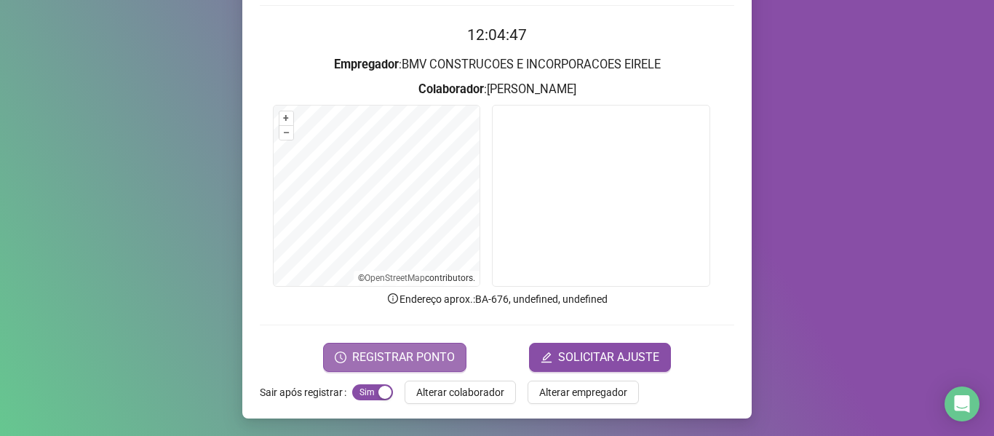
click at [401, 368] on button "REGISTRAR PONTO" at bounding box center [394, 357] width 143 height 29
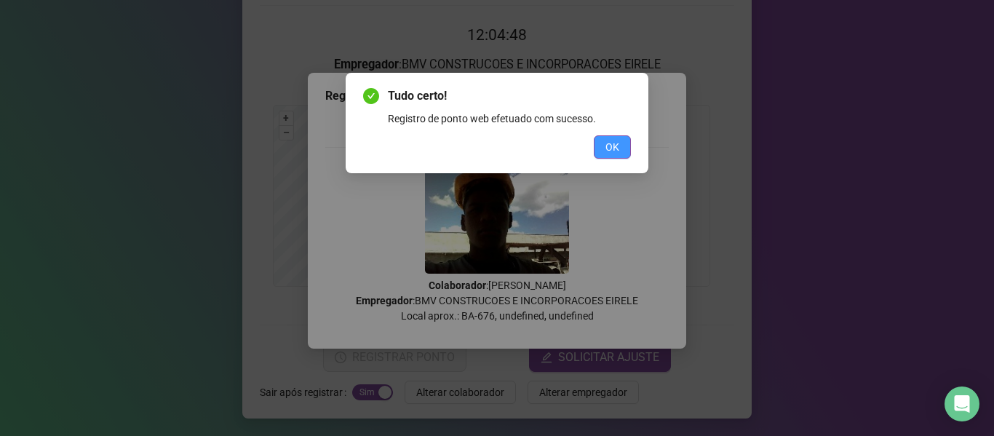
click at [612, 142] on span "OK" at bounding box center [613, 147] width 14 height 16
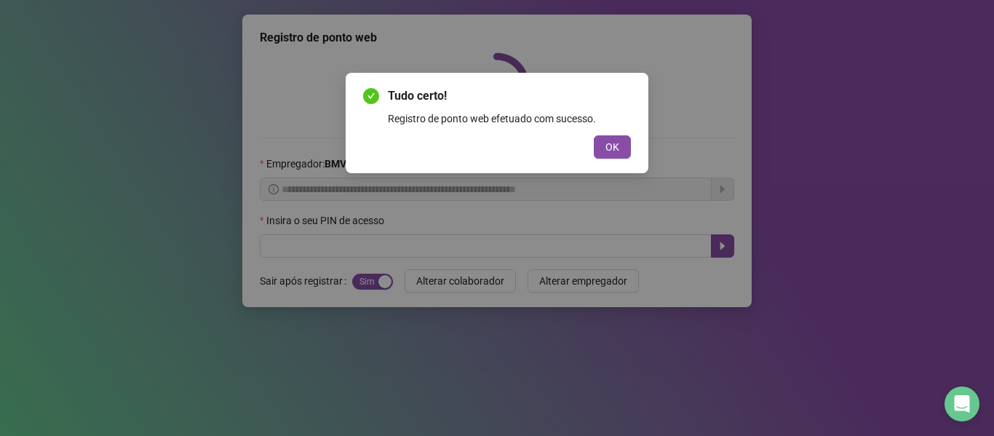
scroll to position [0, 0]
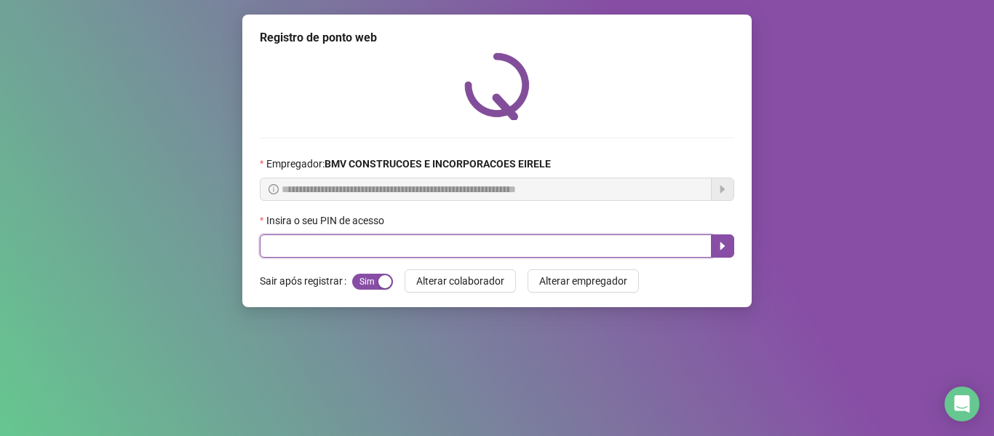
click at [673, 246] on input "text" at bounding box center [486, 245] width 452 height 23
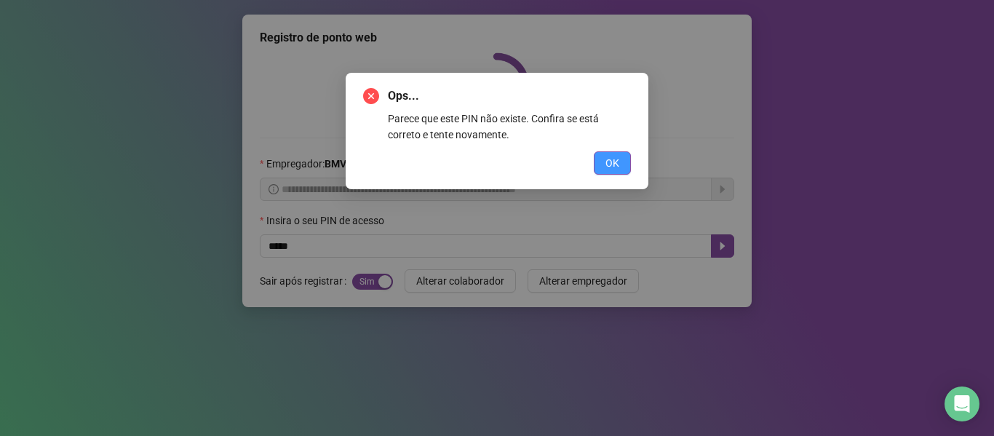
click at [614, 163] on span "OK" at bounding box center [613, 163] width 14 height 16
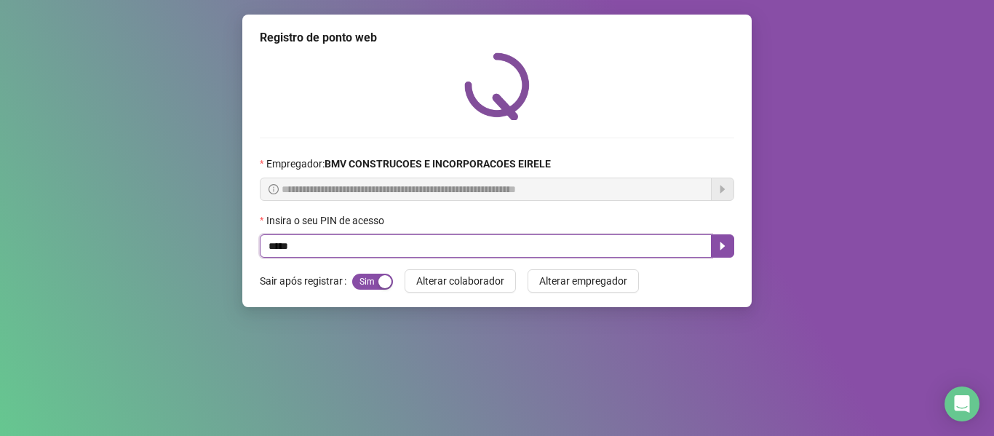
click at [611, 245] on input "*****" at bounding box center [486, 245] width 452 height 23
click at [611, 245] on input "****" at bounding box center [486, 245] width 452 height 23
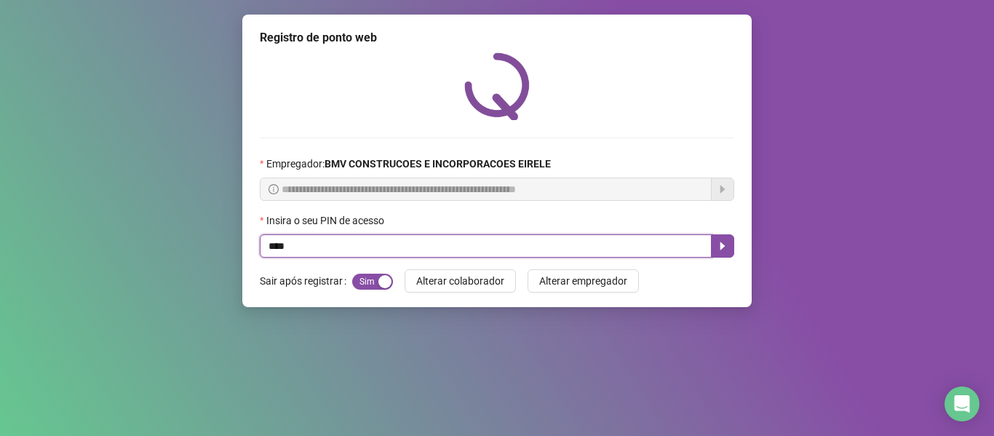
click at [611, 245] on input "****" at bounding box center [486, 245] width 452 height 23
type input "*****"
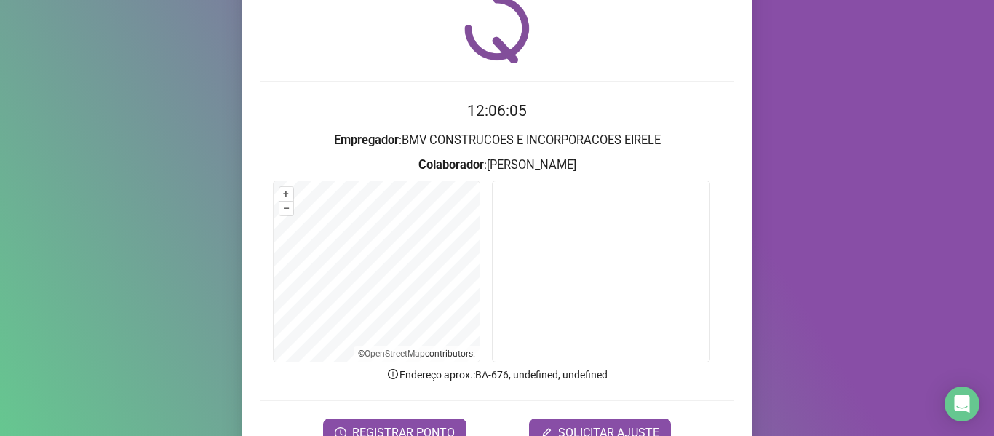
scroll to position [132, 0]
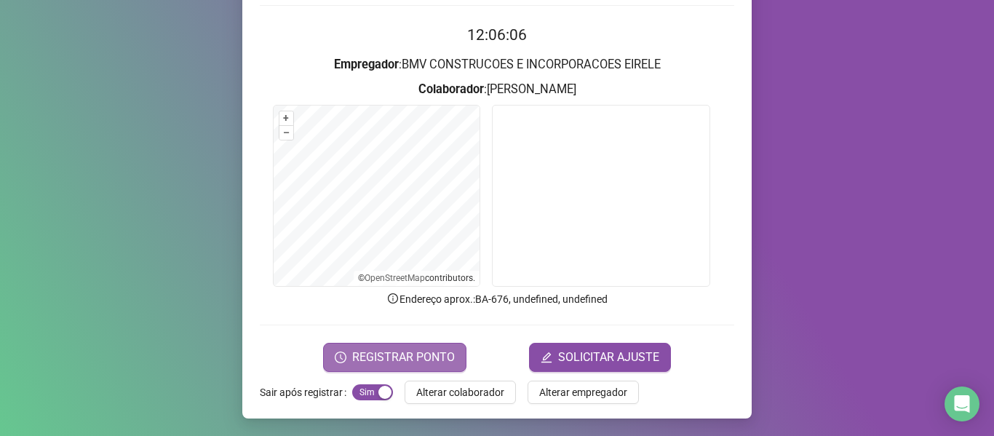
click at [389, 360] on span "REGISTRAR PONTO" at bounding box center [403, 357] width 103 height 17
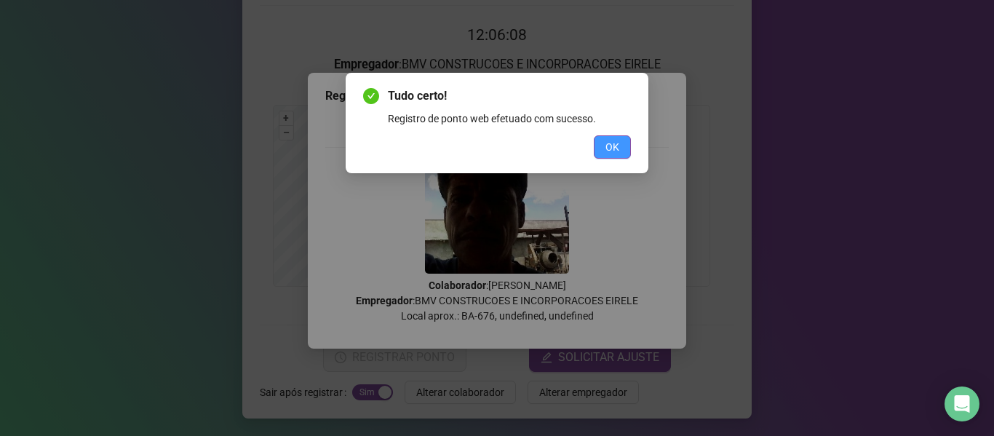
click at [611, 142] on span "OK" at bounding box center [613, 147] width 14 height 16
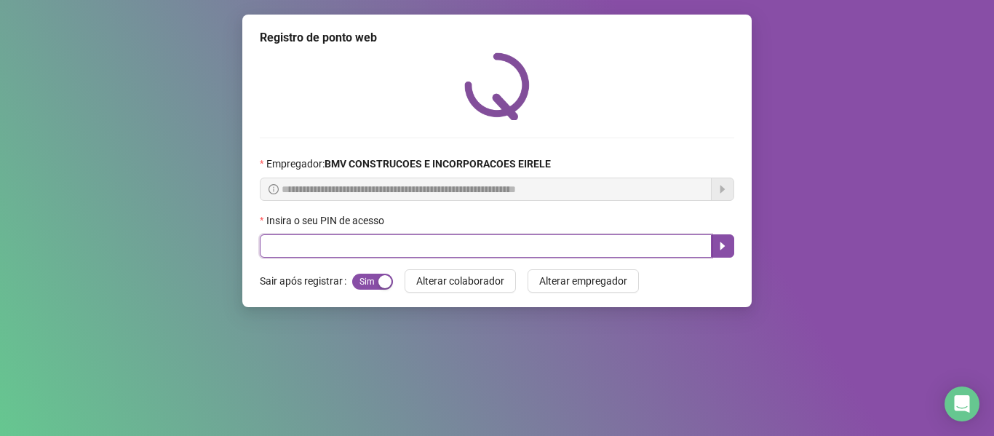
click at [655, 247] on input "text" at bounding box center [486, 245] width 452 height 23
type input "*****"
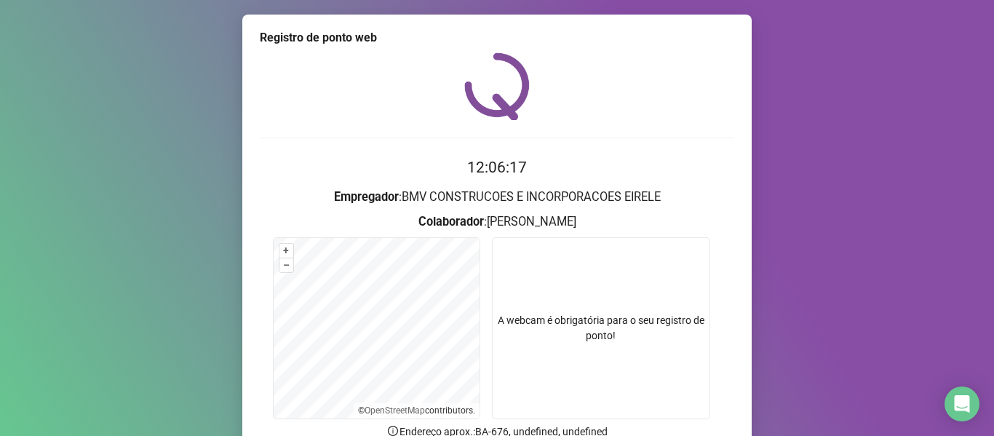
scroll to position [132, 0]
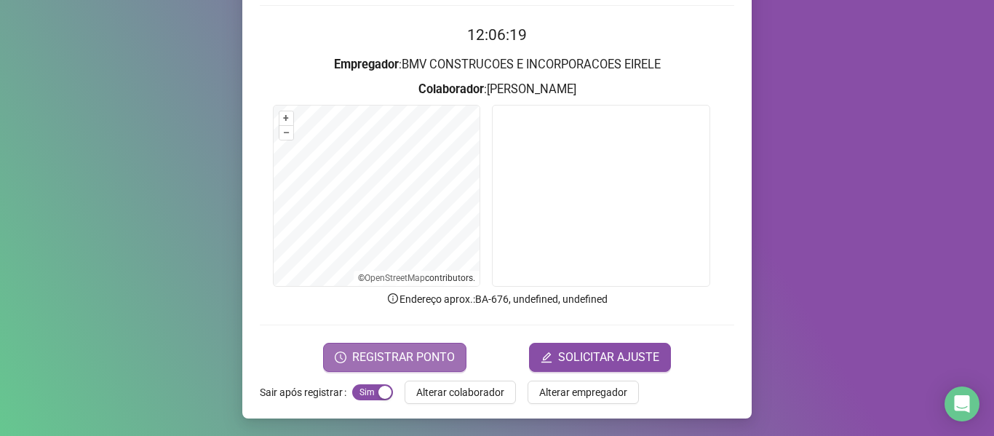
click at [427, 357] on span "REGISTRAR PONTO" at bounding box center [403, 357] width 103 height 17
